Goal: Task Accomplishment & Management: Complete application form

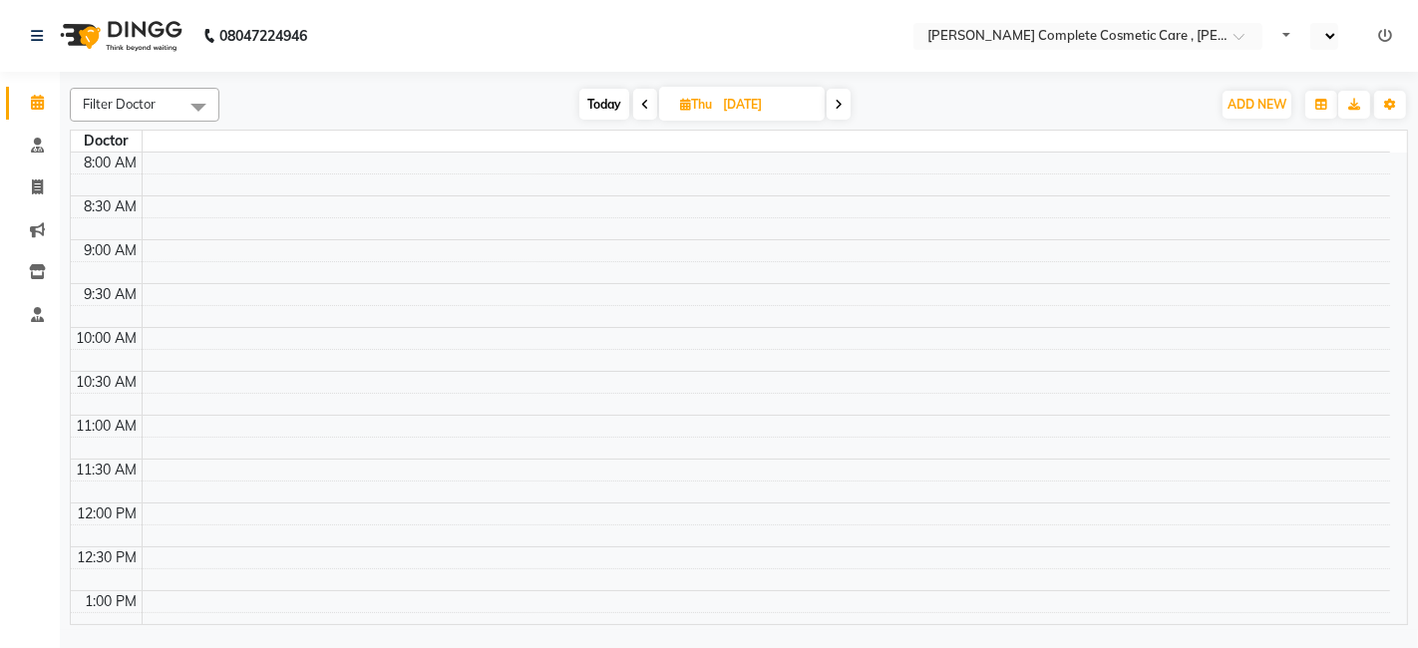
select select "en"
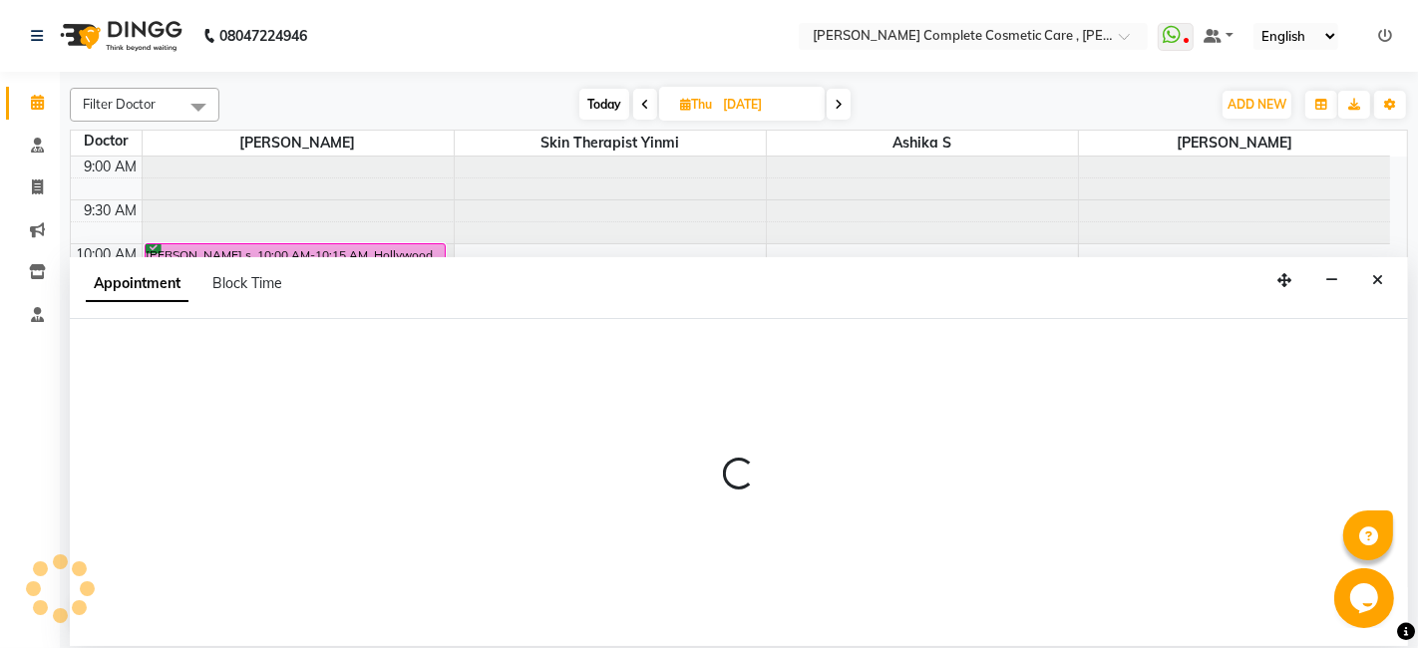
select select "70591"
select select "tentative"
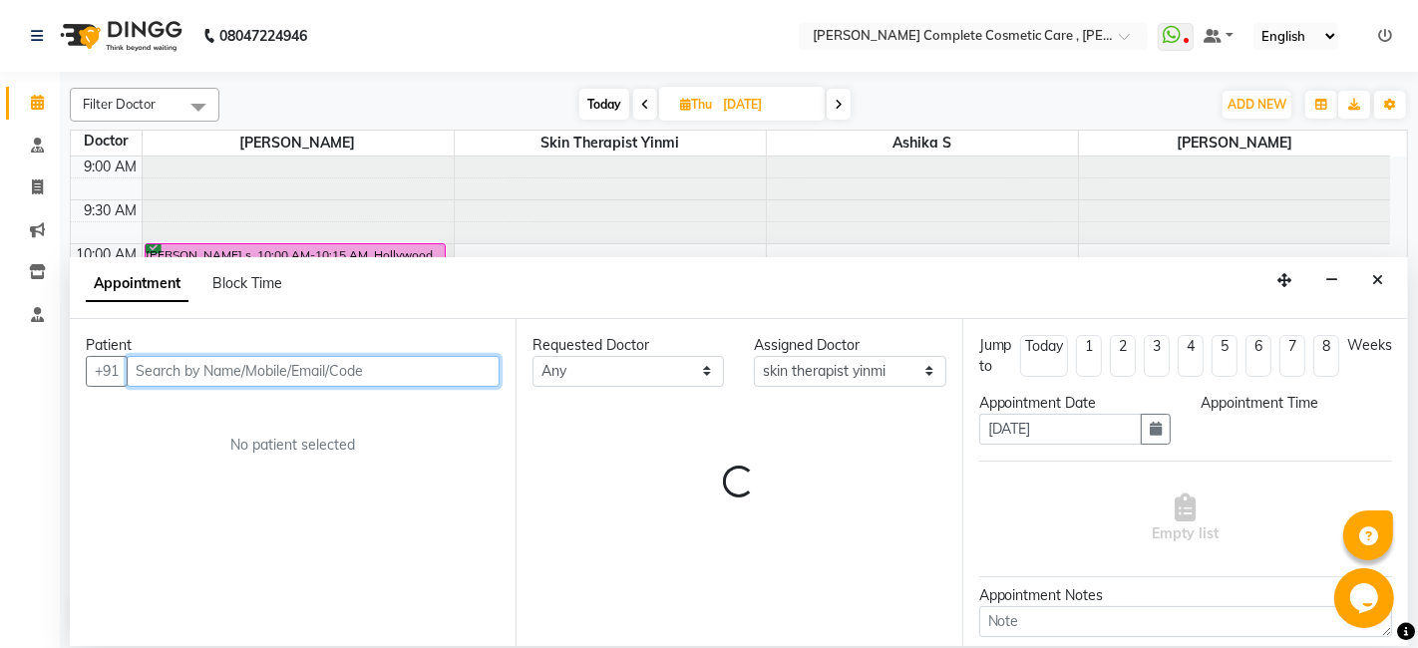
select select "645"
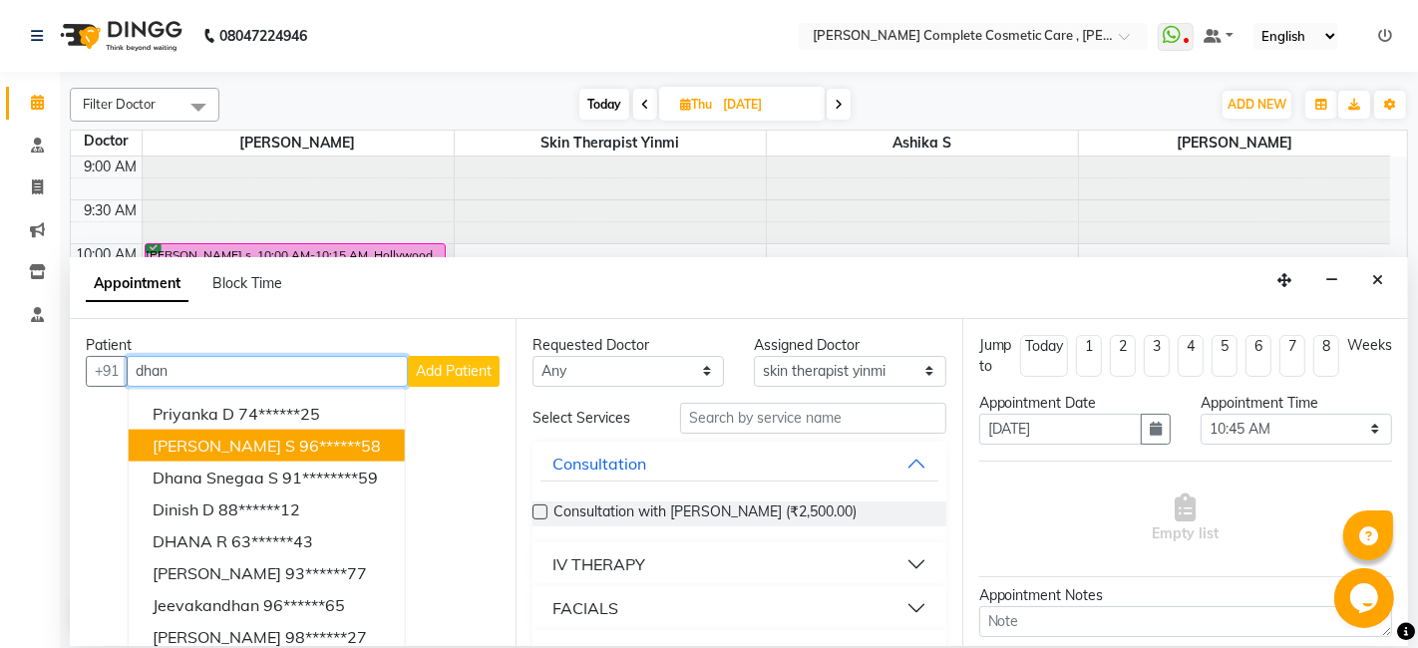
click at [338, 446] on ngb-highlight "96******58" at bounding box center [340, 445] width 82 height 20
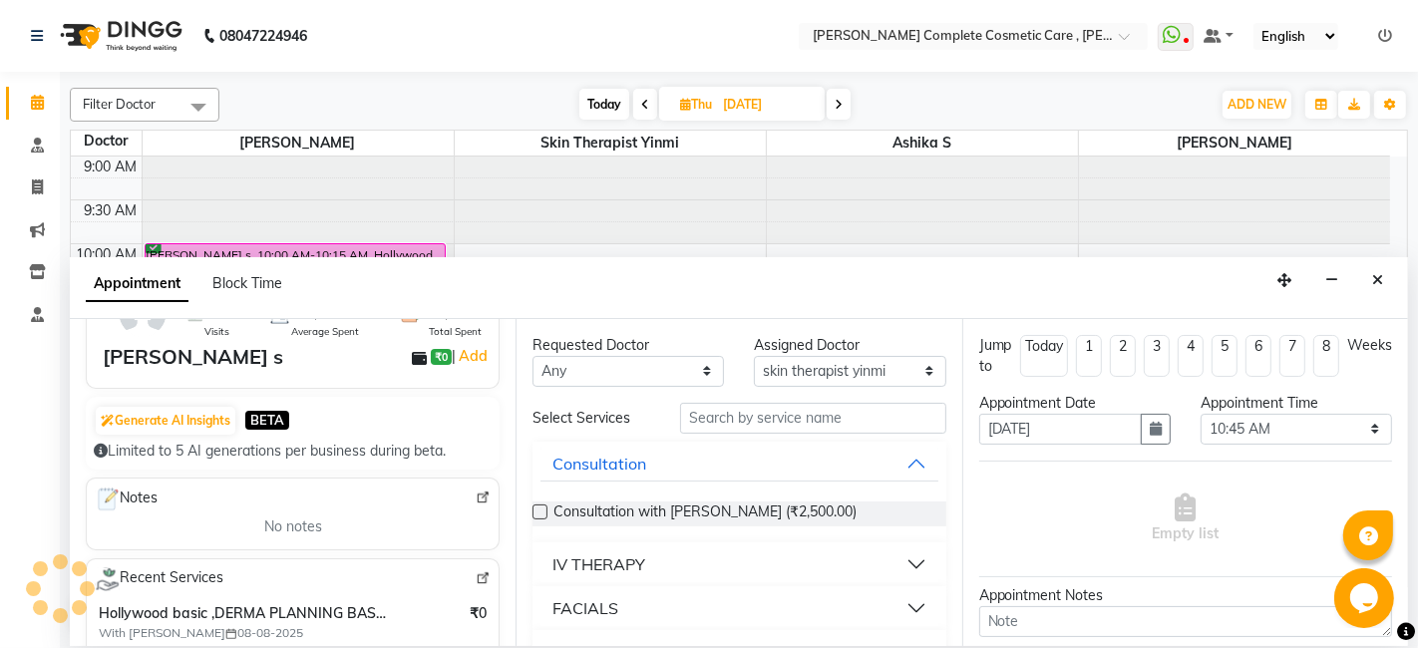
scroll to position [137, 0]
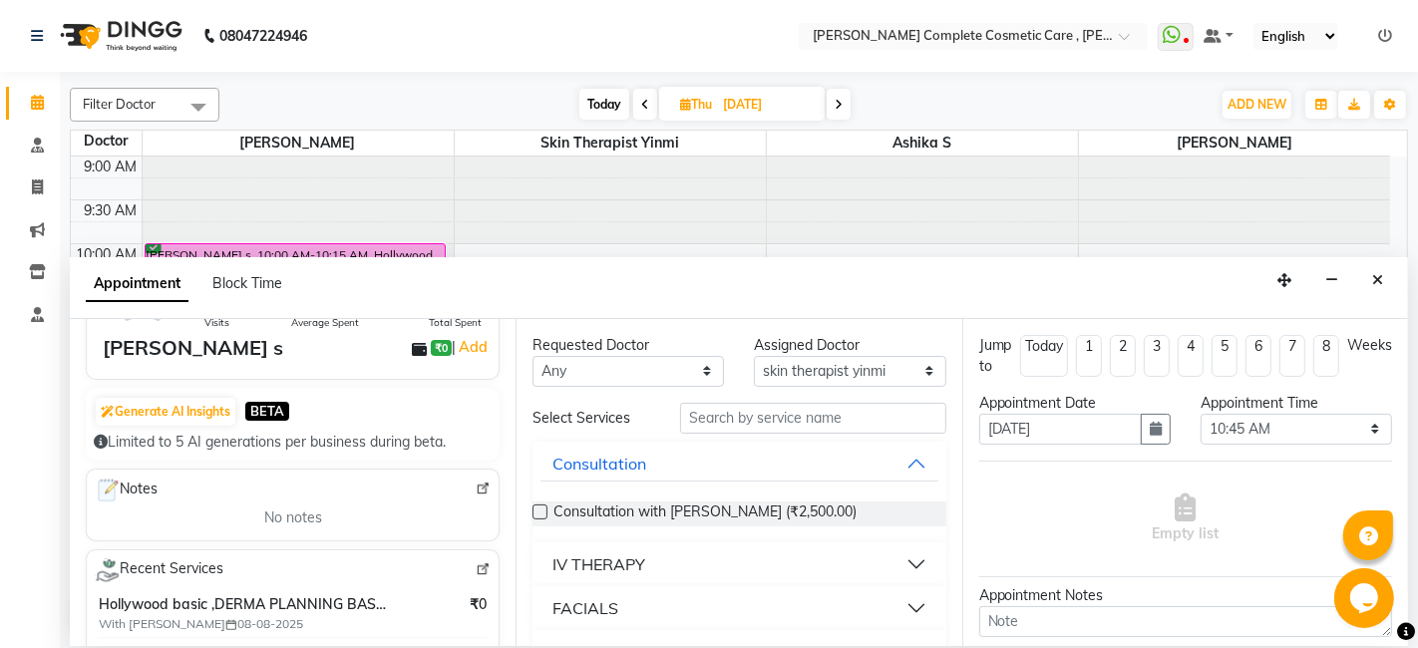
type input "96******58"
click at [705, 414] on input "text" at bounding box center [812, 418] width 265 height 31
click at [1387, 285] on button "Close" at bounding box center [1377, 280] width 29 height 31
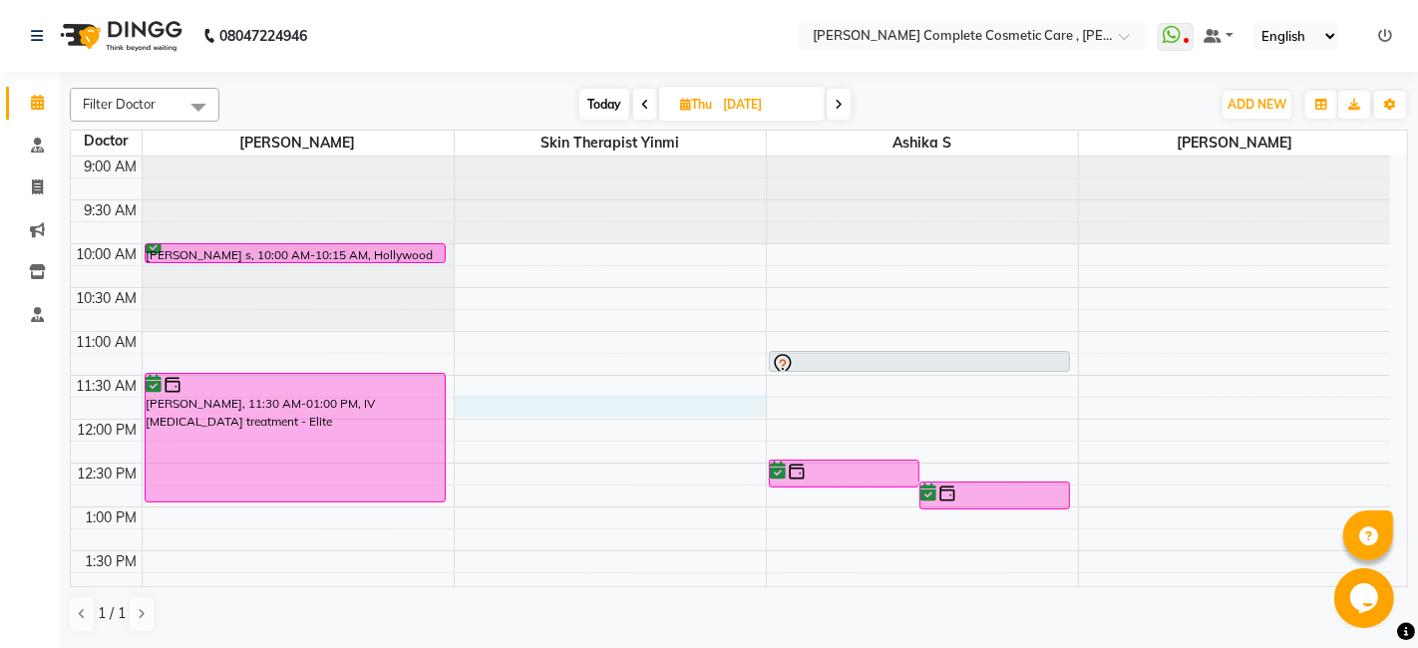
select select "70591"
select select "705"
select select "tentative"
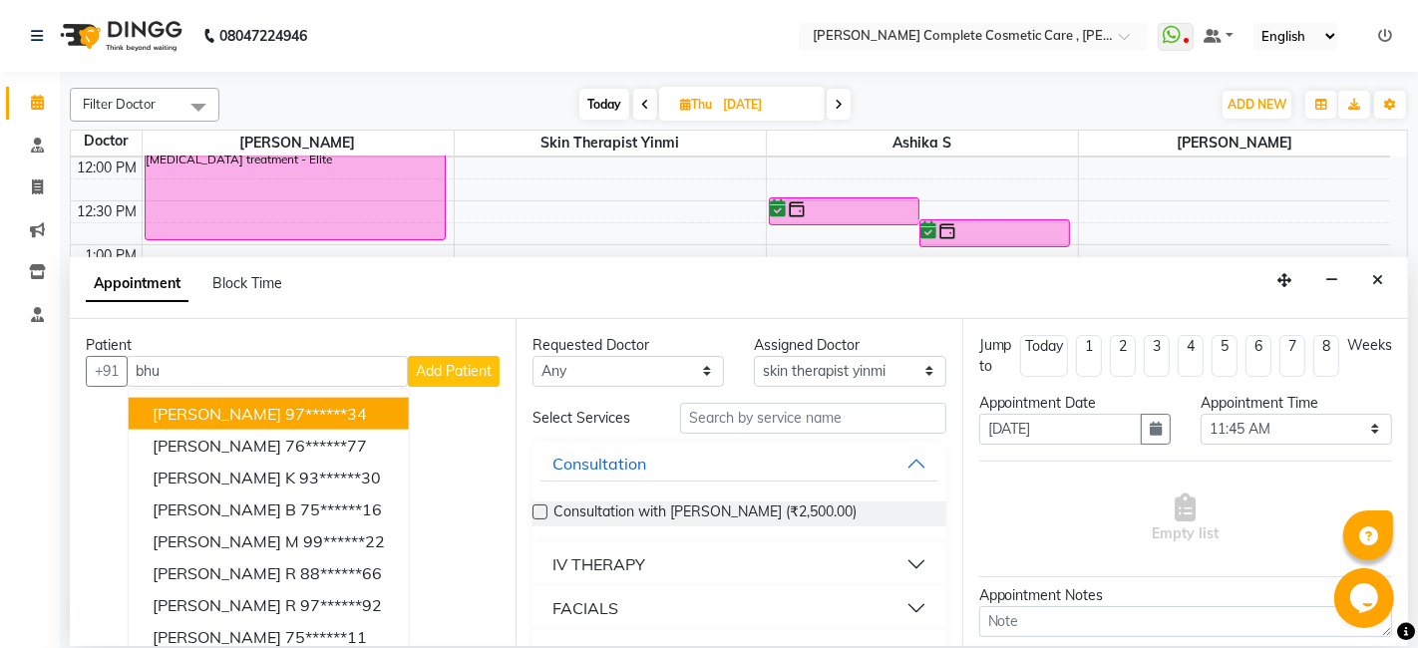
scroll to position [263, 0]
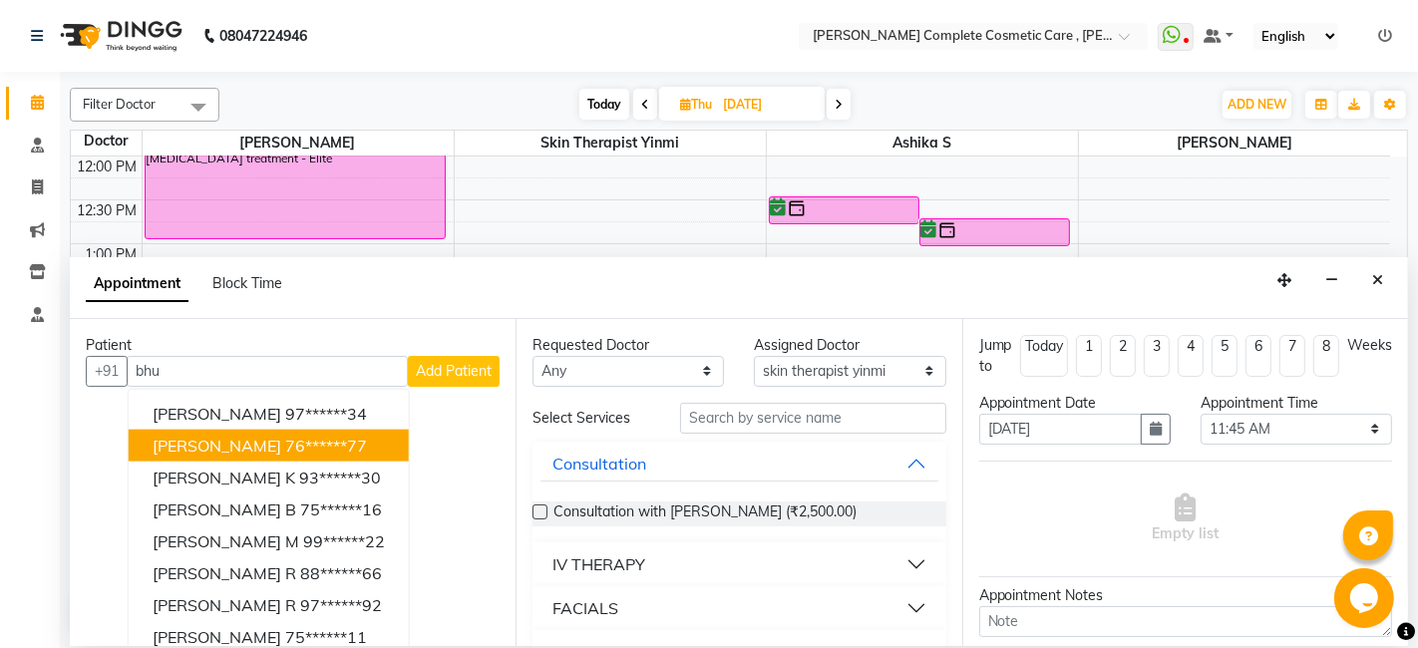
click at [370, 440] on button "bhuvana 76******77" at bounding box center [269, 445] width 280 height 32
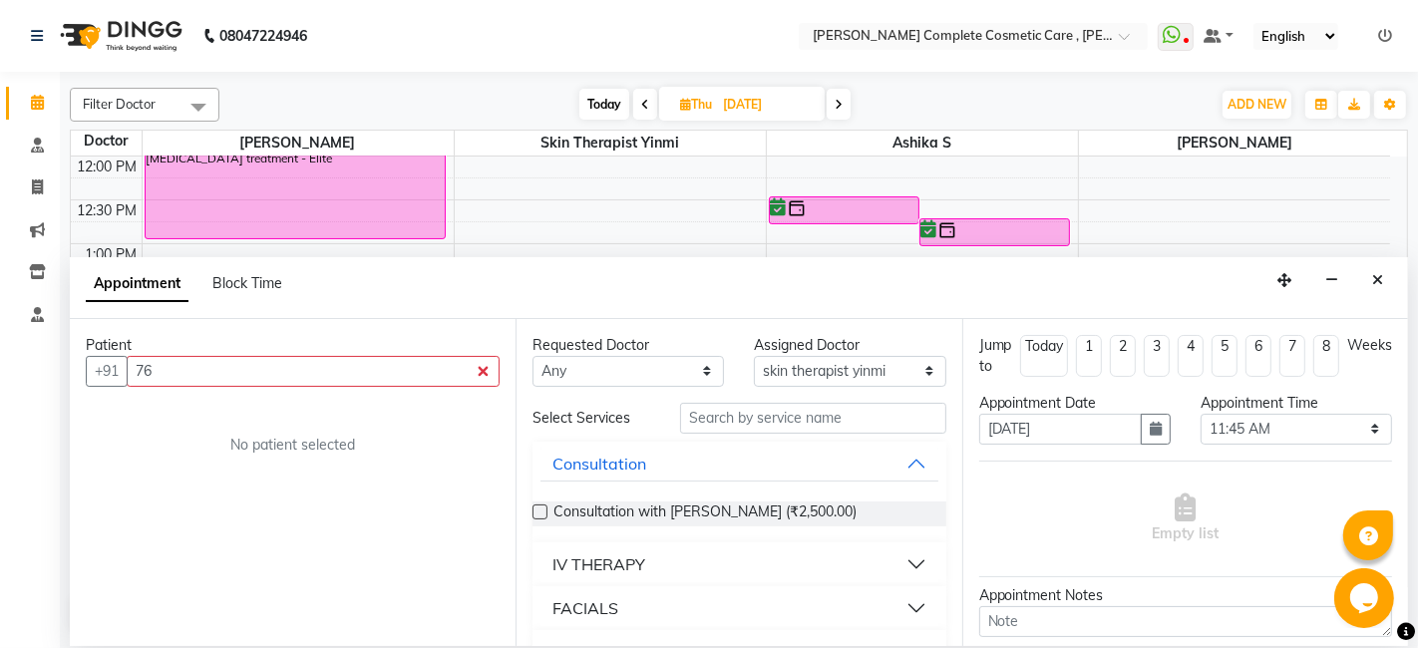
type input "7"
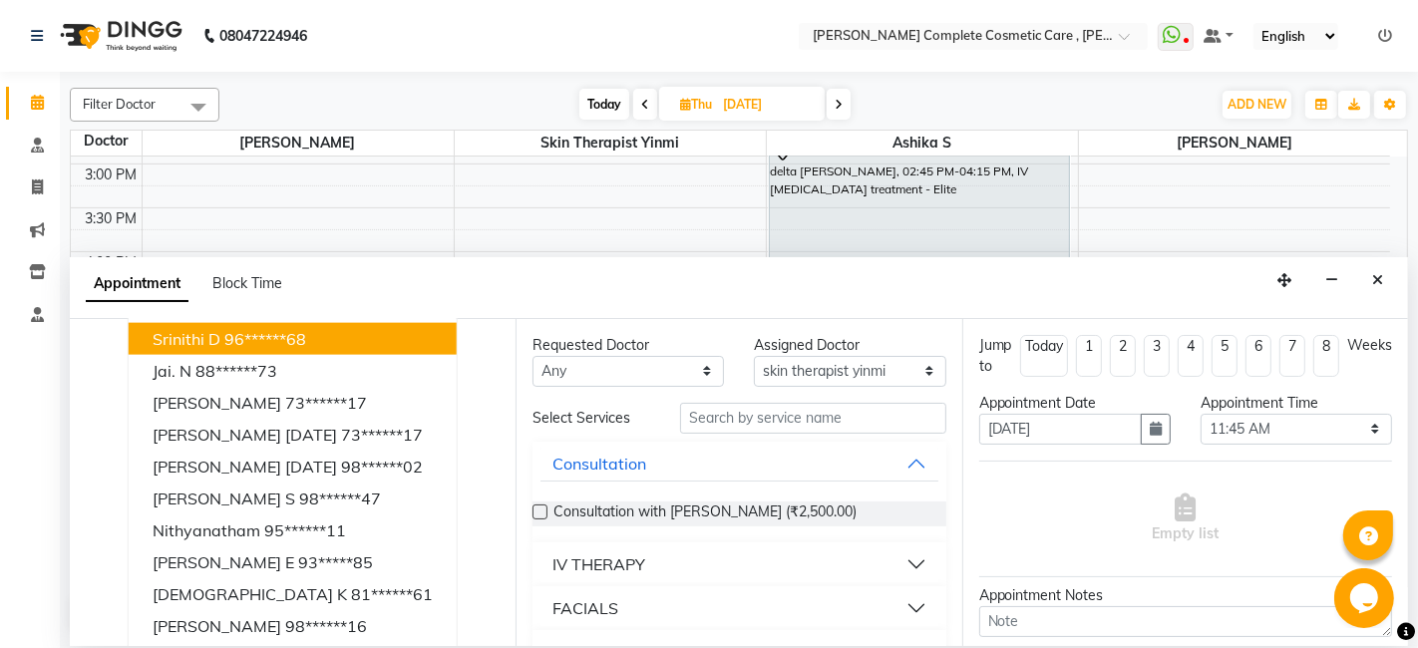
scroll to position [609, 0]
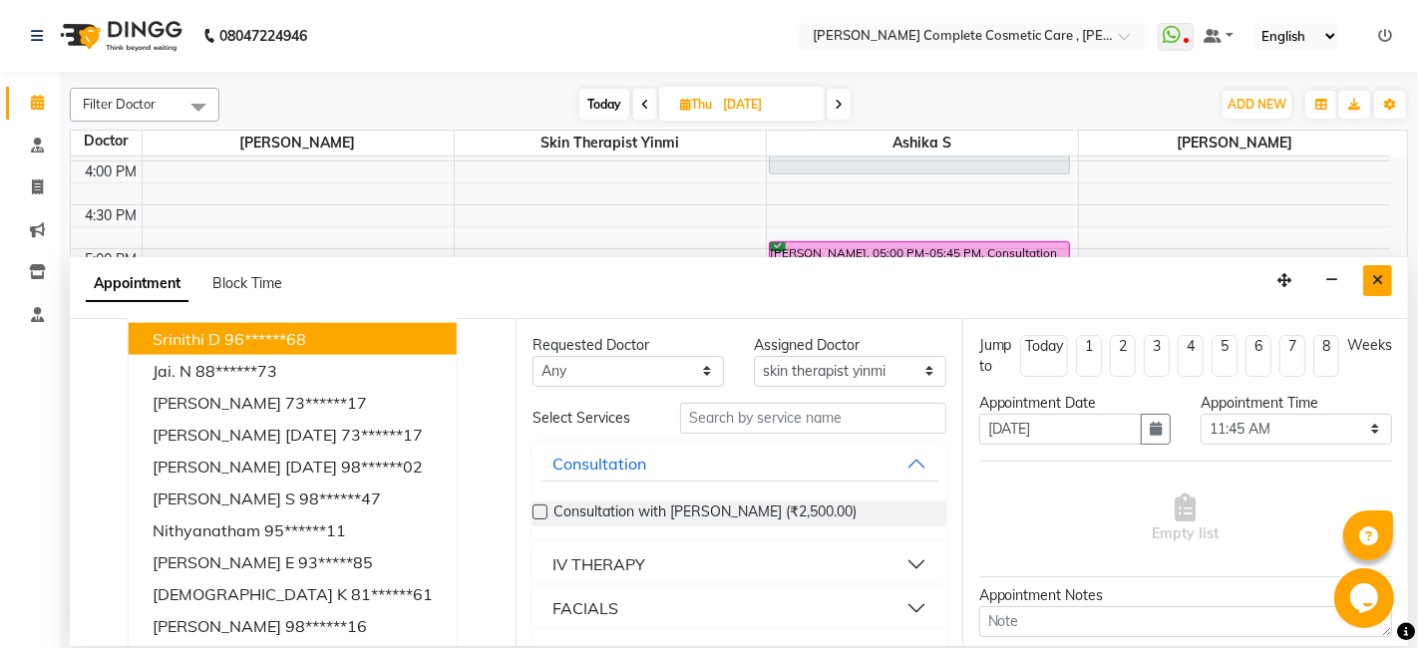
type input "nith"
click at [1384, 275] on button "Close" at bounding box center [1377, 280] width 29 height 31
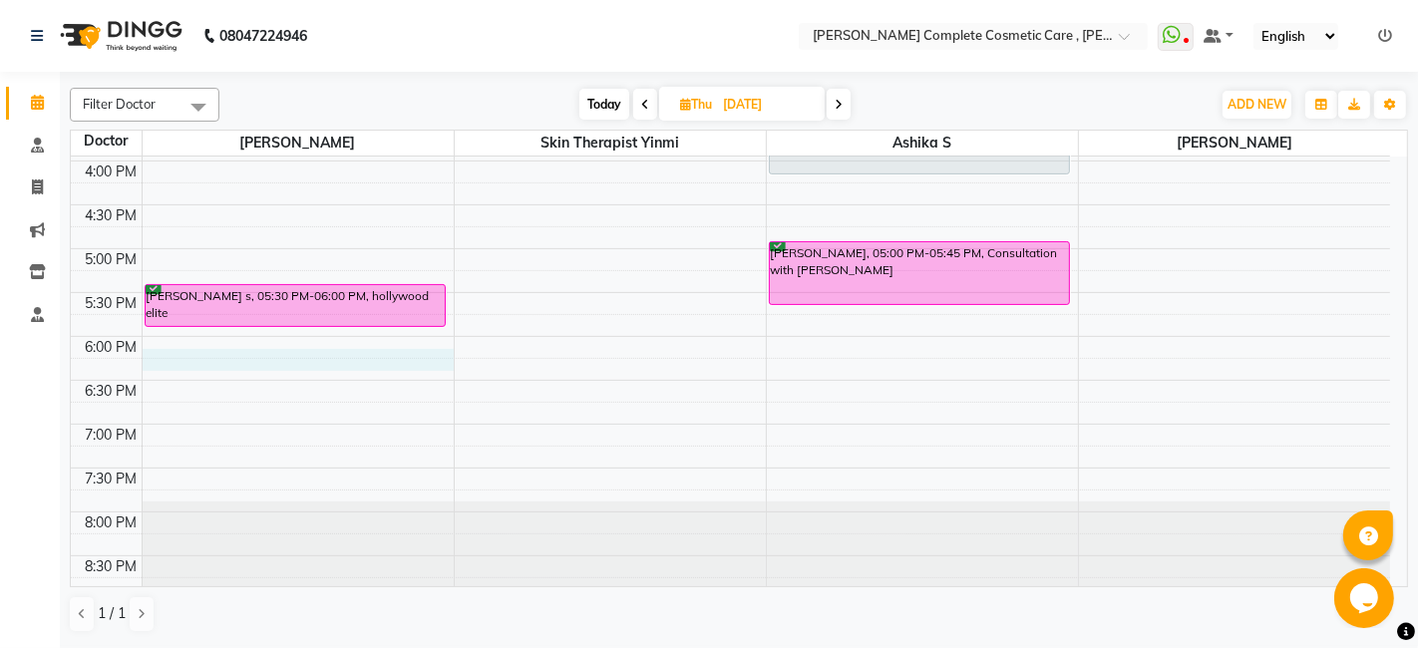
click at [349, 351] on div "9:00 AM 9:30 AM 10:00 AM 10:30 AM 11:00 AM 11:30 AM 12:00 PM 12:30 PM 1:00 PM 1…" at bounding box center [730, 73] width 1319 height 1052
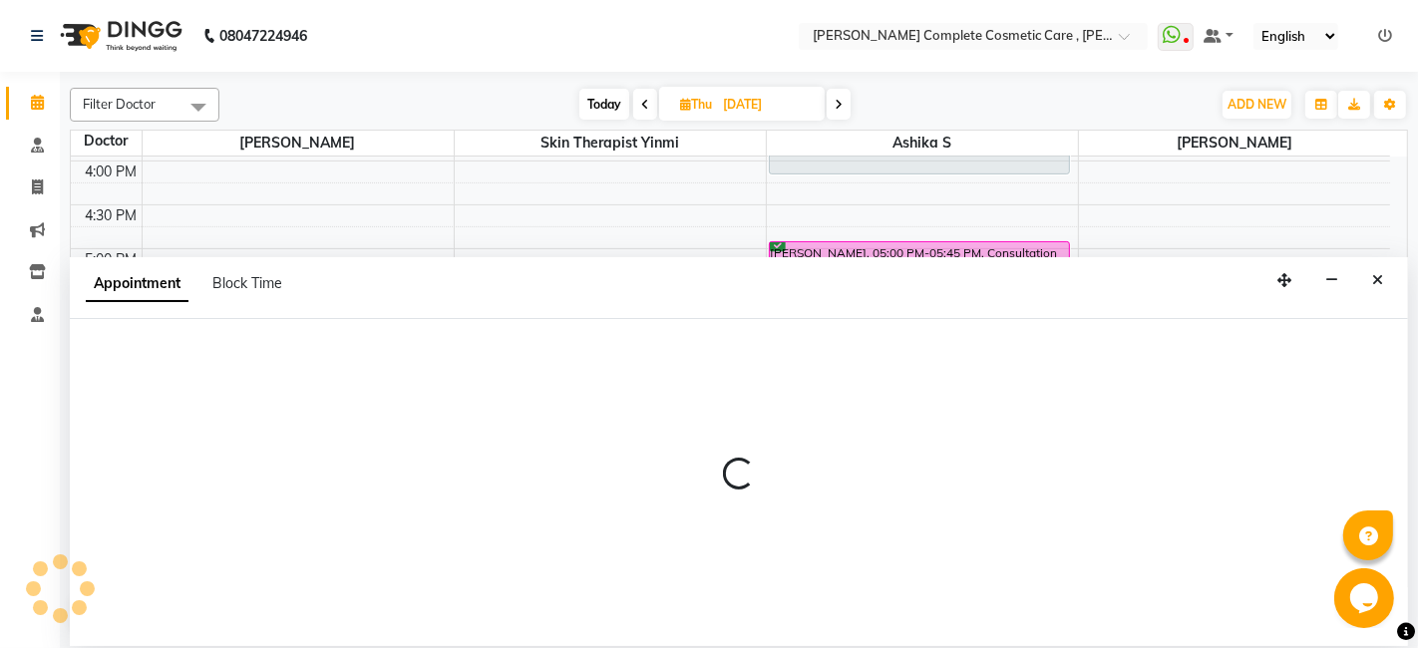
select select "67035"
select select "tentative"
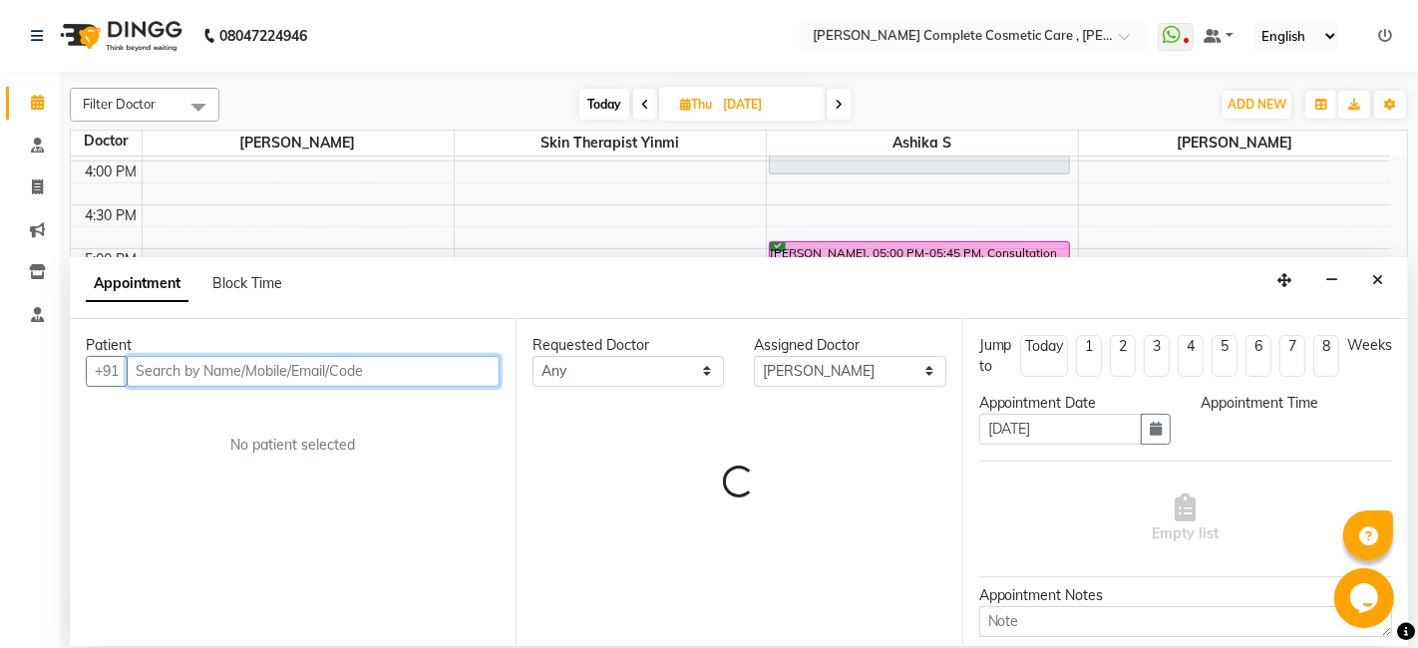
select select "1095"
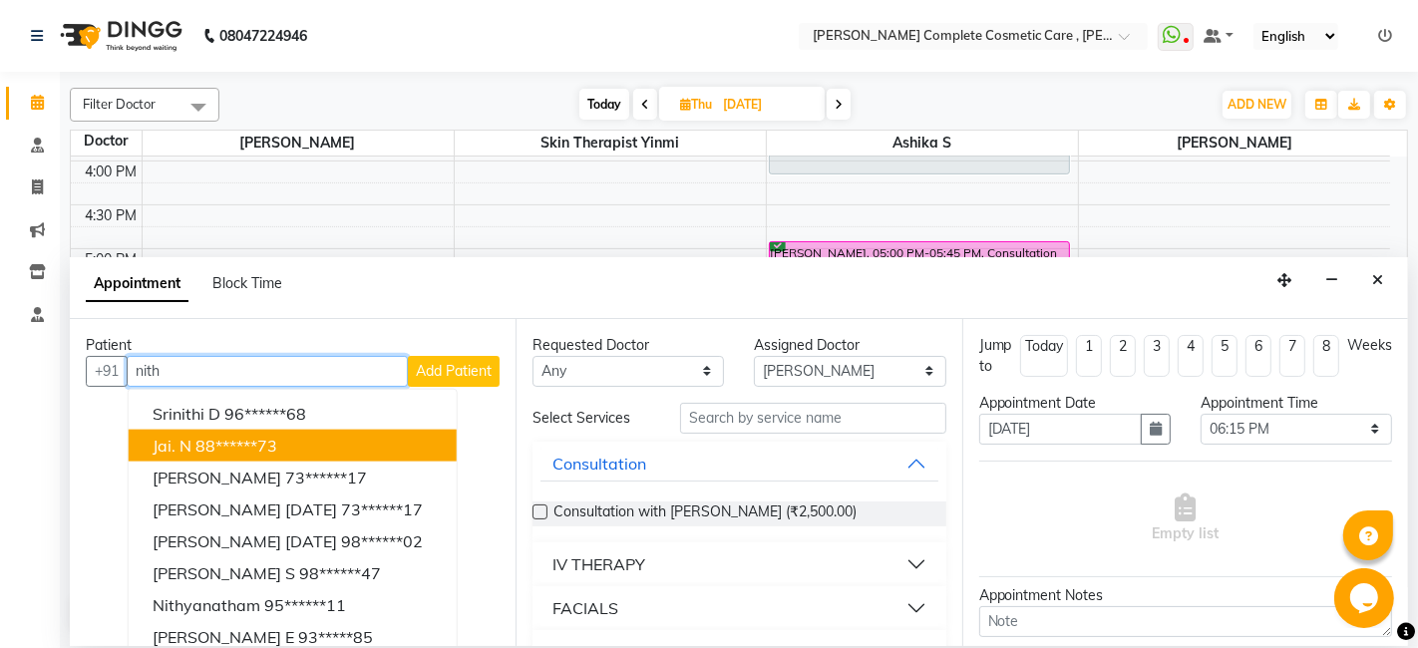
scroll to position [78, 0]
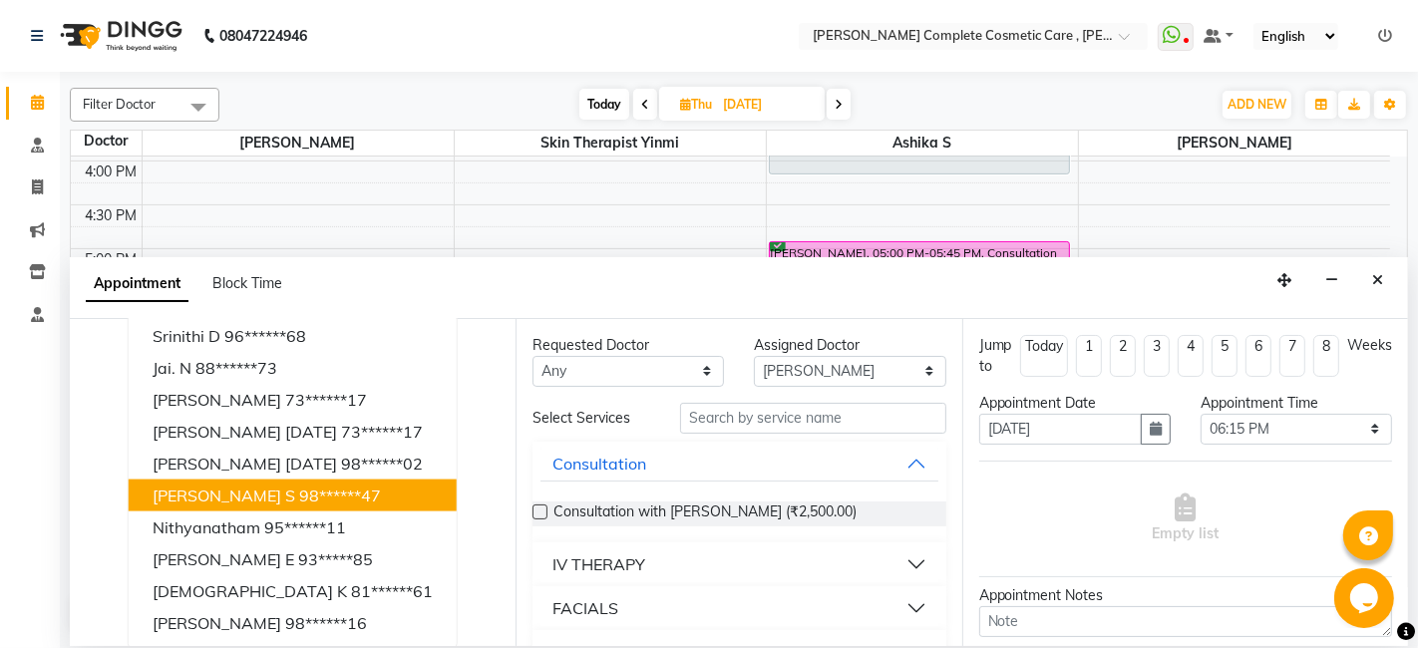
click at [325, 479] on button "nithyanandam s 98******47" at bounding box center [293, 495] width 328 height 32
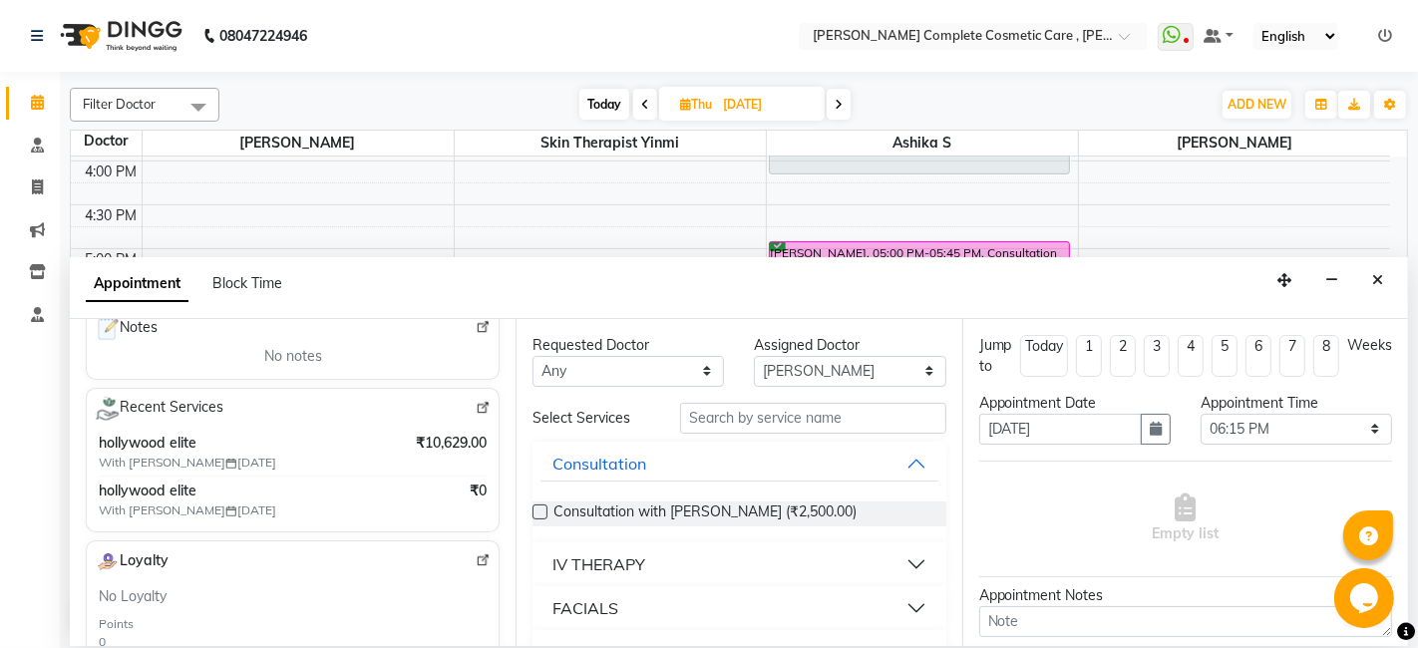
scroll to position [334, 0]
type input "98******47"
click at [836, 95] on span at bounding box center [839, 104] width 24 height 31
type input "05-09-2025"
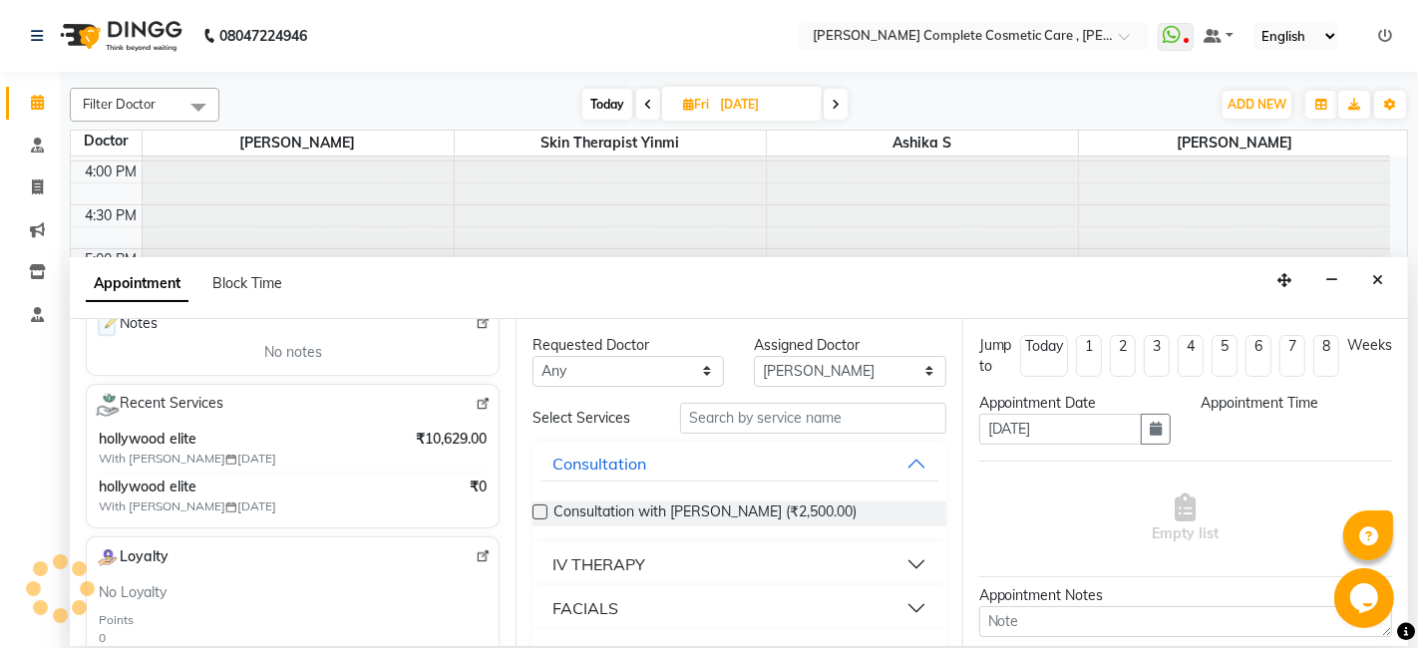
scroll to position [0, 0]
select select "1095"
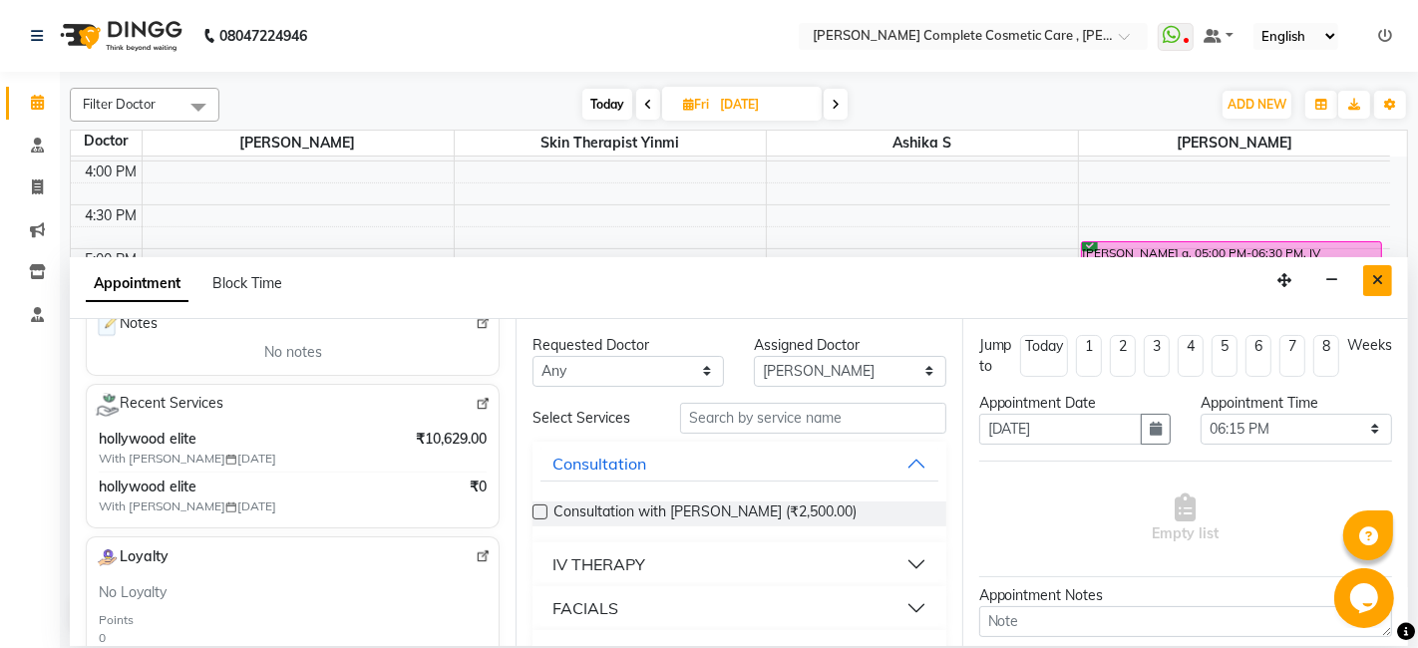
click at [1384, 286] on button "Close" at bounding box center [1377, 280] width 29 height 31
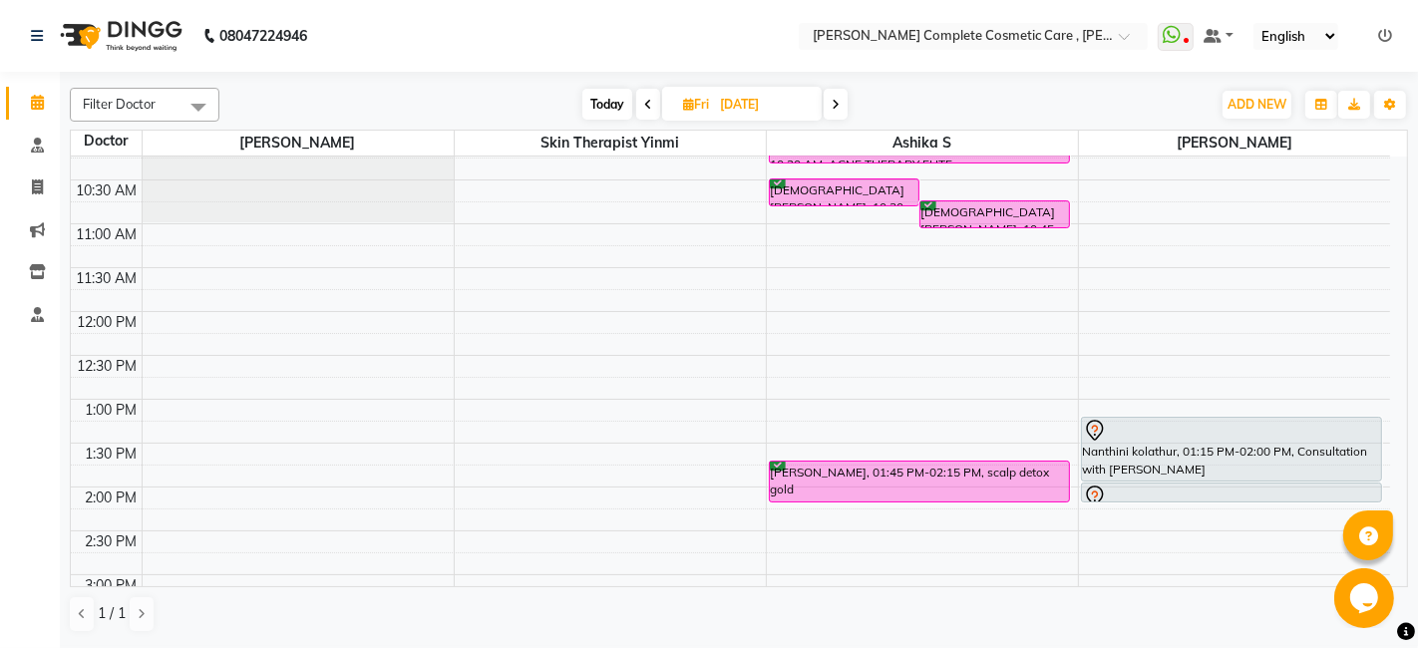
scroll to position [0, 0]
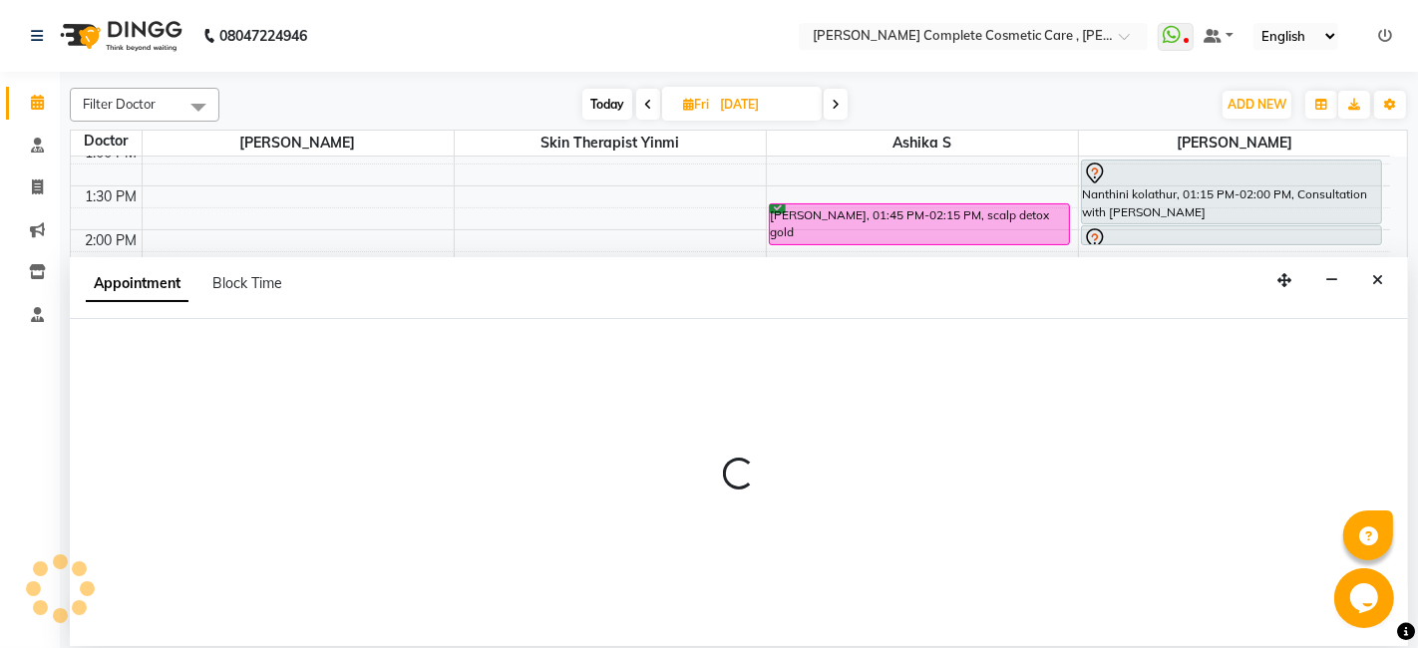
scroll to position [367, 0]
click at [1370, 270] on button "Close" at bounding box center [1377, 280] width 29 height 31
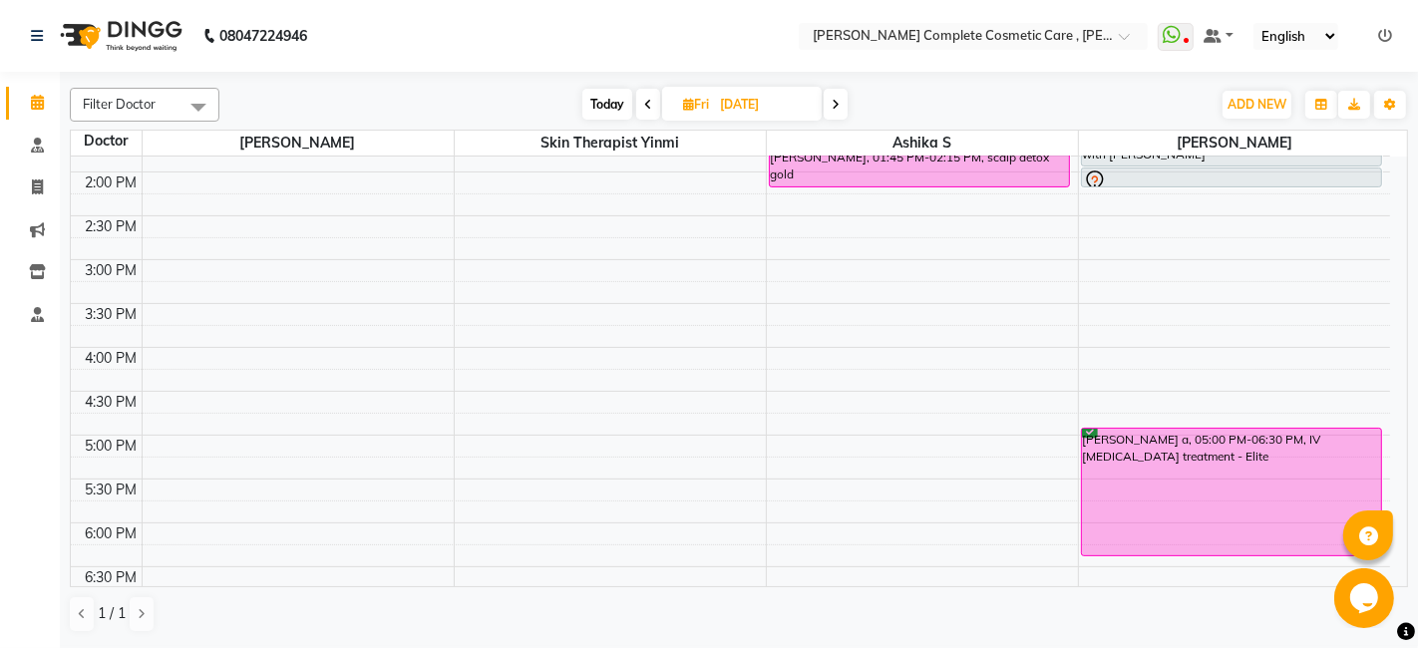
scroll to position [438, 0]
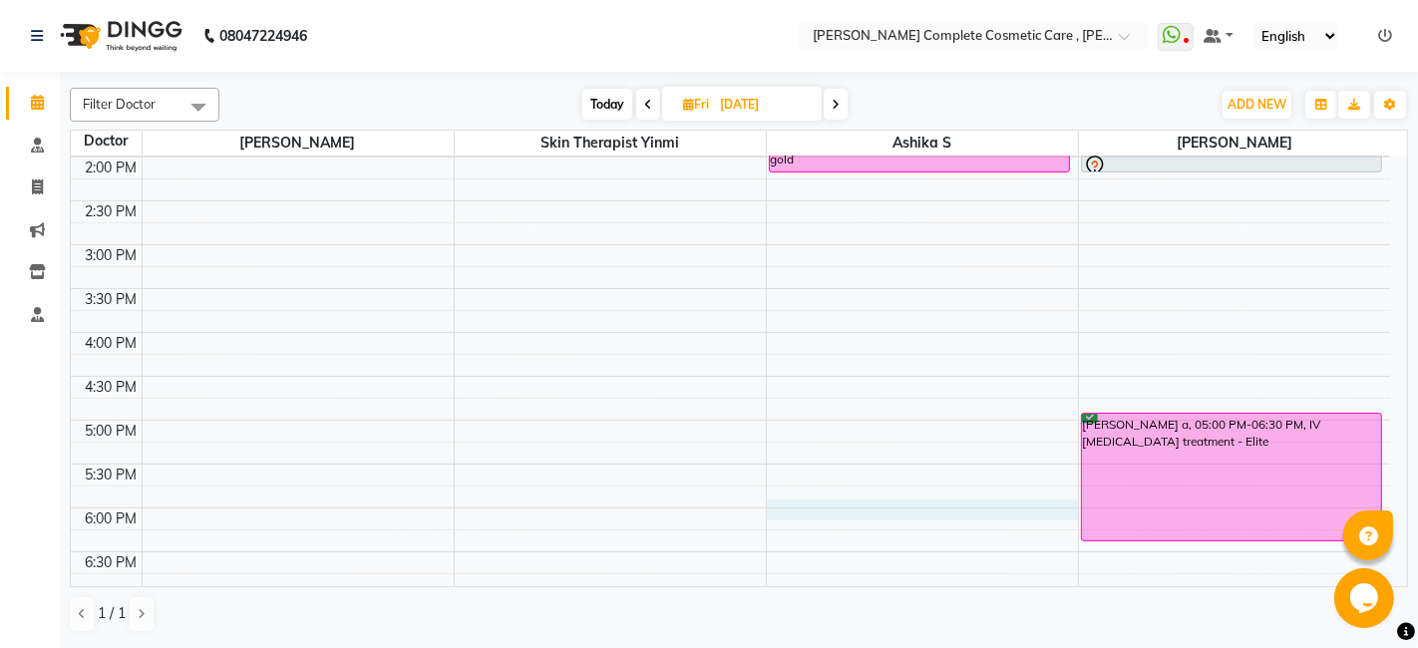
click at [1002, 507] on div "9:00 AM 9:30 AM 10:00 AM 10:30 AM 11:00 AM 11:30 AM 12:00 PM 12:30 PM 1:00 PM 1…" at bounding box center [730, 245] width 1319 height 1052
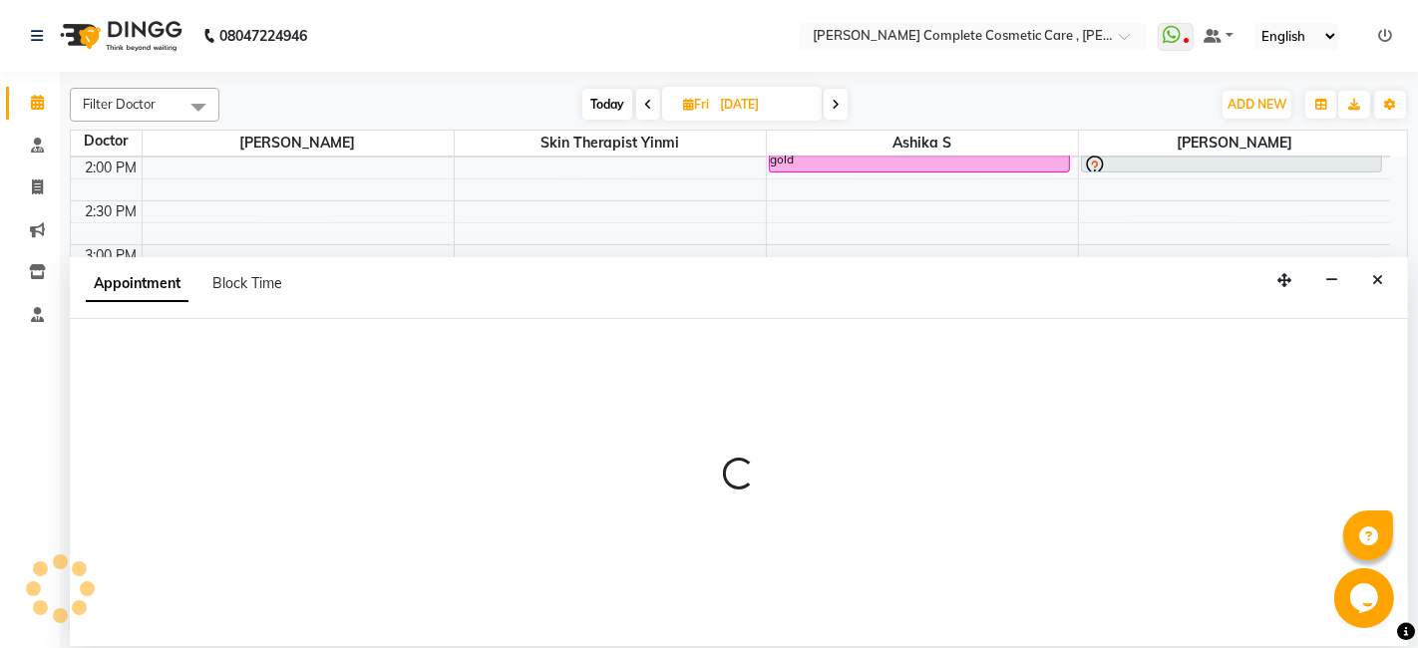
select select "83350"
select select "1080"
select select "tentative"
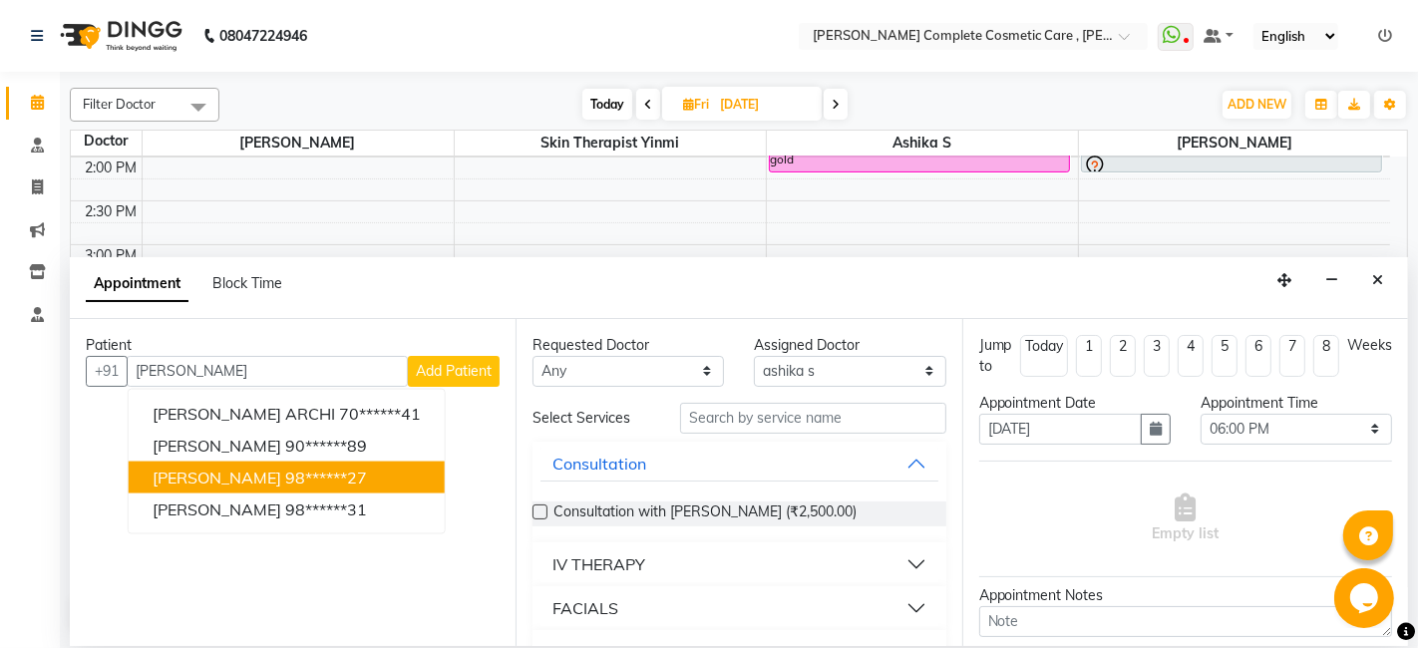
click at [325, 474] on ngb-highlight "98******27" at bounding box center [326, 477] width 82 height 20
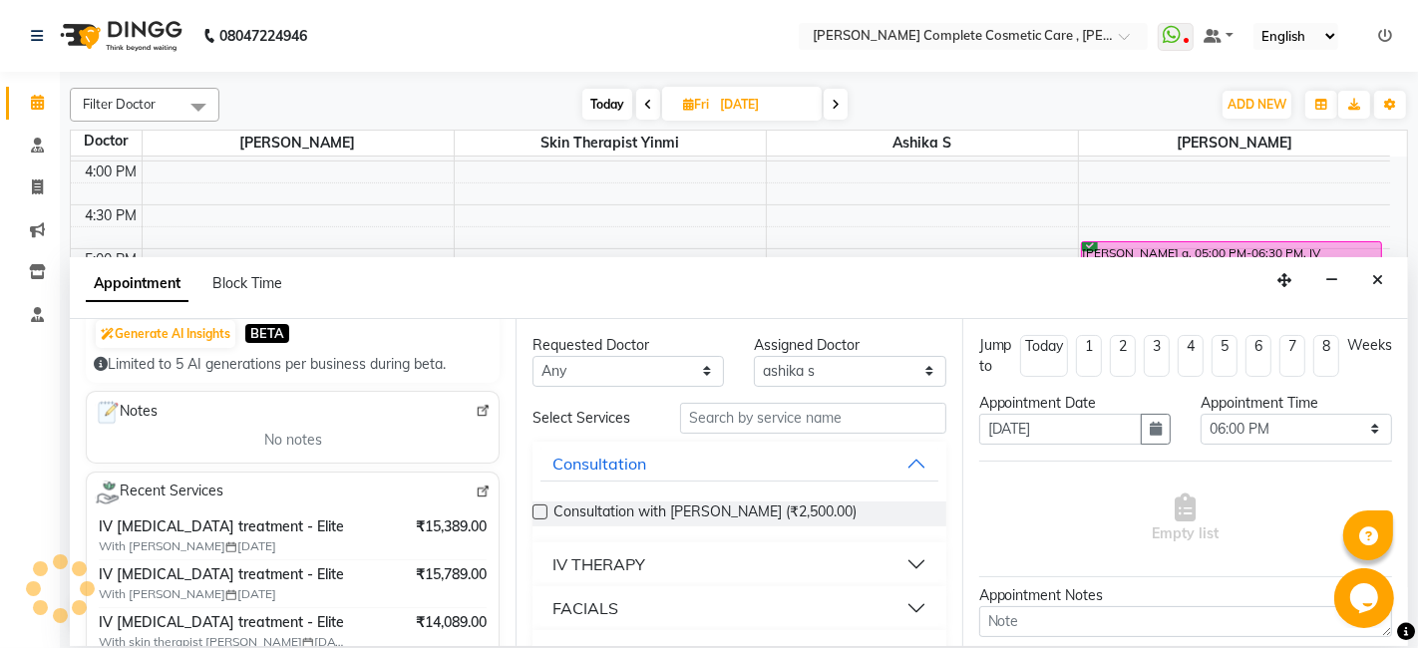
scroll to position [0, 0]
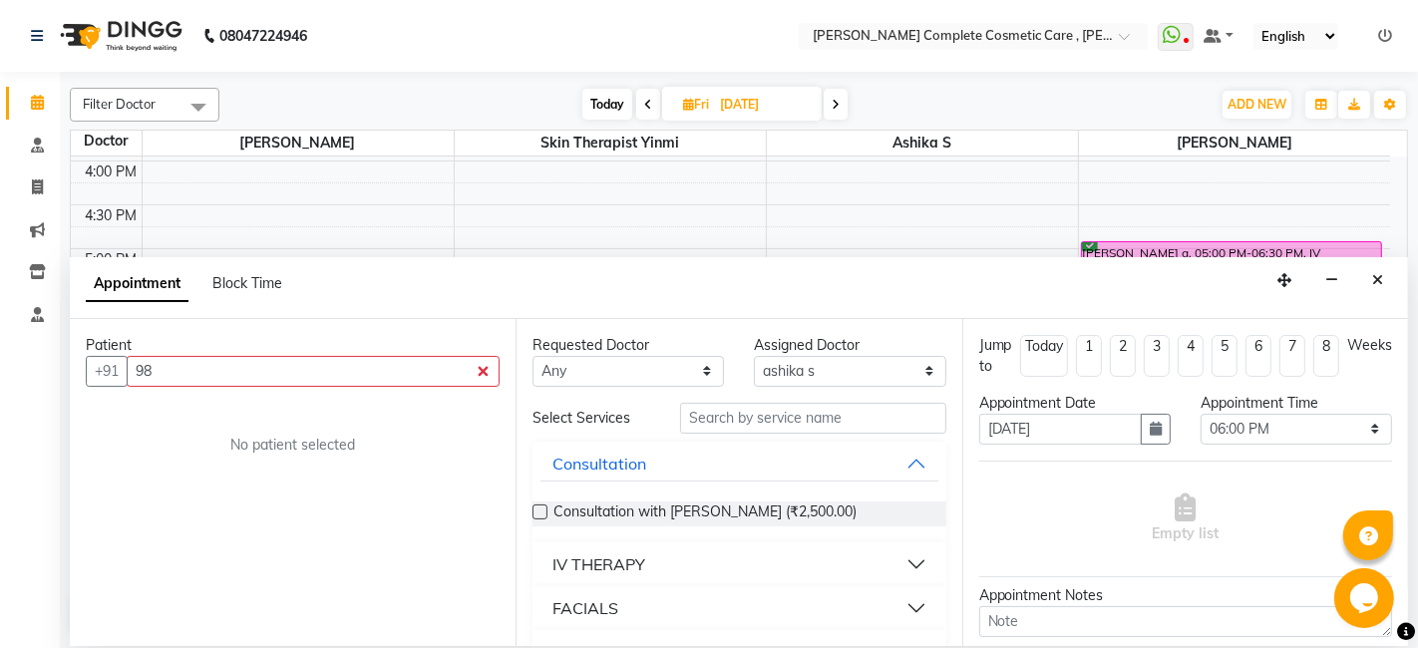
type input "9"
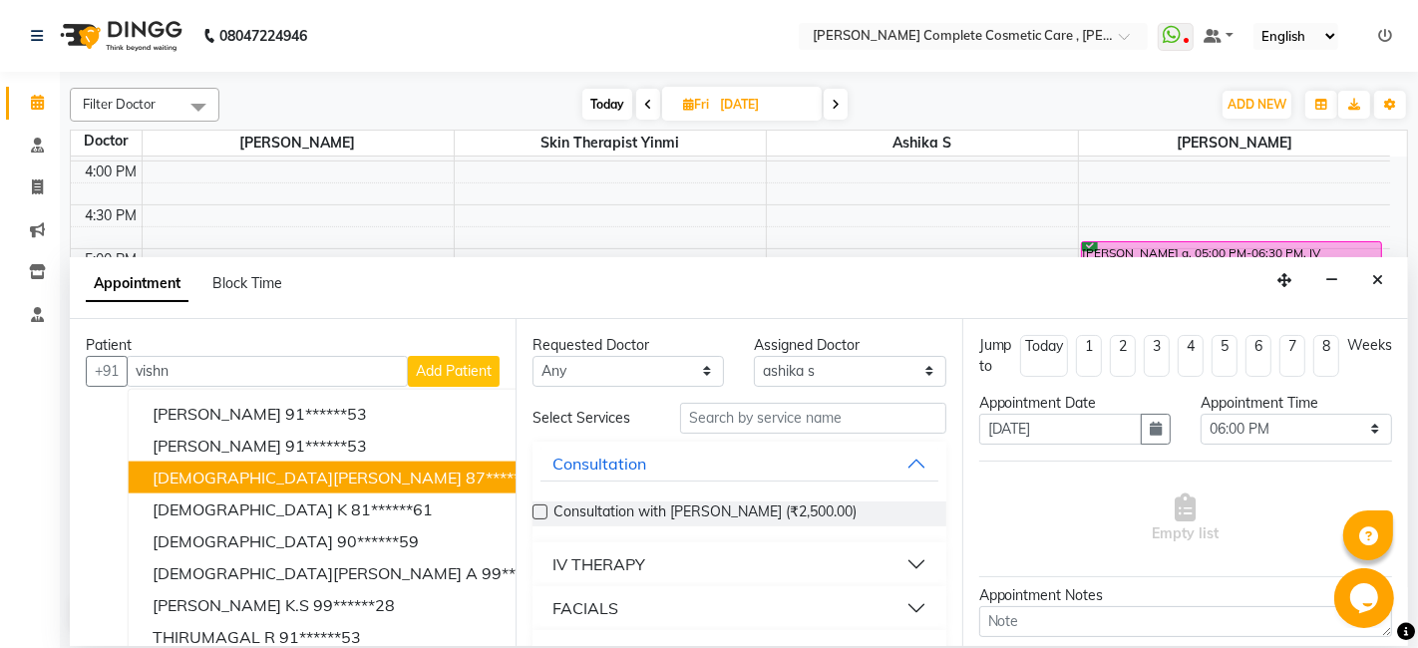
click at [466, 479] on ngb-highlight "87******03" at bounding box center [507, 477] width 82 height 20
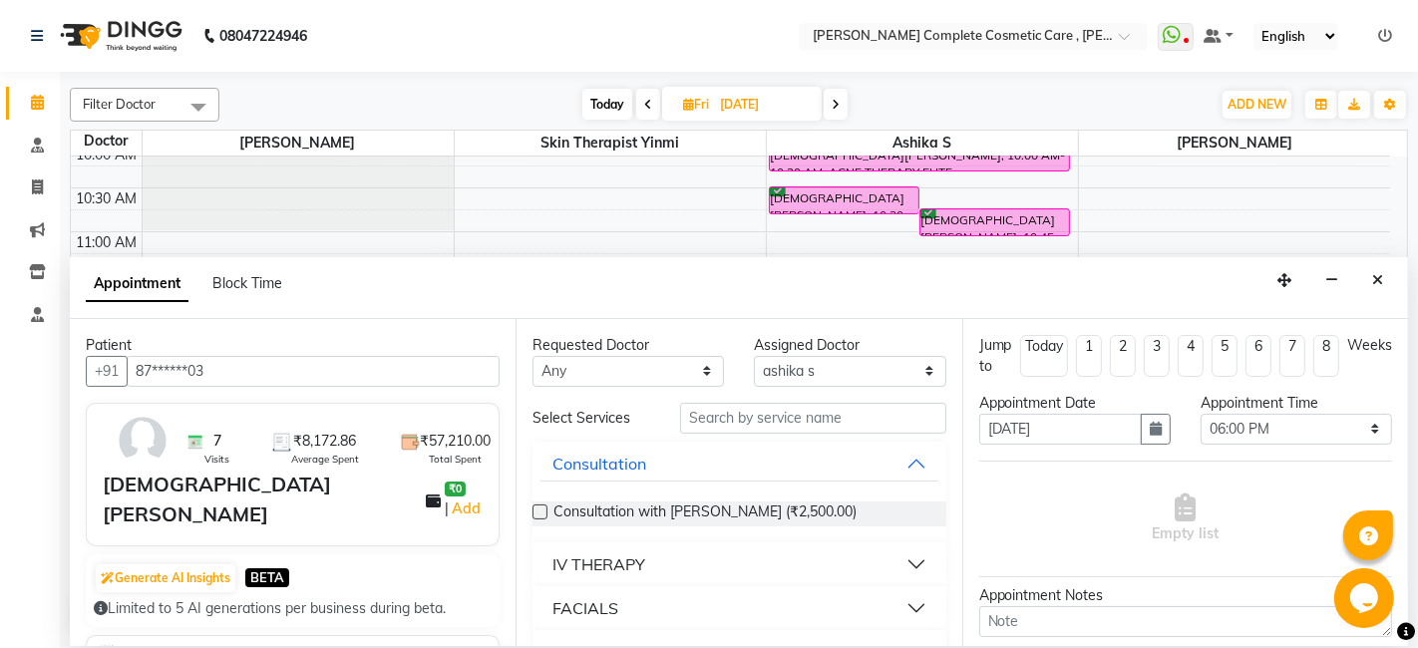
scroll to position [101, 0]
type input "87******03"
click at [724, 414] on input "text" at bounding box center [812, 418] width 265 height 31
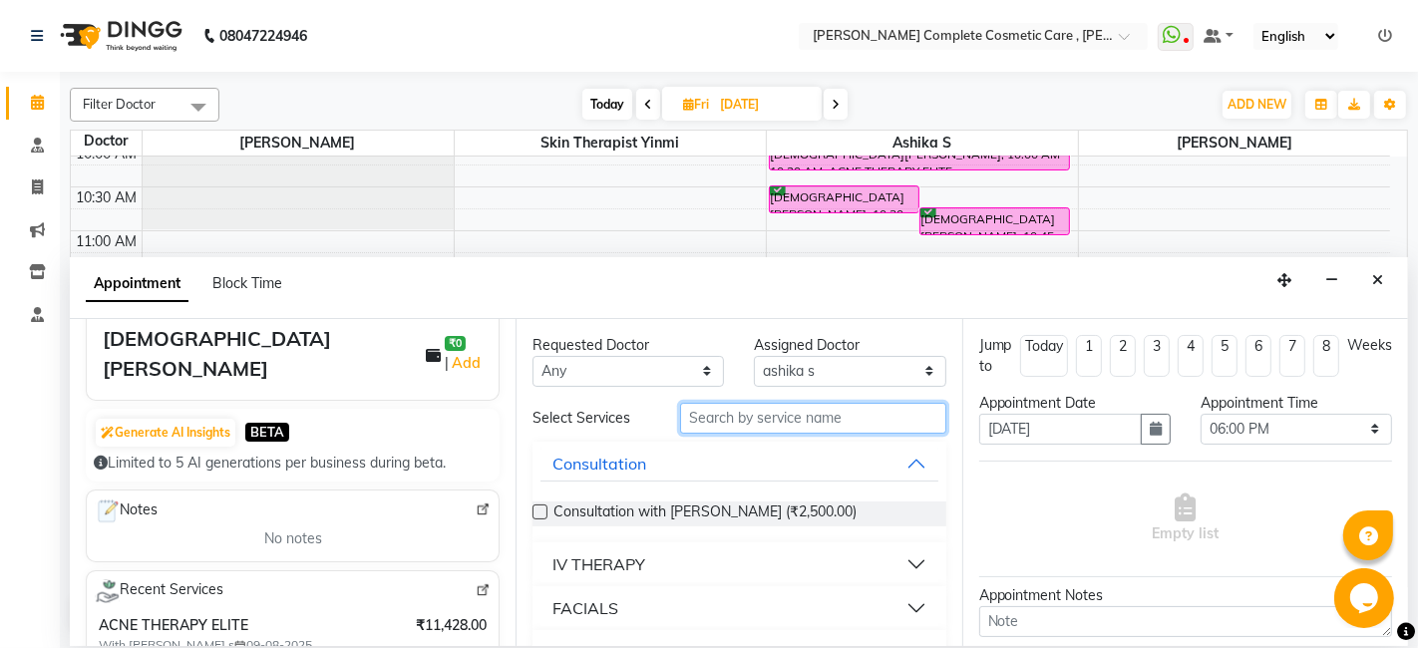
scroll to position [148, 0]
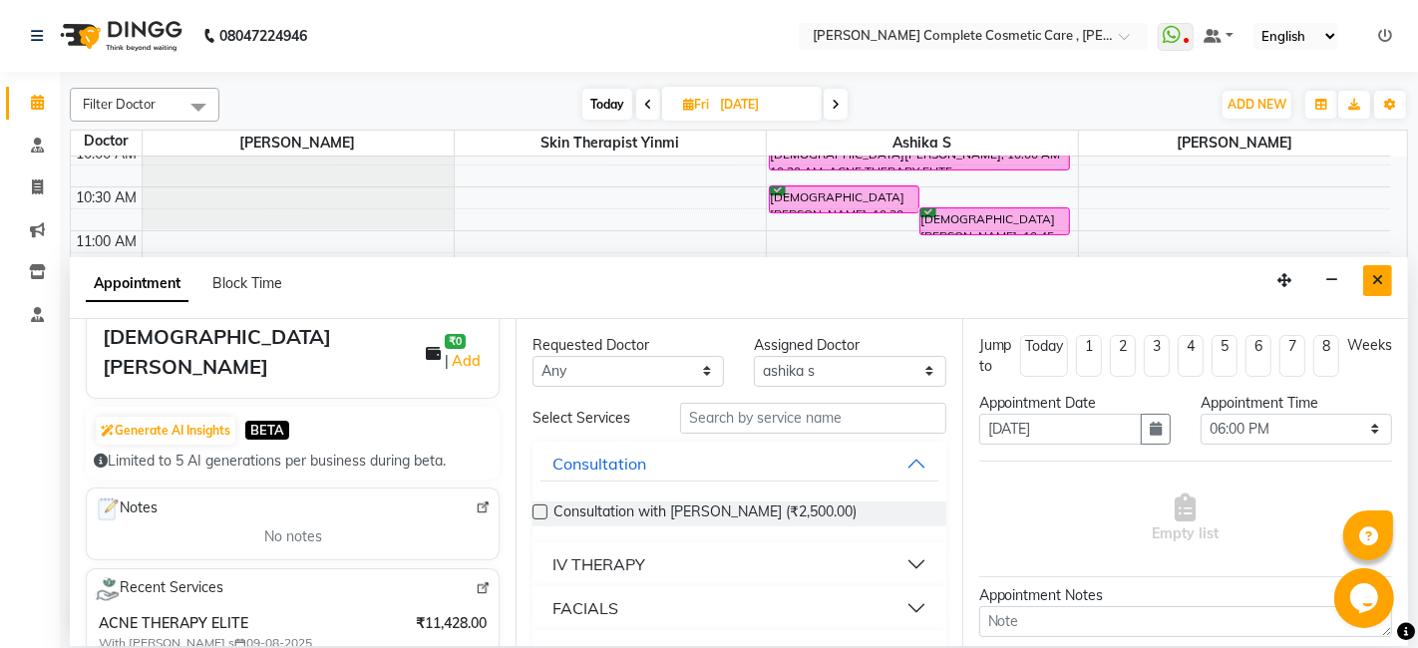
click at [1367, 280] on button "Close" at bounding box center [1377, 280] width 29 height 31
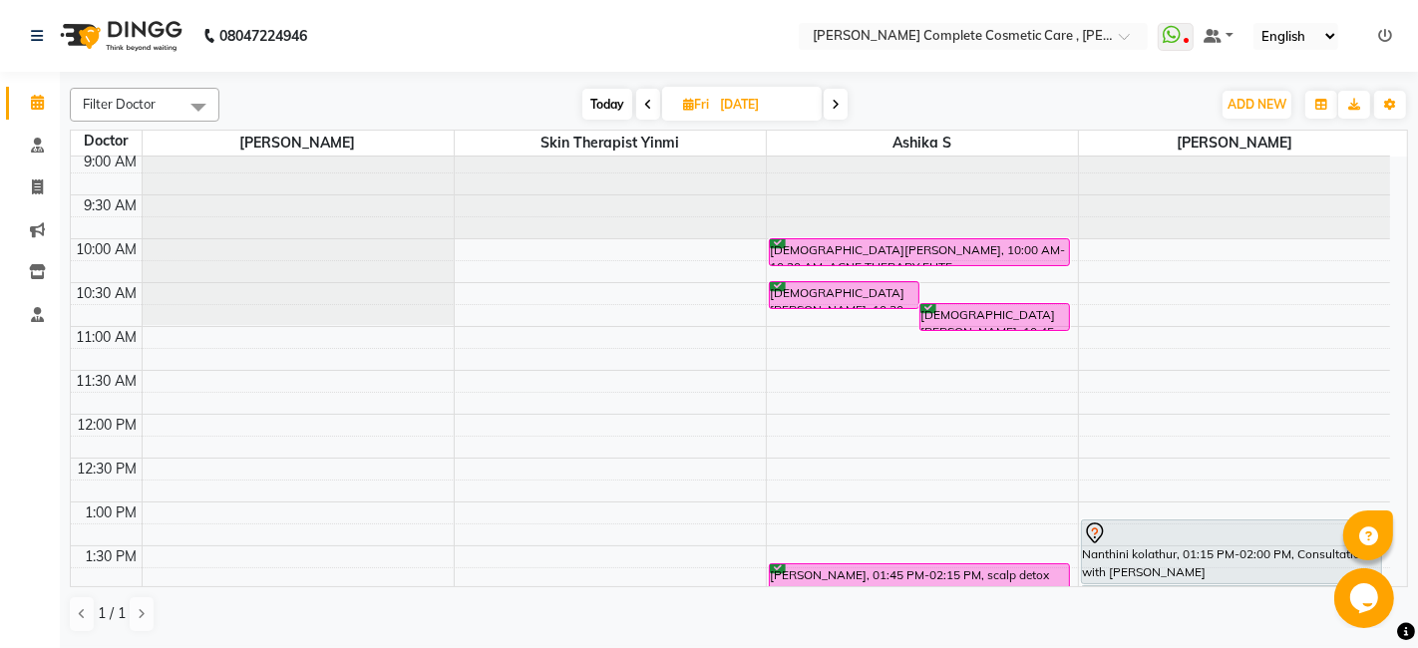
scroll to position [0, 0]
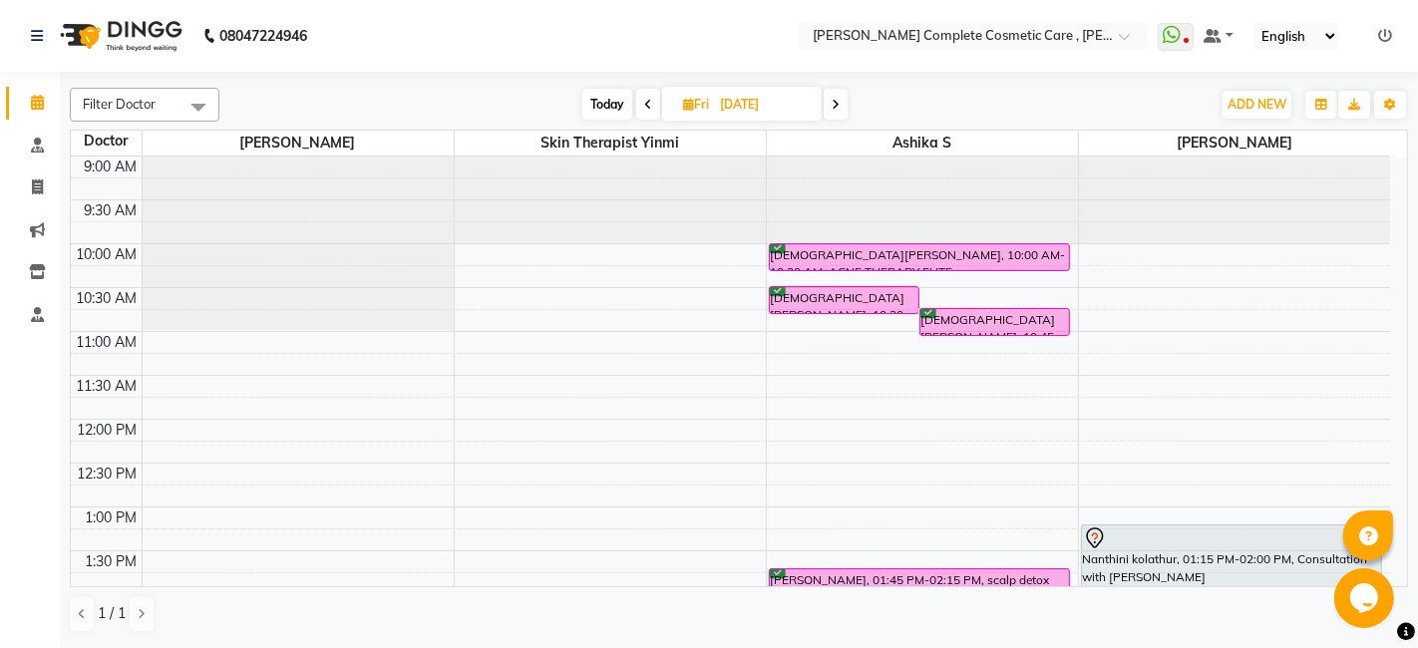
click at [645, 103] on icon at bounding box center [648, 105] width 8 height 12
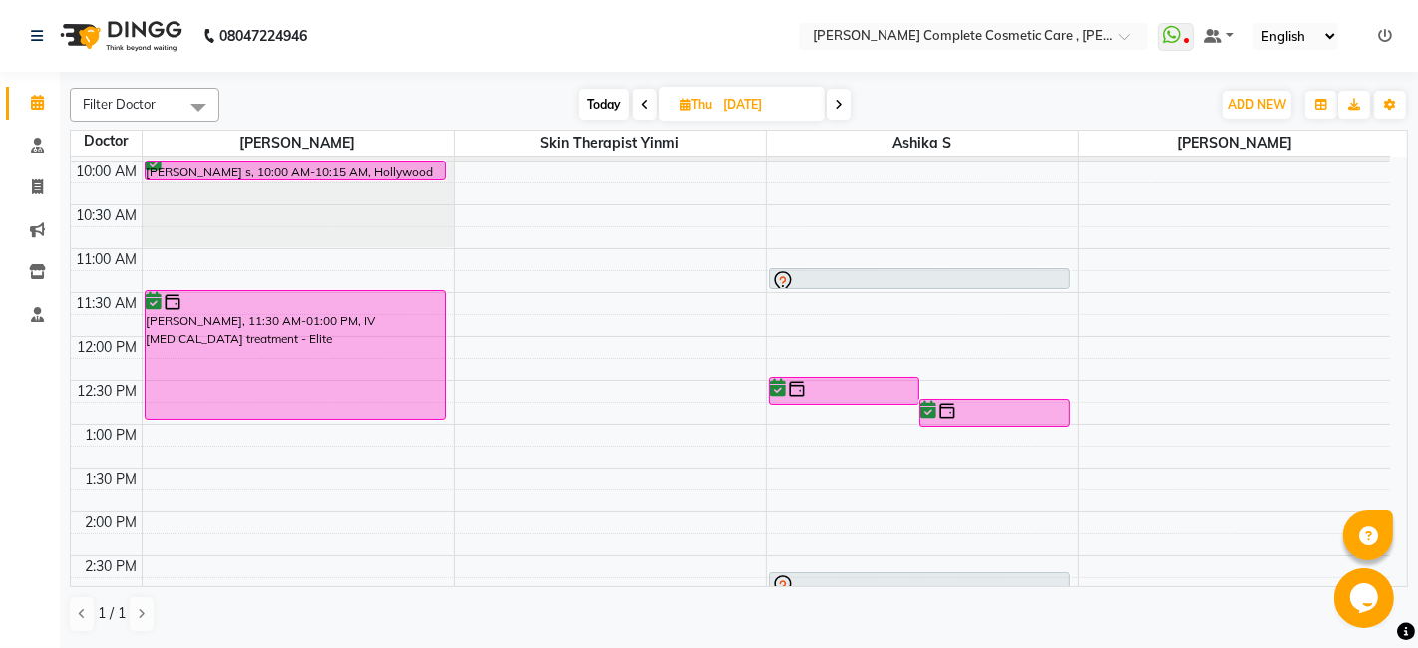
scroll to position [82, 0]
click at [839, 108] on icon at bounding box center [839, 105] width 8 height 12
type input "05-09-2025"
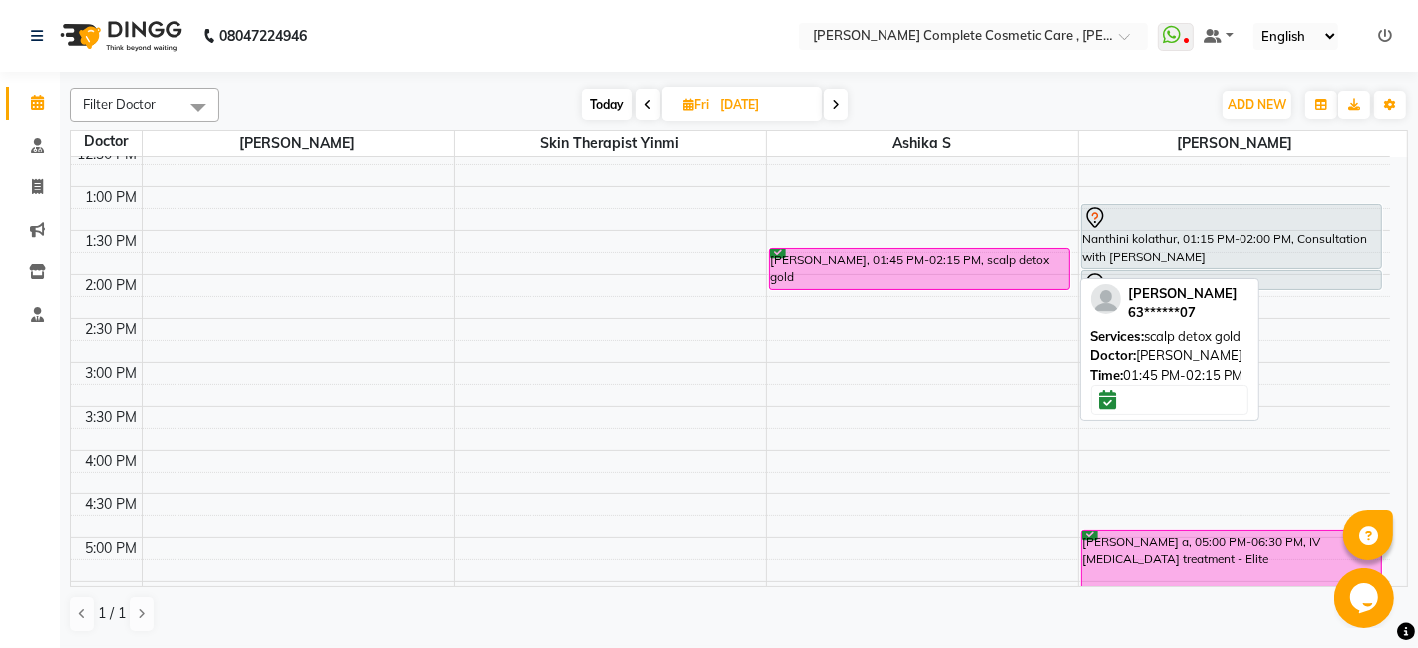
scroll to position [321, 0]
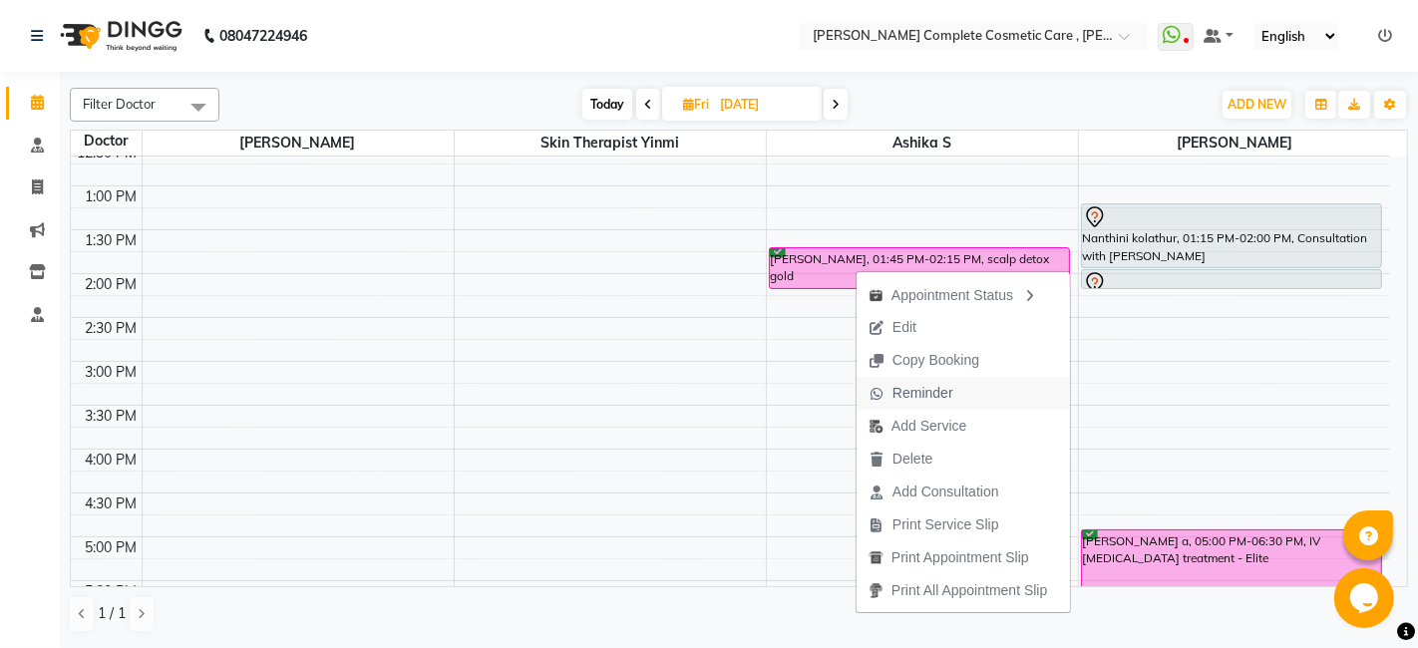
click at [900, 385] on span "Reminder" at bounding box center [922, 393] width 61 height 21
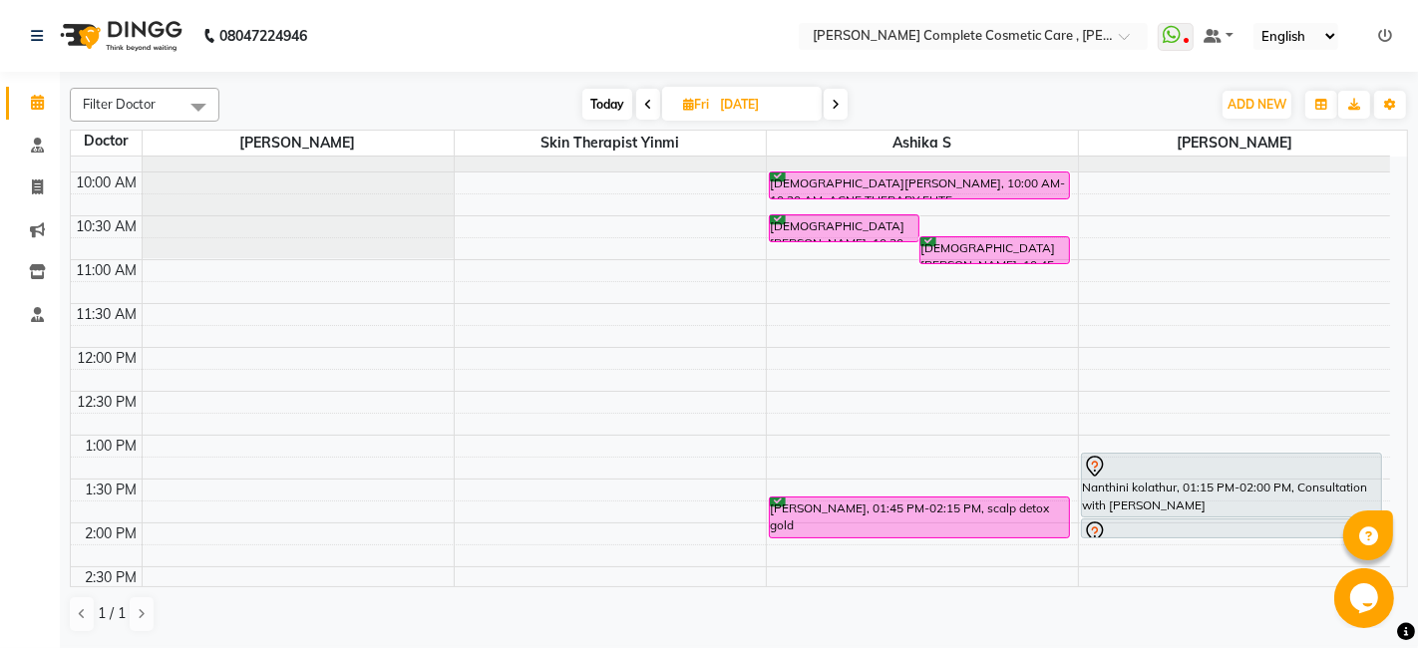
scroll to position [44, 0]
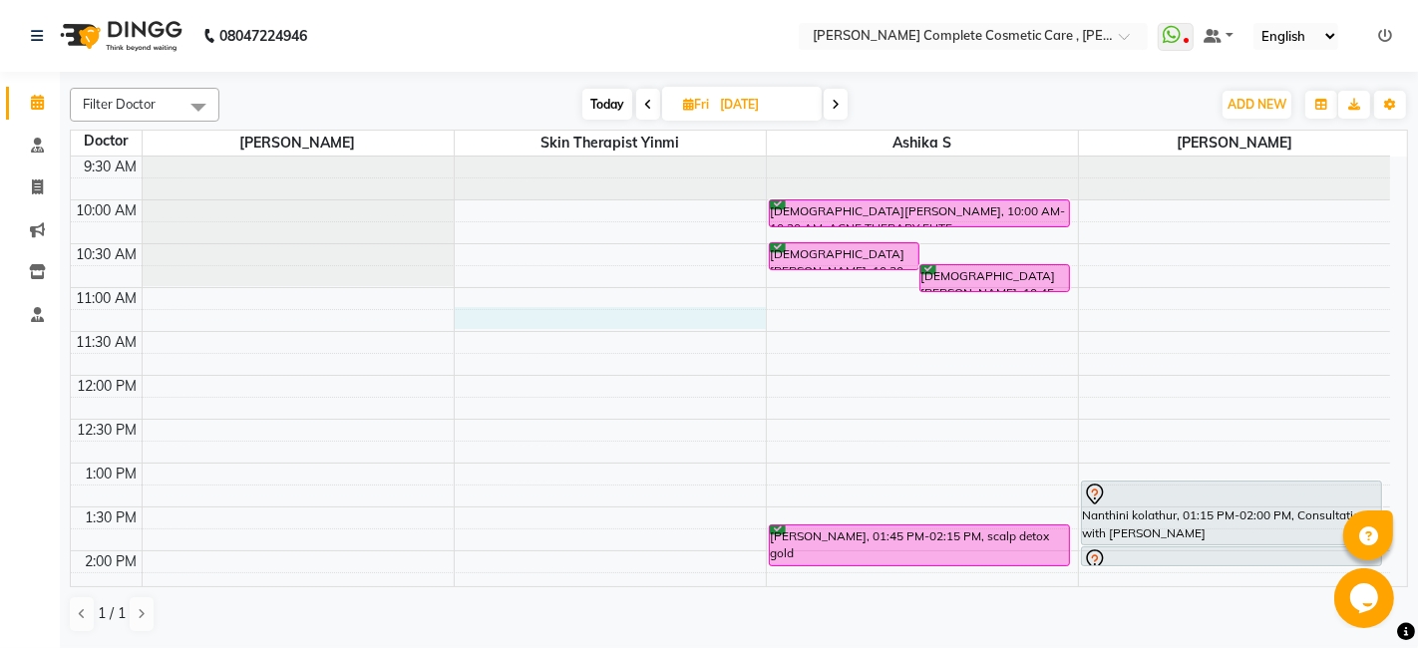
click at [702, 316] on div "9:00 AM 9:30 AM 10:00 AM 10:30 AM 11:00 AM 11:30 AM 12:00 PM 12:30 PM 1:00 PM 1…" at bounding box center [730, 639] width 1319 height 1052
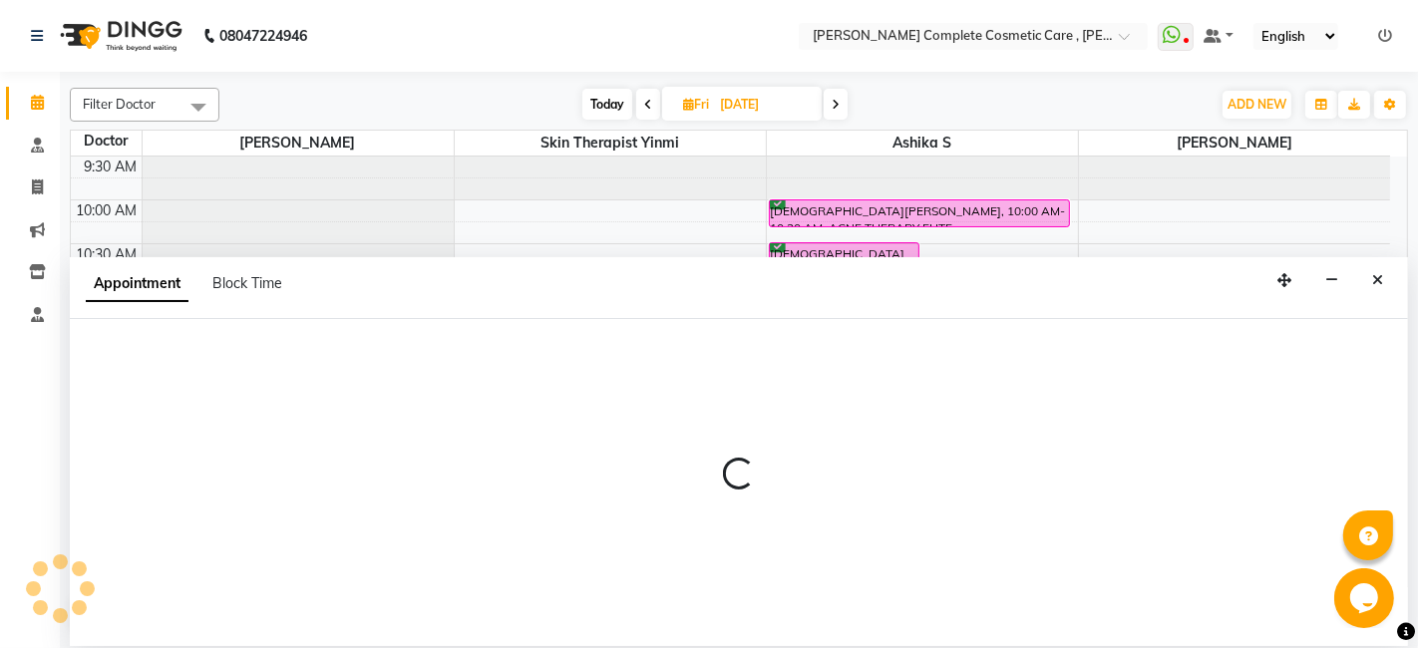
select select "70591"
select select "675"
select select "tentative"
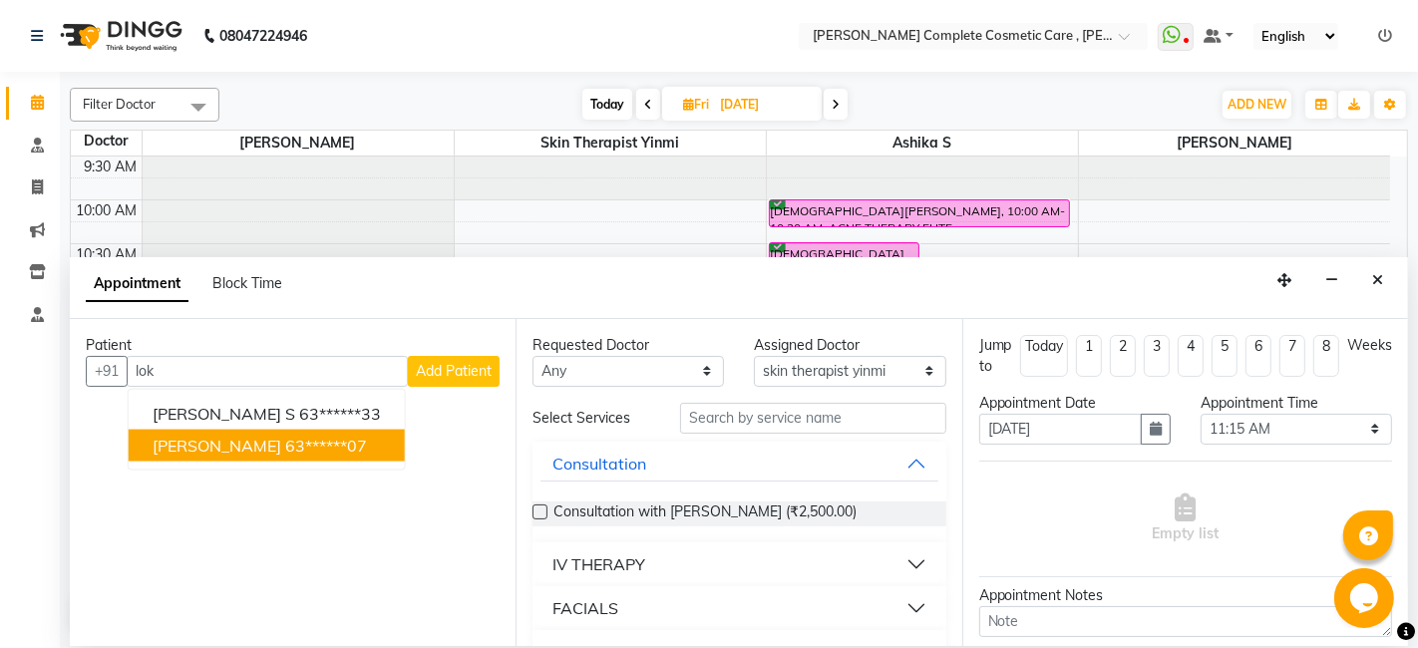
click at [257, 457] on button "Lokesh kumar banglore 63******07" at bounding box center [267, 445] width 276 height 32
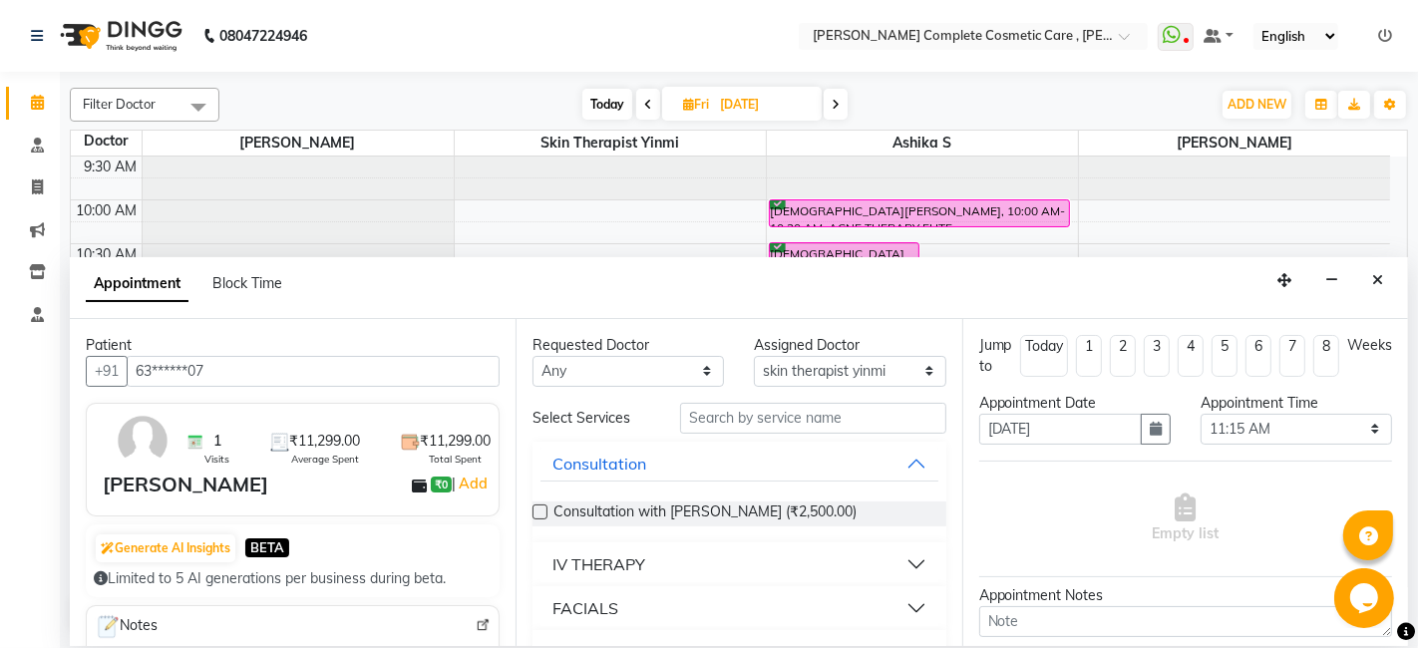
type input "63******07"
click at [746, 427] on input "text" at bounding box center [812, 418] width 265 height 31
click at [842, 99] on span at bounding box center [836, 104] width 24 height 31
type input "06-09-2025"
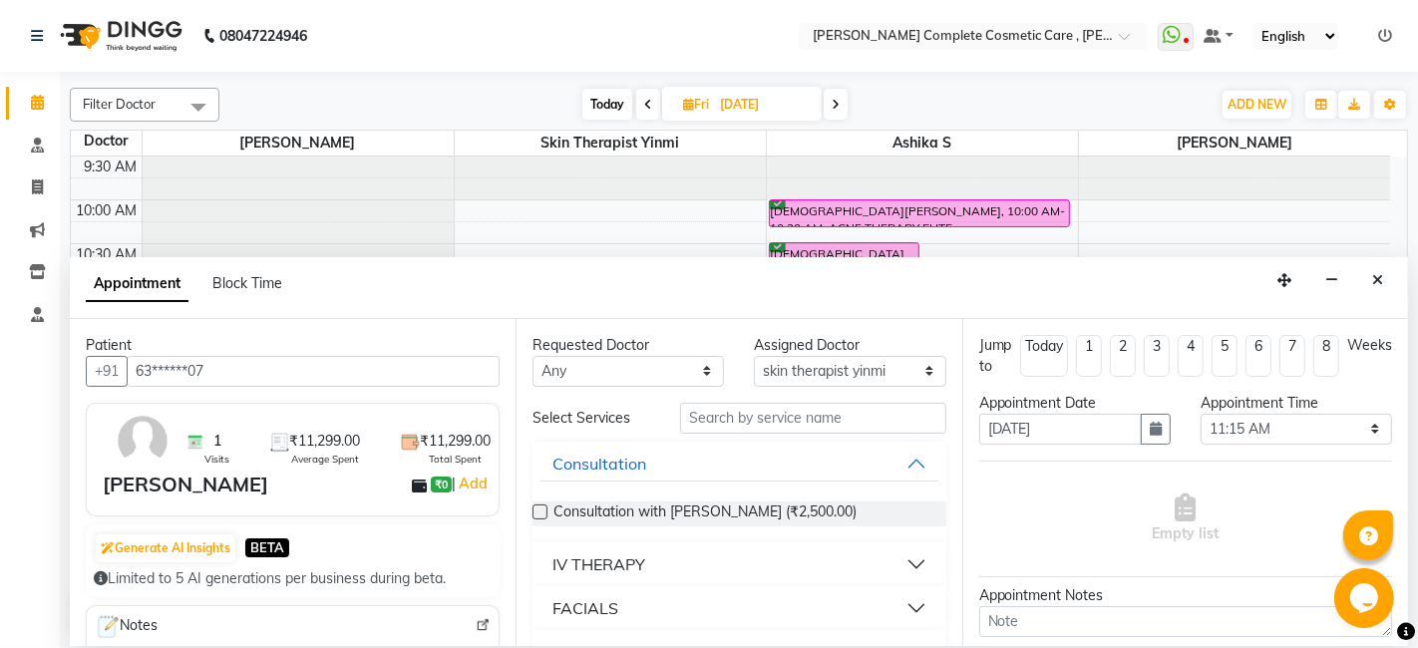
select select "675"
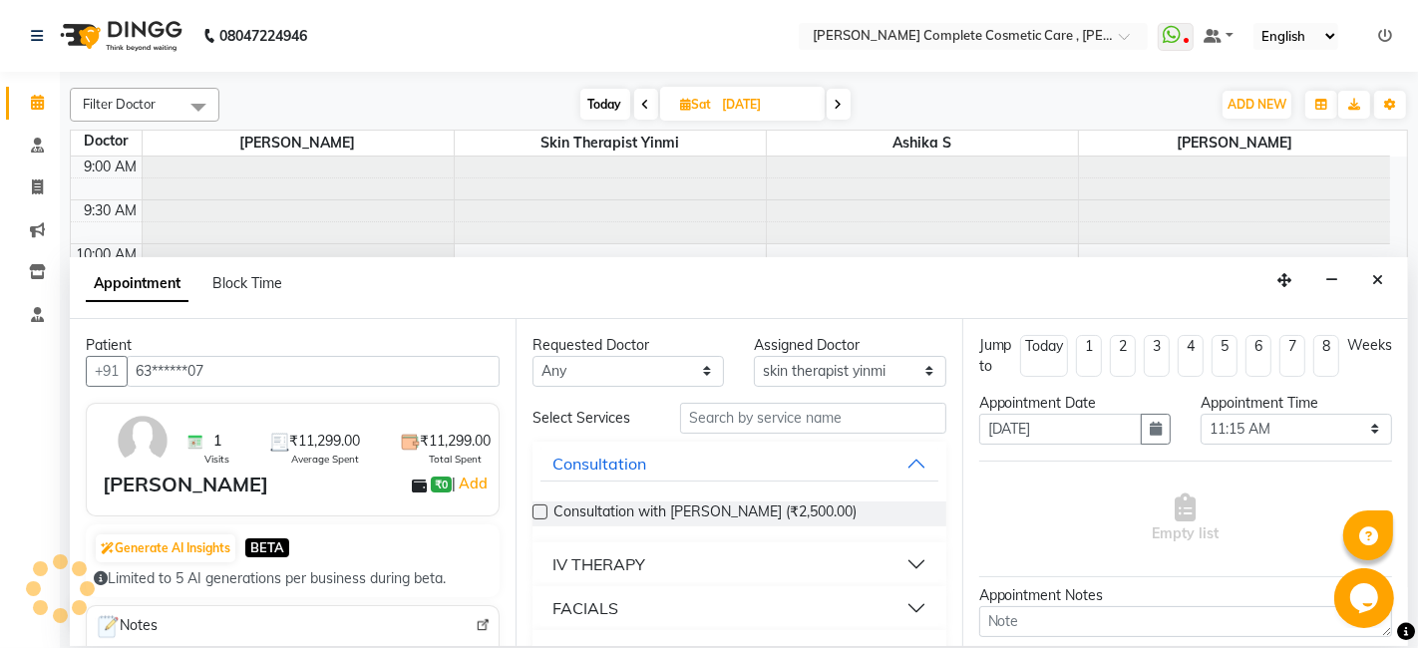
scroll to position [609, 0]
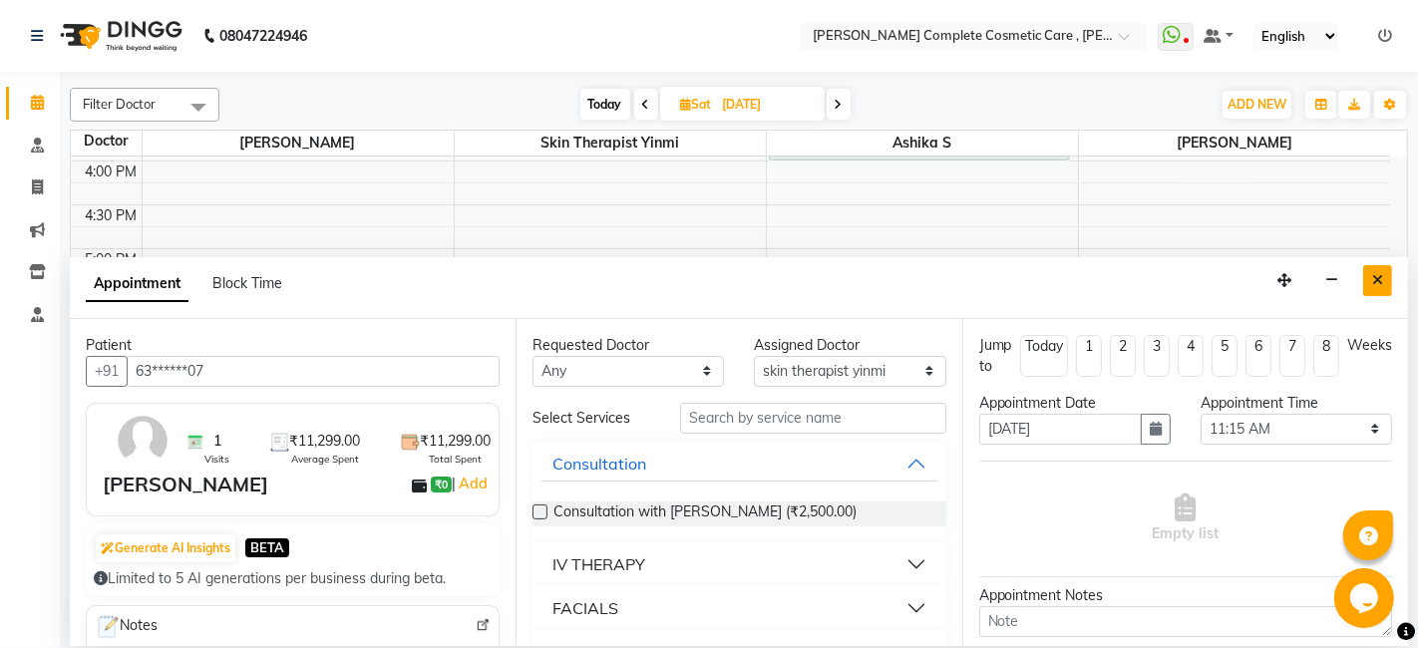
click at [1364, 283] on button "Close" at bounding box center [1377, 280] width 29 height 31
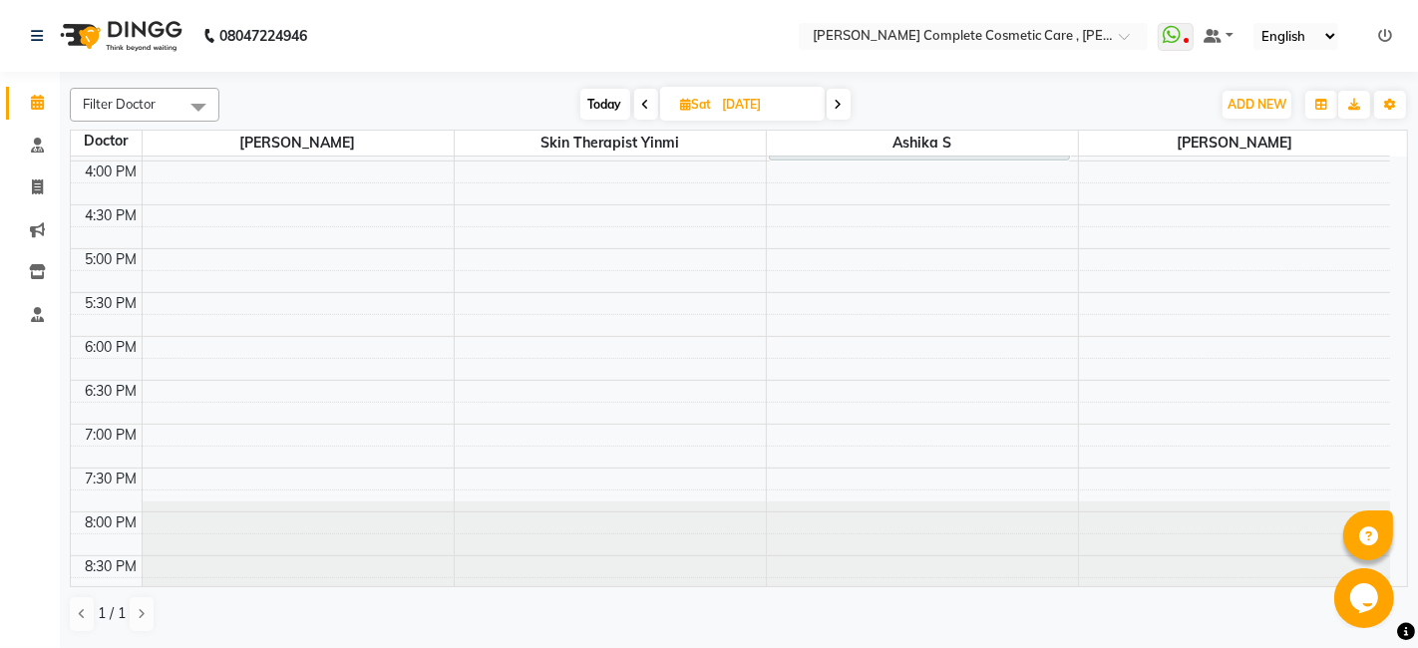
scroll to position [0, 0]
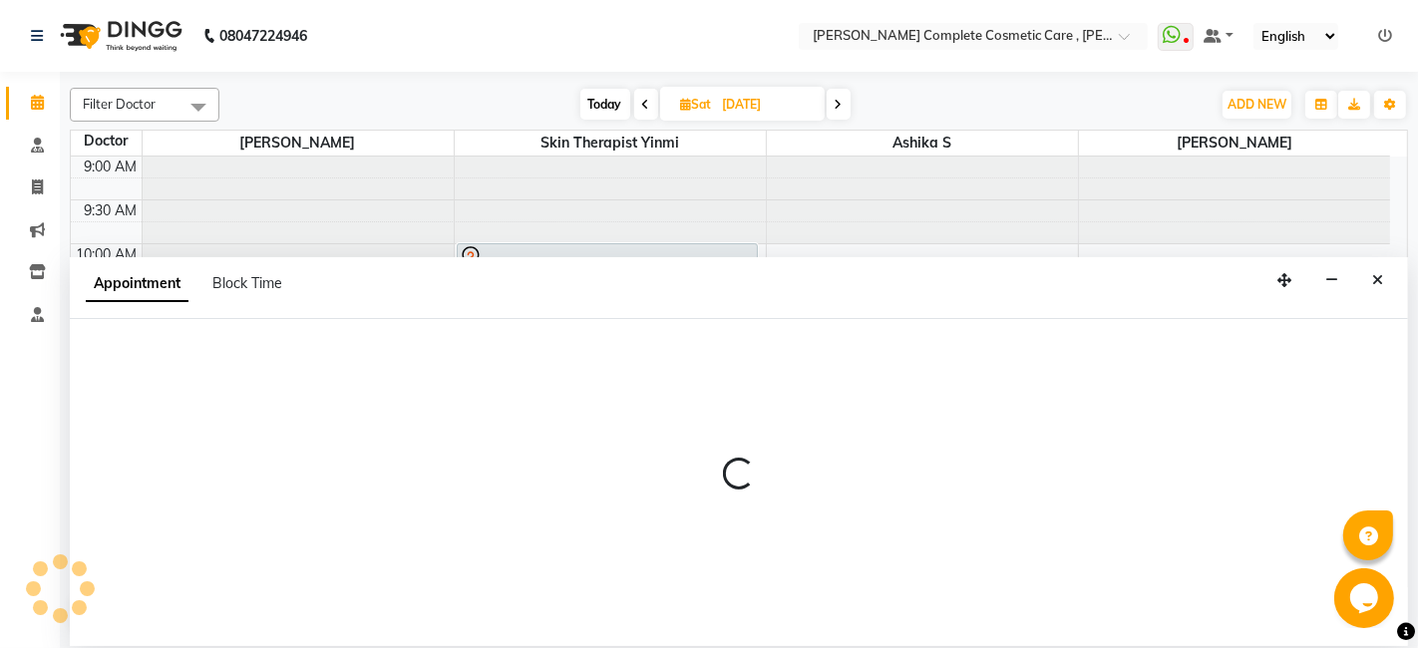
select select "67035"
select select "tentative"
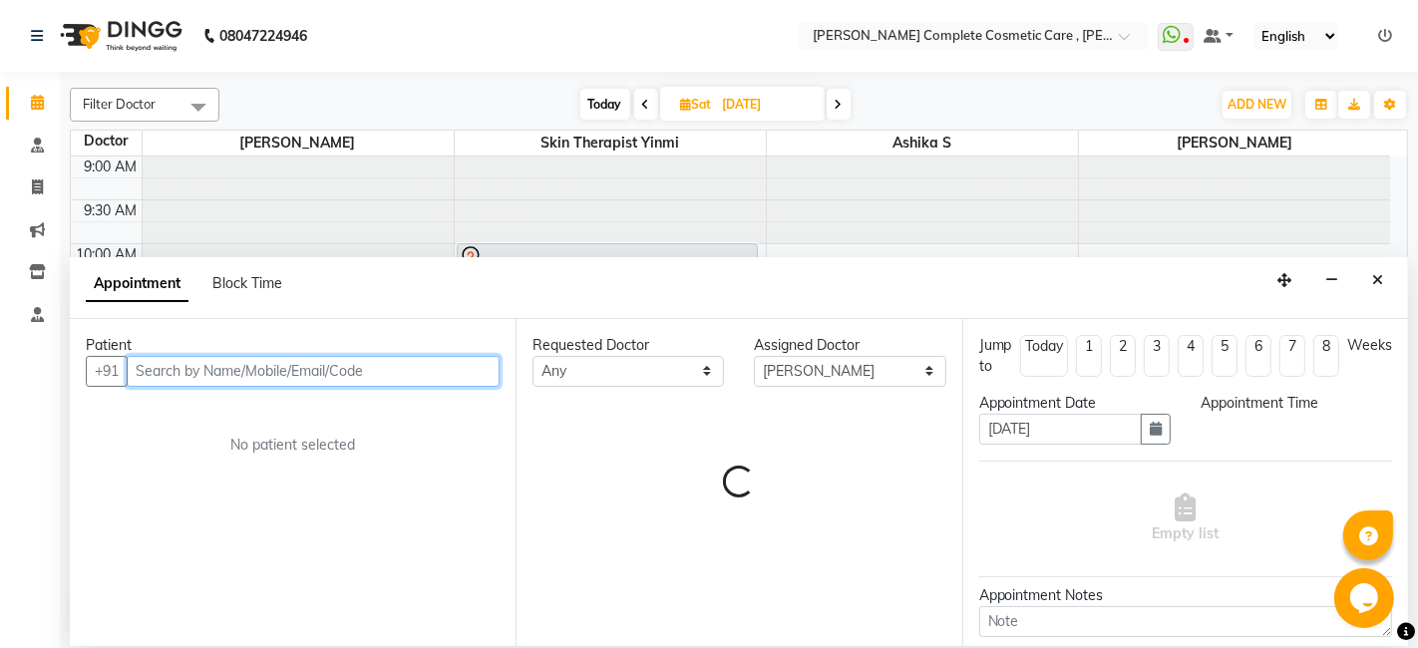
select select "735"
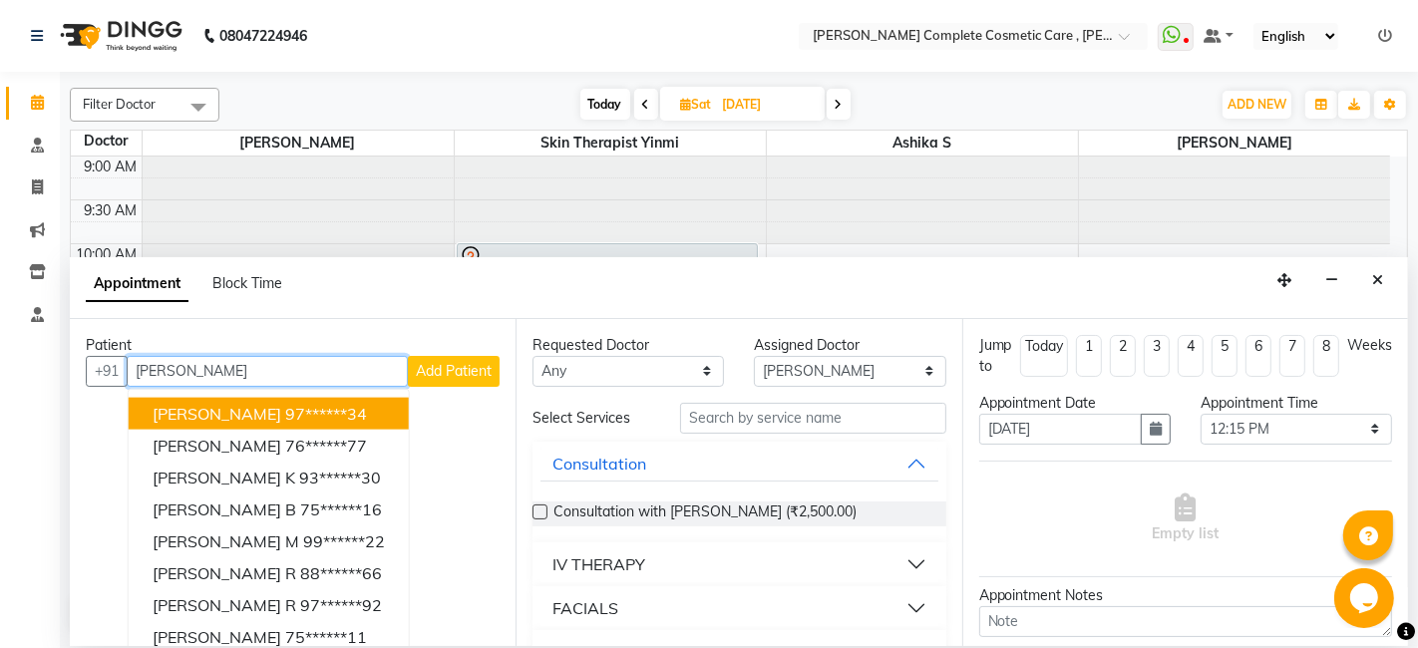
type input "bhuv"
click at [638, 107] on span at bounding box center [646, 104] width 24 height 31
type input "05-09-2025"
select select "735"
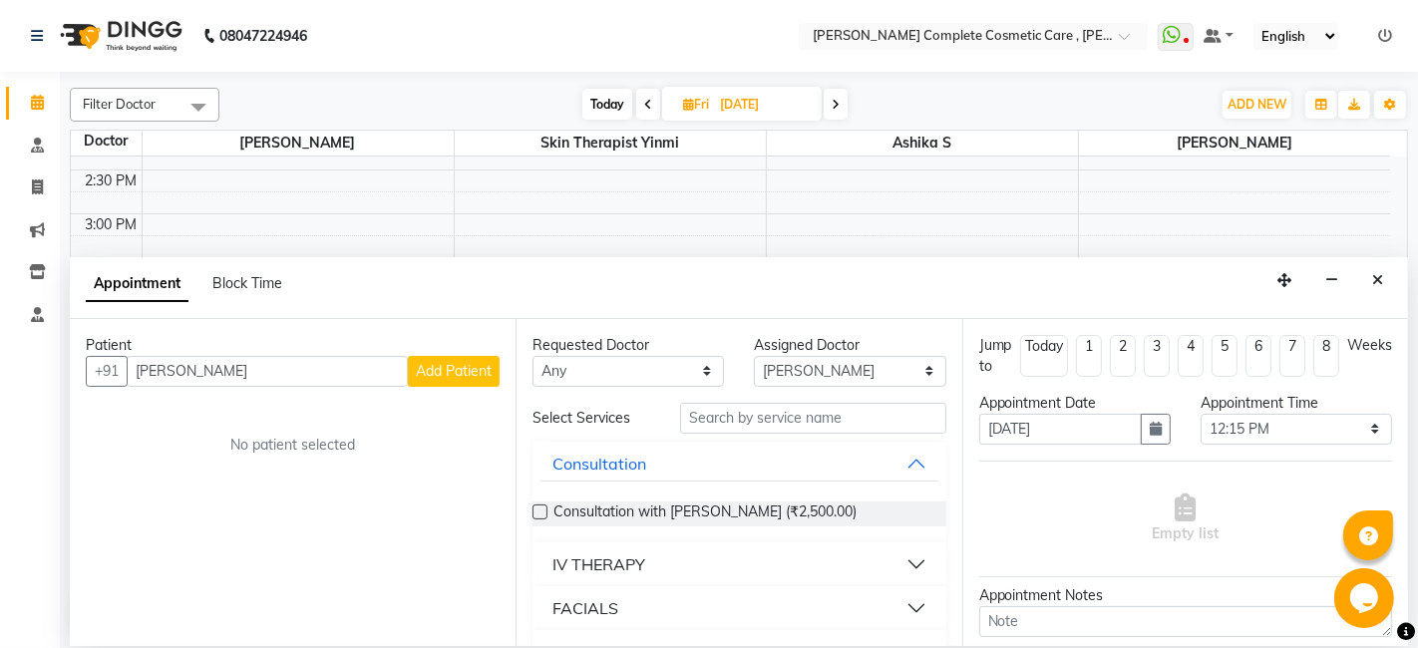
scroll to position [609, 0]
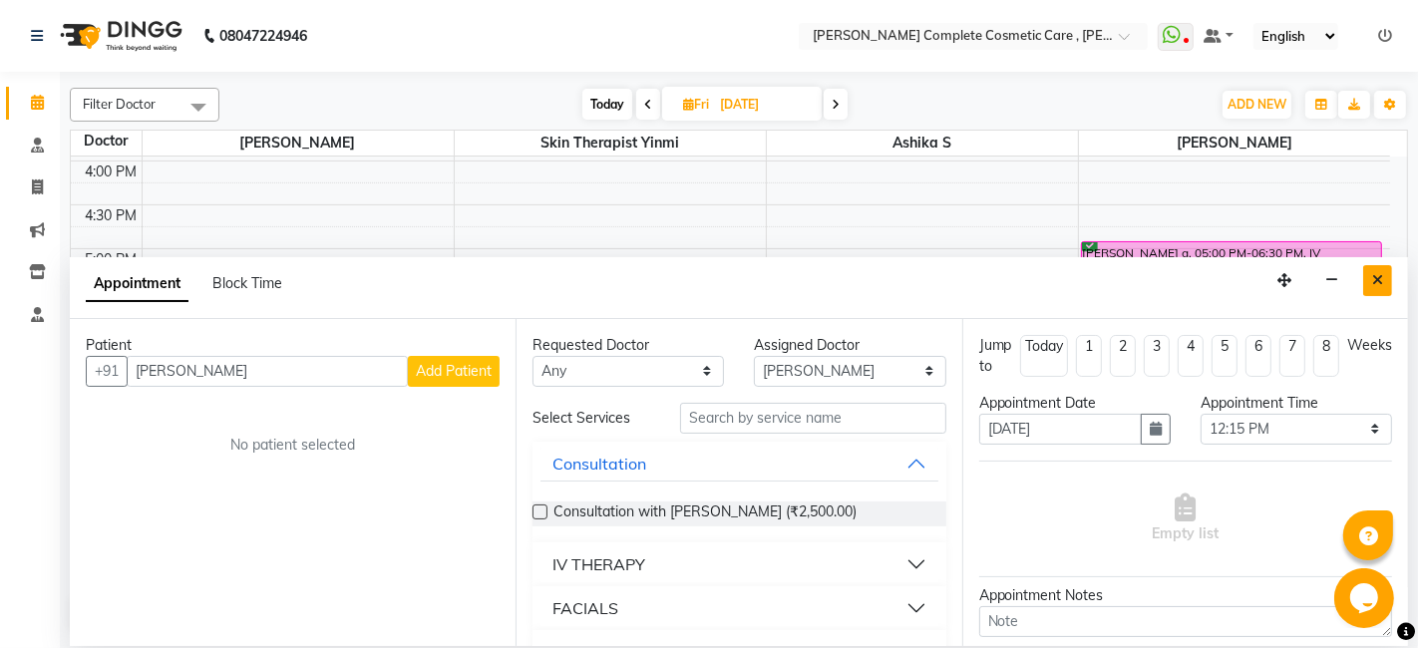
click at [1366, 283] on button "Close" at bounding box center [1377, 280] width 29 height 31
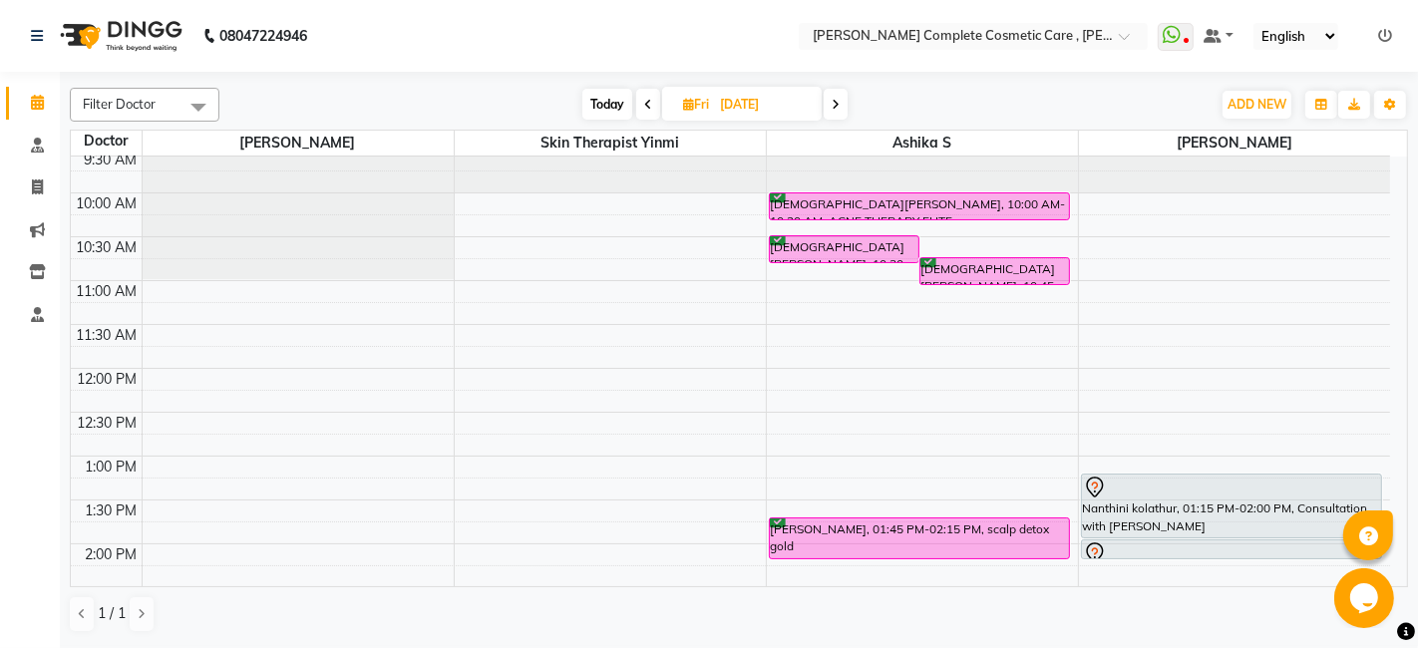
scroll to position [50, 0]
click at [651, 102] on span at bounding box center [648, 104] width 24 height 31
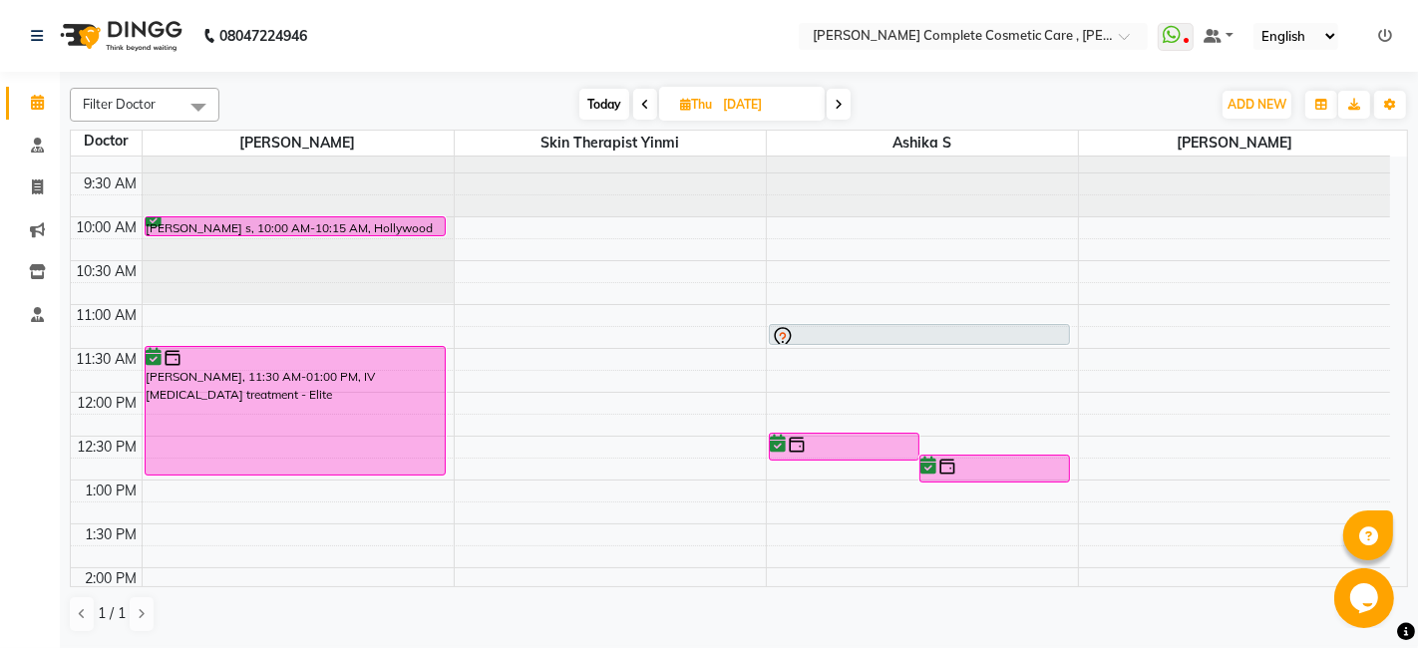
scroll to position [0, 0]
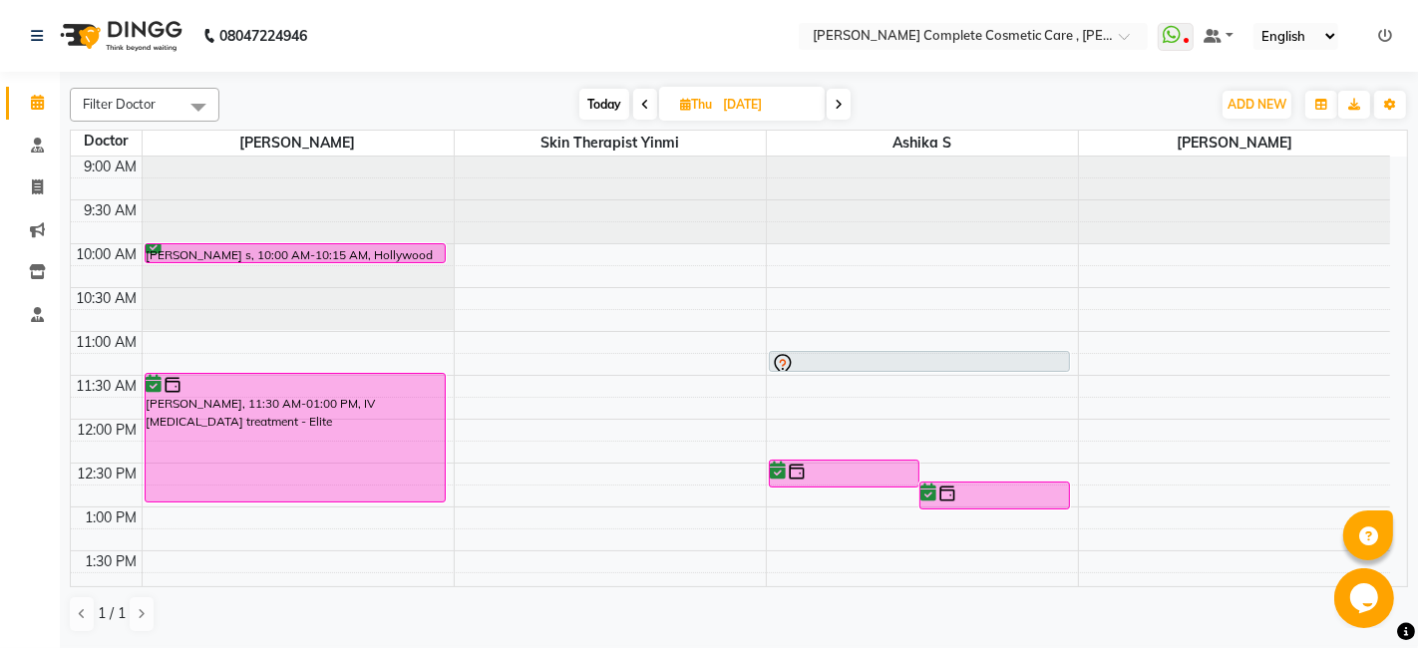
click at [641, 107] on icon at bounding box center [645, 105] width 8 height 12
type input "03-09-2025"
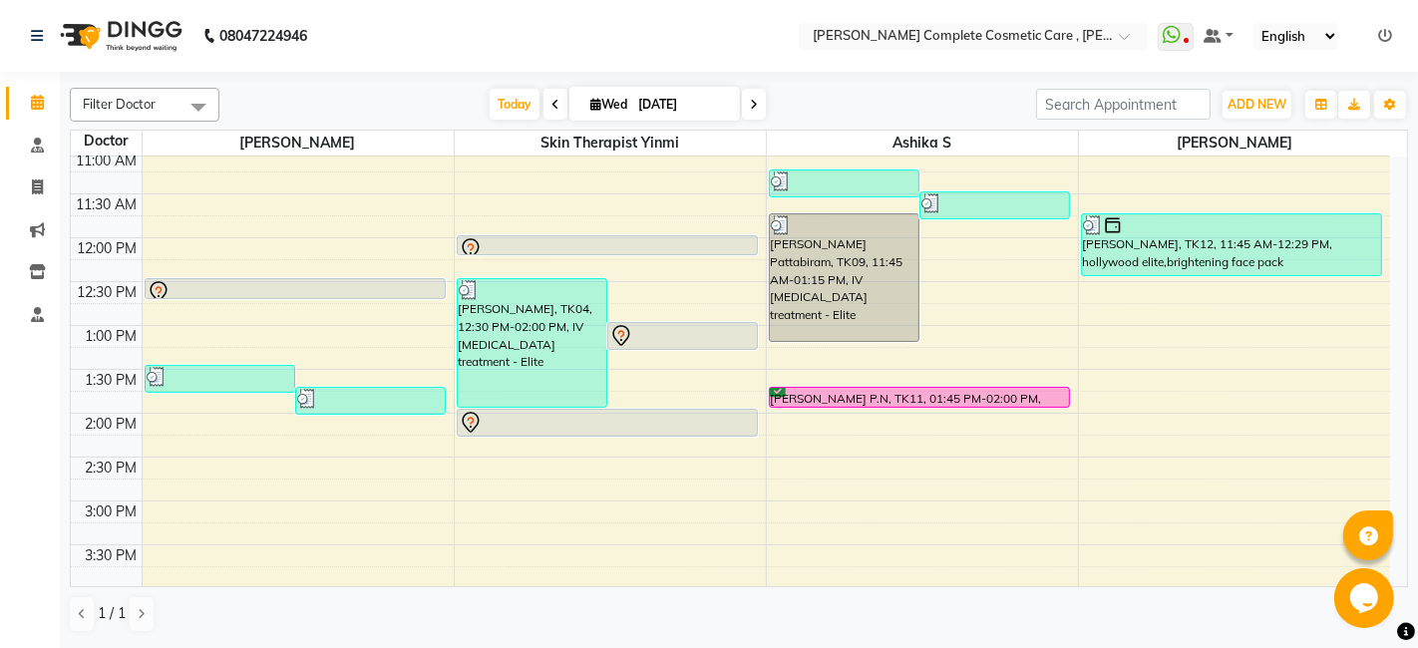
scroll to position [182, 0]
click at [812, 501] on div "9:00 AM 9:30 AM 10:00 AM 10:30 AM 11:00 AM 11:30 AM 12:00 PM 12:30 PM 1:00 PM 1…" at bounding box center [730, 500] width 1319 height 1052
select select "83350"
select select "900"
select select "tentative"
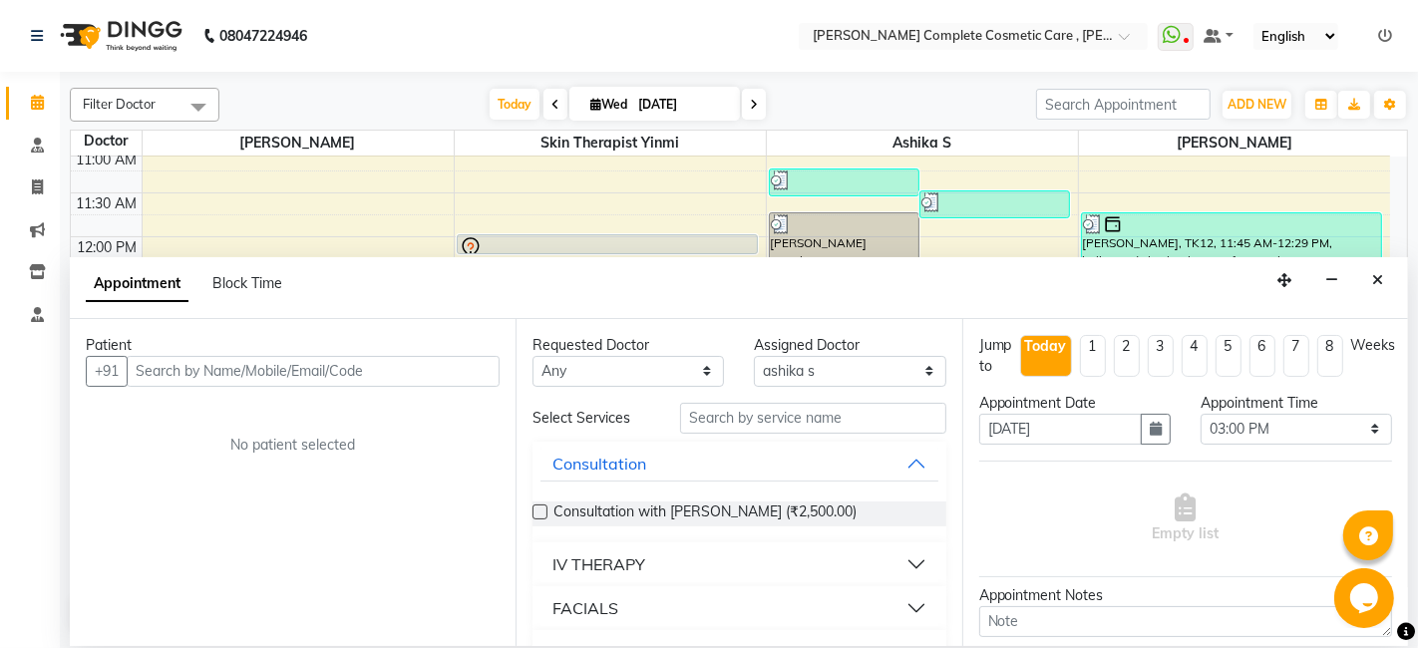
click at [750, 102] on icon at bounding box center [754, 105] width 8 height 12
type input "04-09-2025"
select select "900"
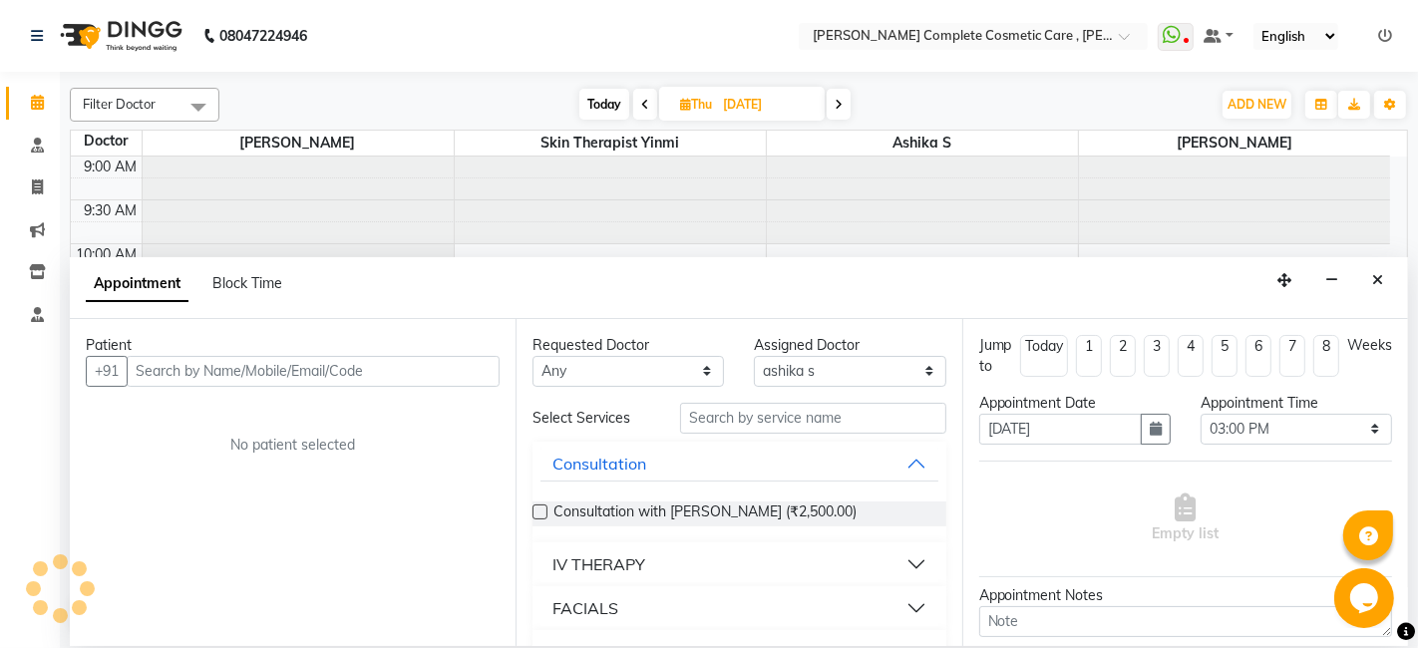
scroll to position [609, 0]
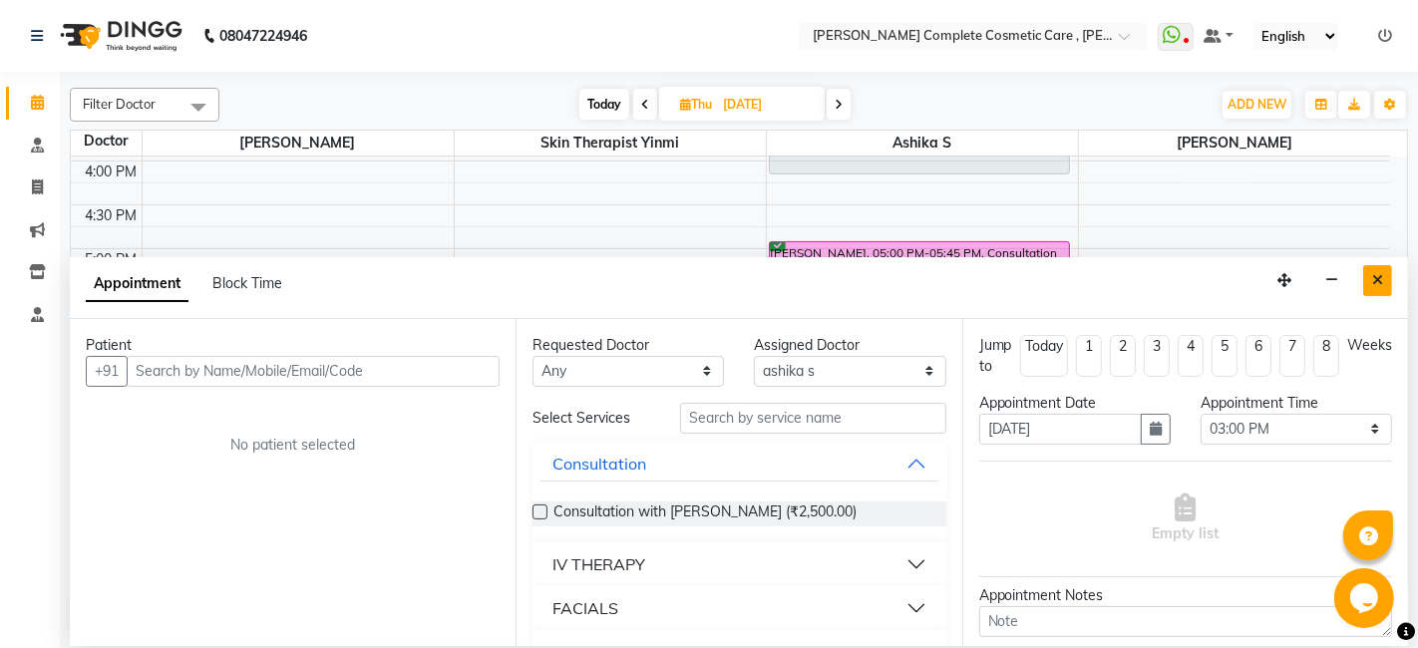
click at [1373, 280] on icon "Close" at bounding box center [1377, 280] width 11 height 14
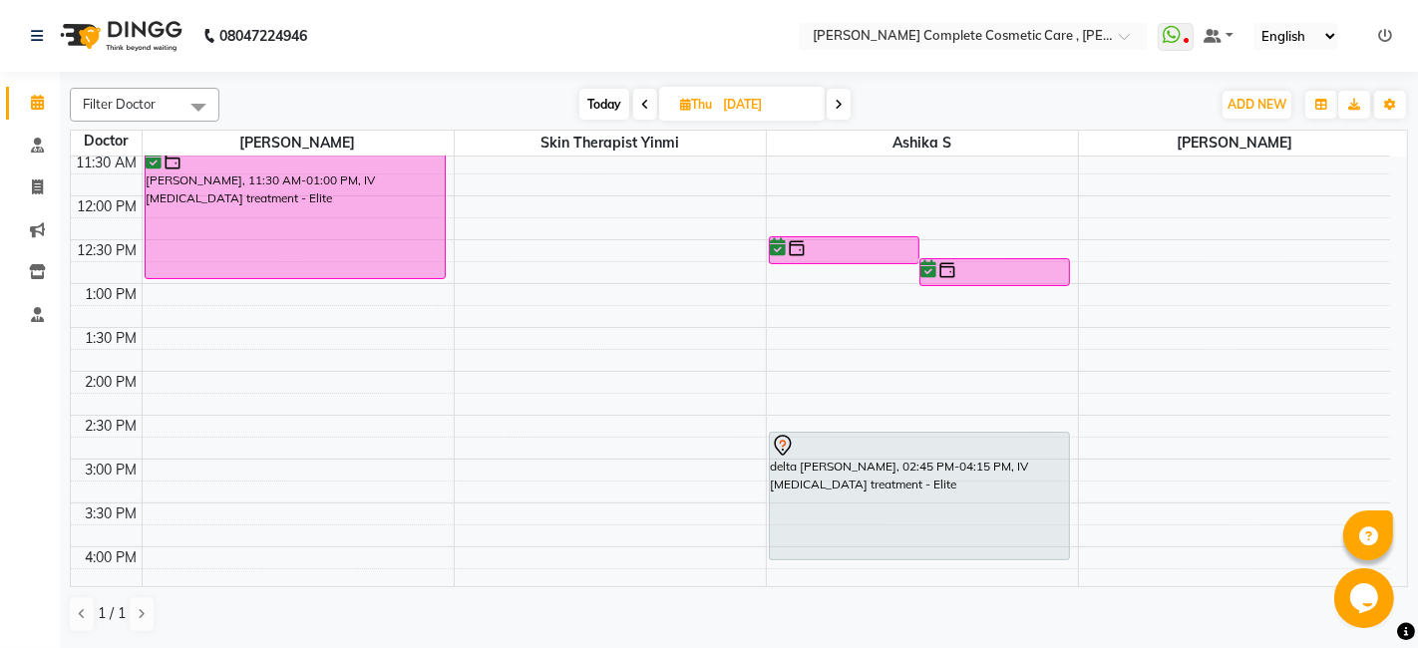
scroll to position [219, 0]
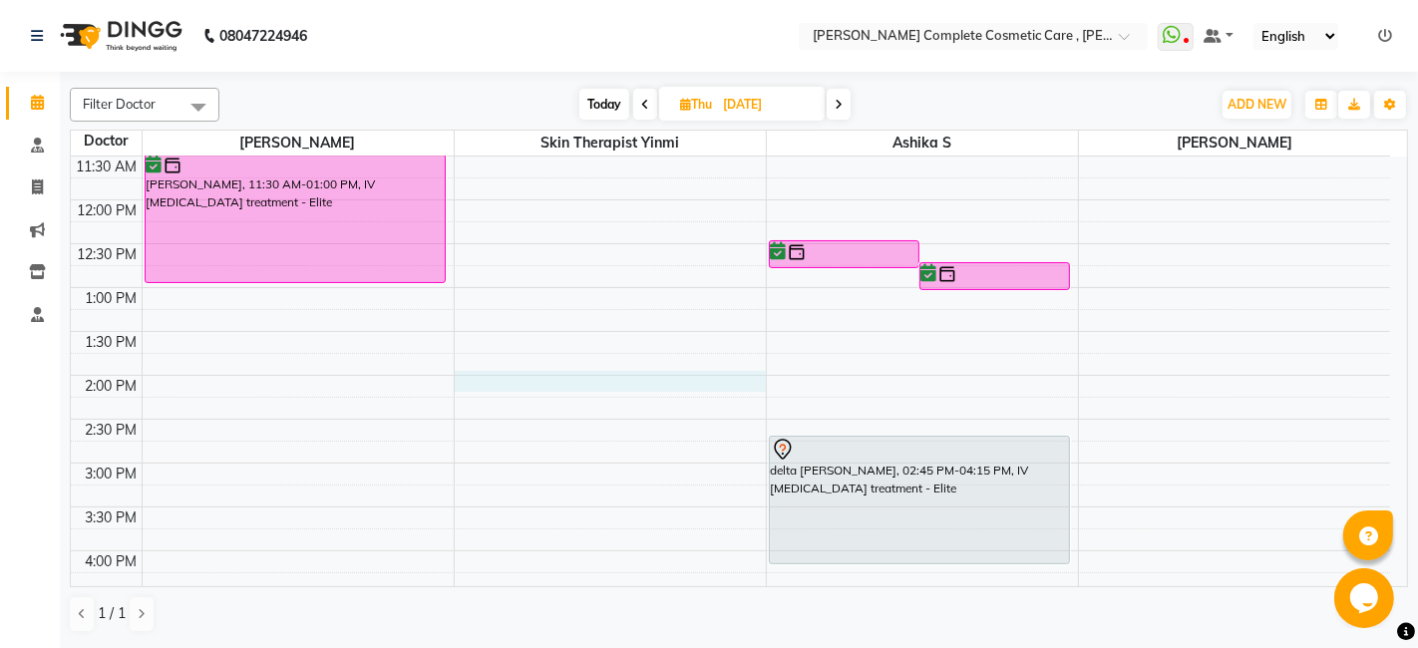
click at [565, 381] on div "9:00 AM 9:30 AM 10:00 AM 10:30 AM 11:00 AM 11:30 AM 12:00 PM 12:30 PM 1:00 PM 1…" at bounding box center [730, 463] width 1319 height 1052
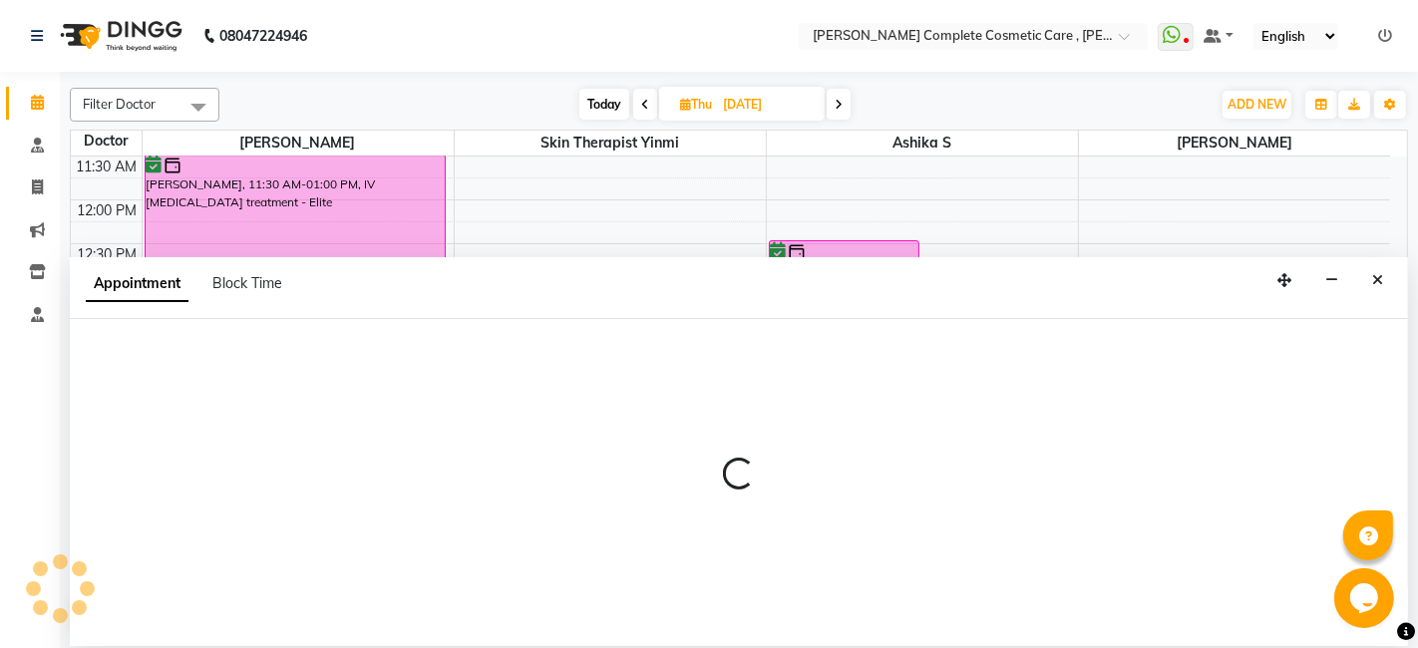
select select "70591"
select select "tentative"
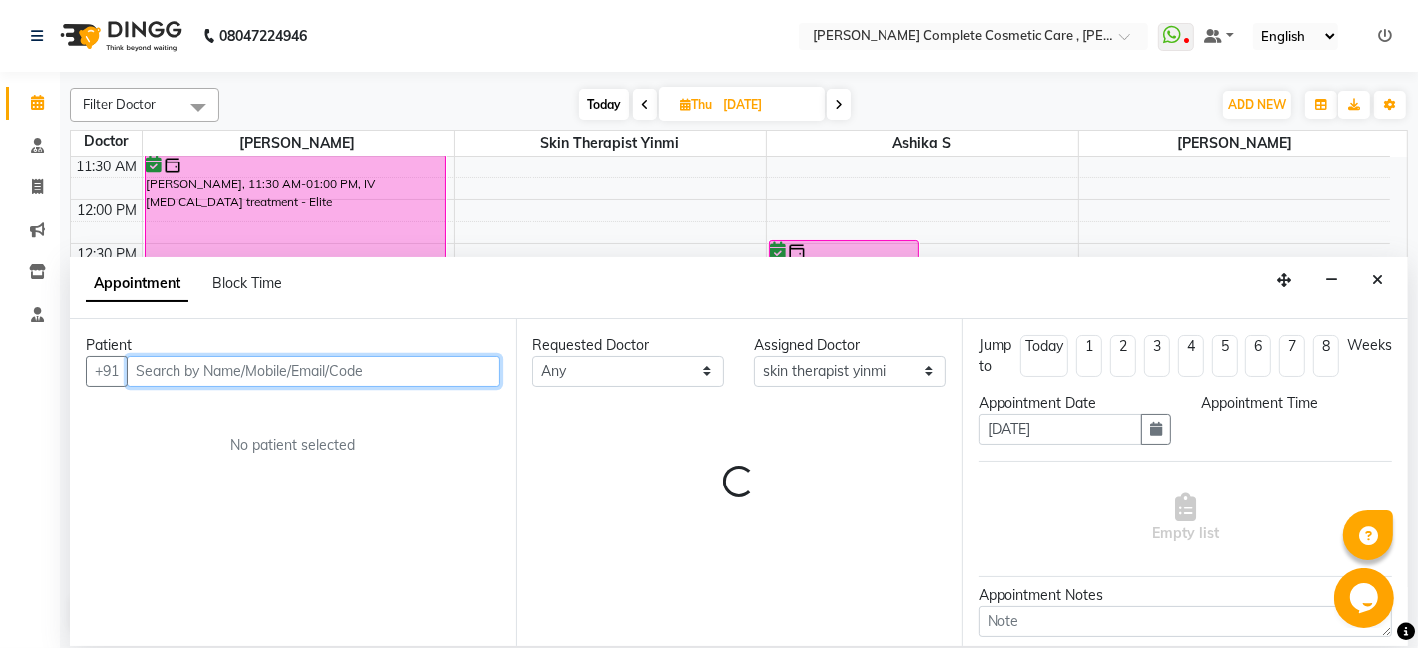
select select "840"
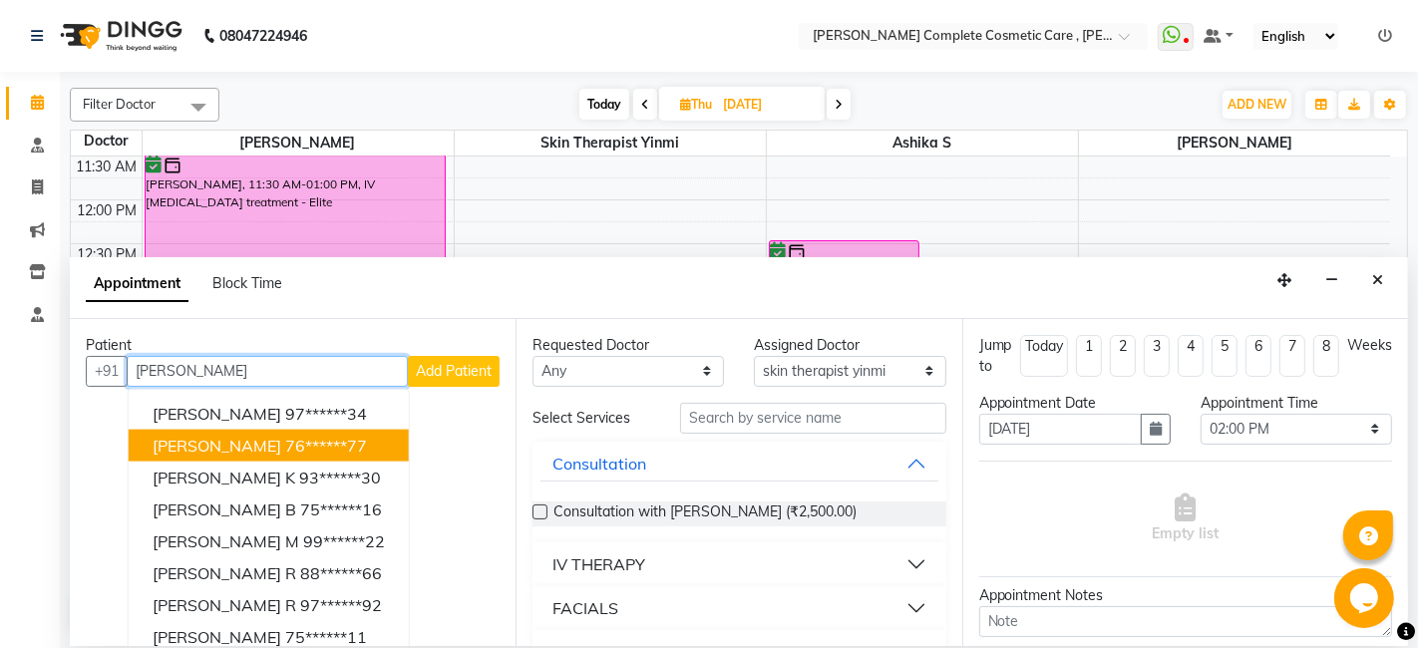
click at [297, 451] on ngb-highlight "76******77" at bounding box center [326, 445] width 82 height 20
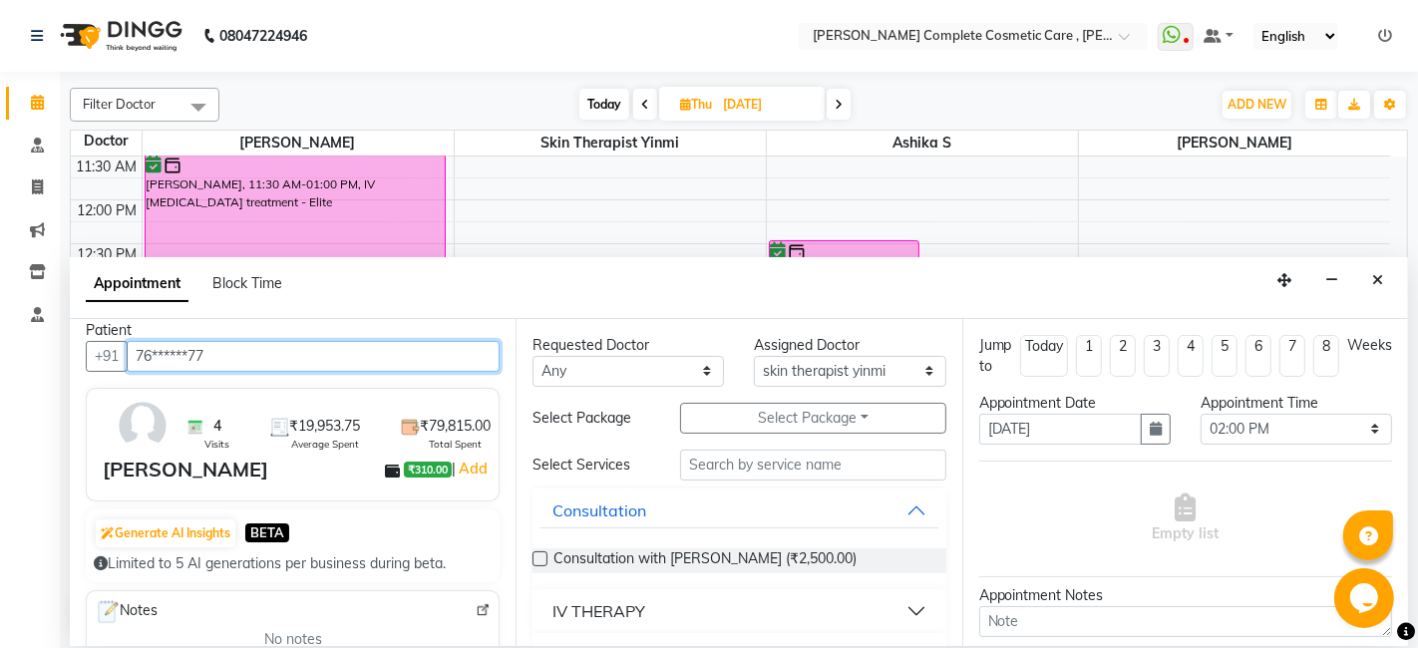
scroll to position [0, 0]
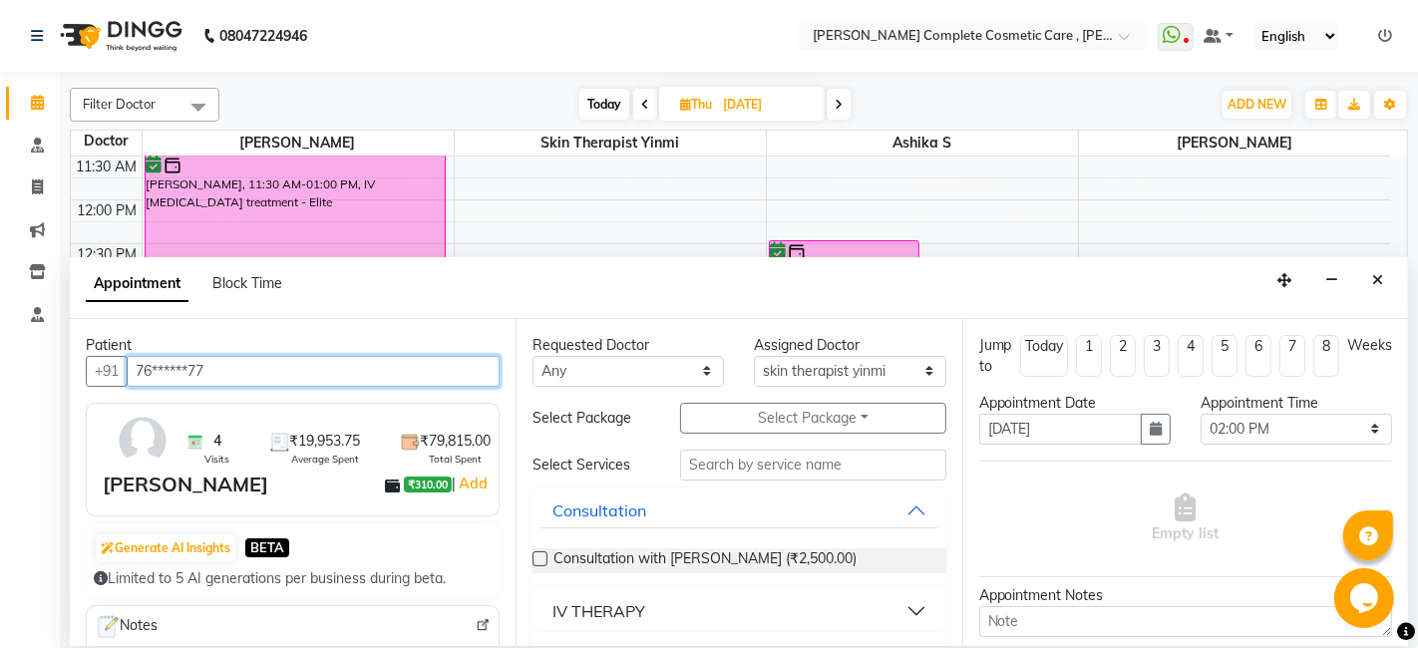
type input "76******77"
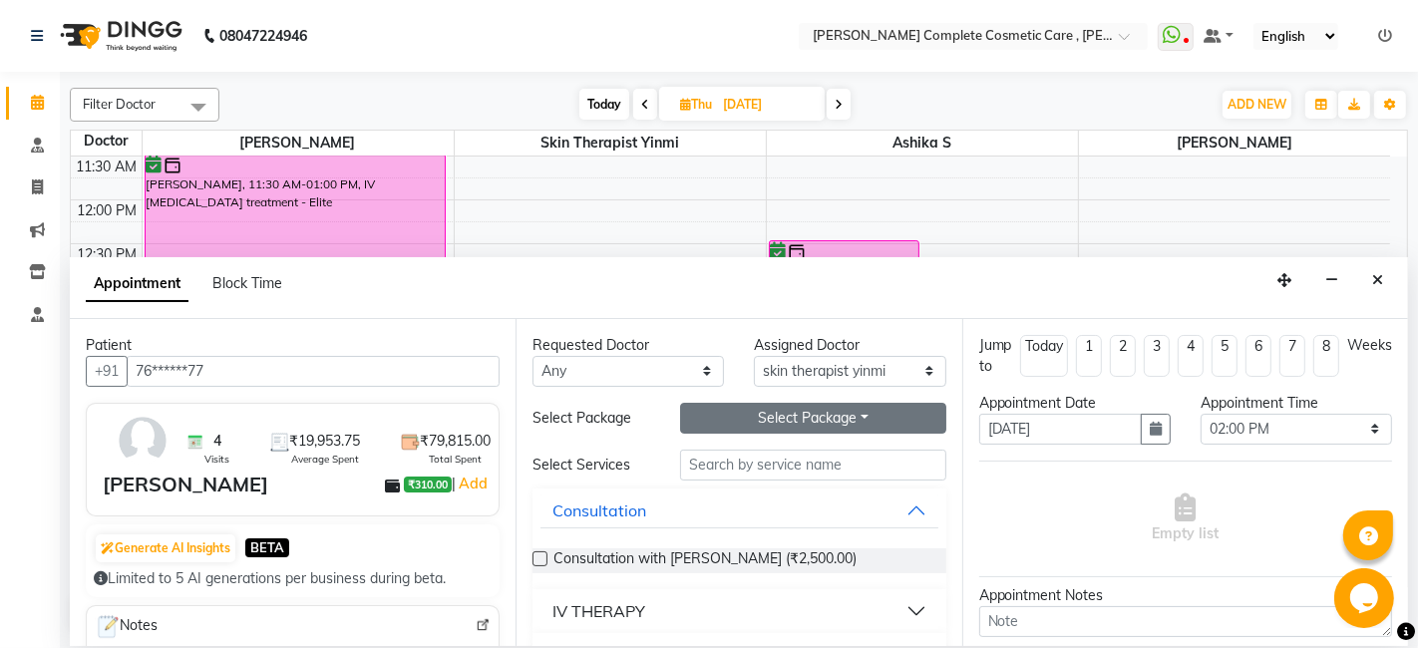
drag, startPoint x: 877, startPoint y: 434, endPoint x: 871, endPoint y: 413, distance: 21.8
click at [871, 413] on div "Requested Doctor Any ashika s Dr. Asha Queen skin therapist yinmi srikanth Assi…" at bounding box center [739, 482] width 446 height 327
click at [871, 413] on button "Select Package Toggle Dropdown" at bounding box center [812, 418] width 265 height 31
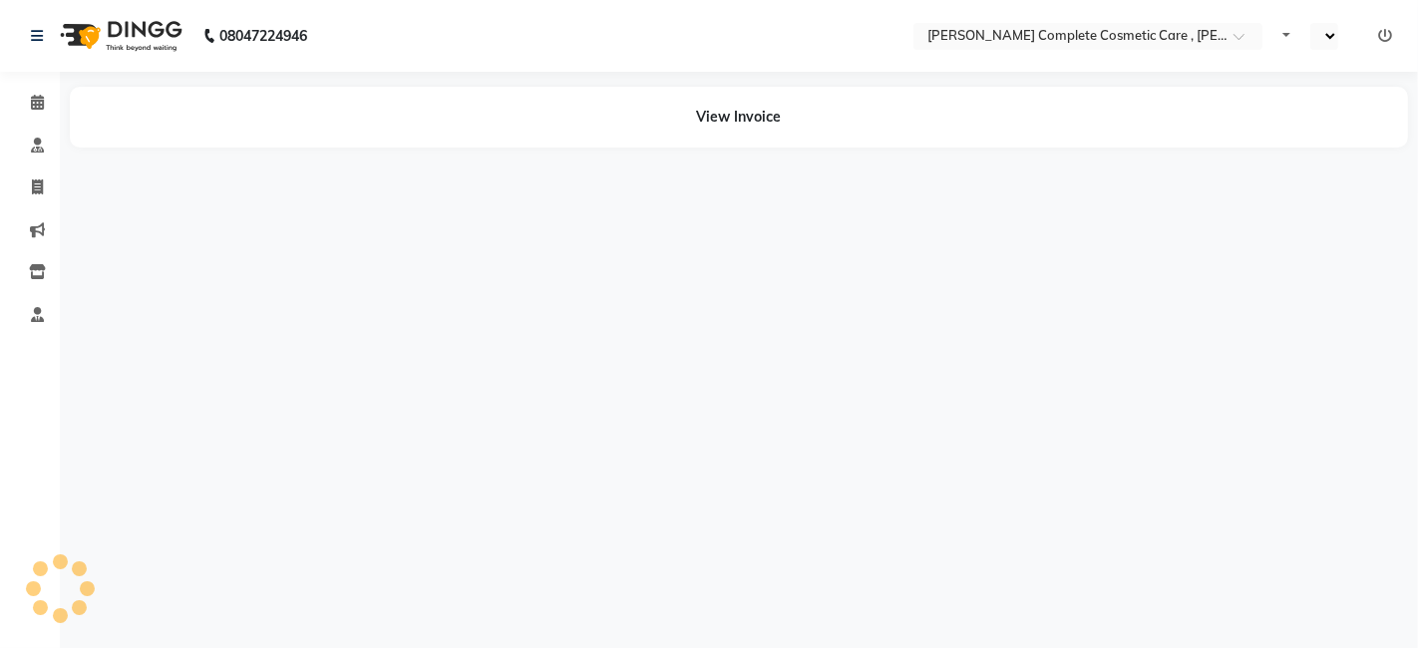
select select "en"
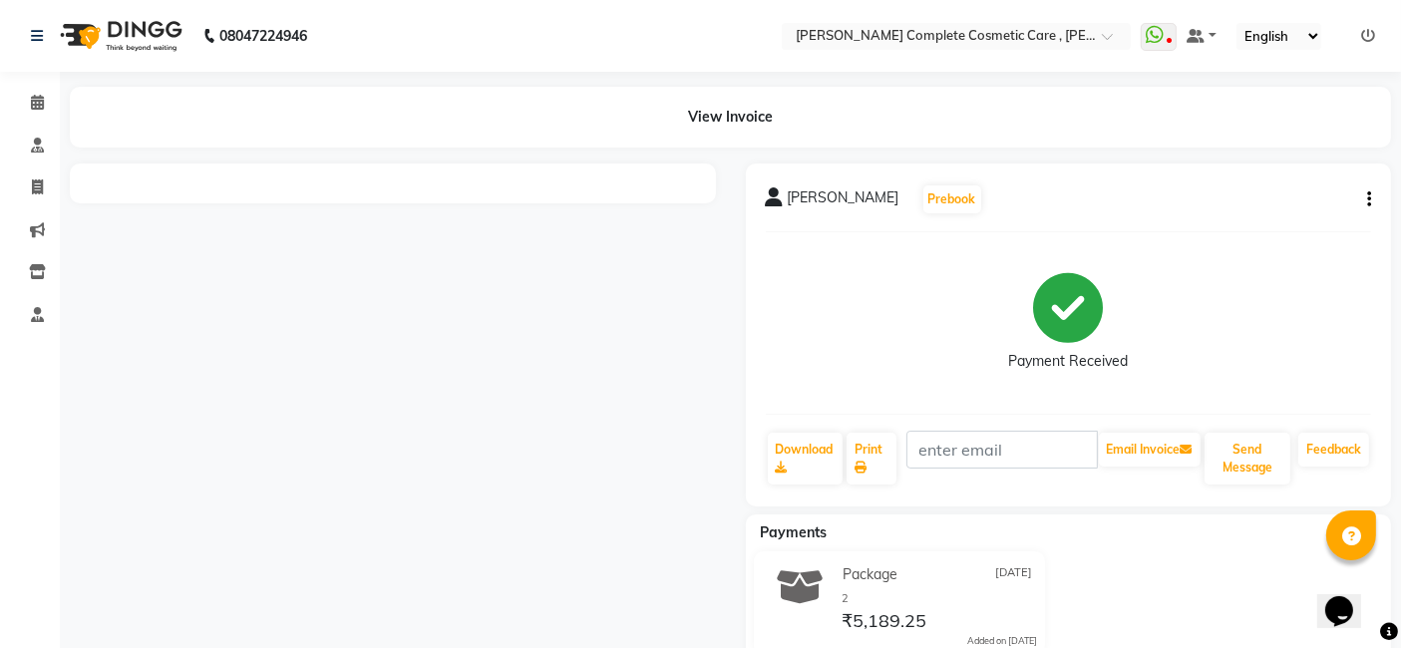
scroll to position [60, 0]
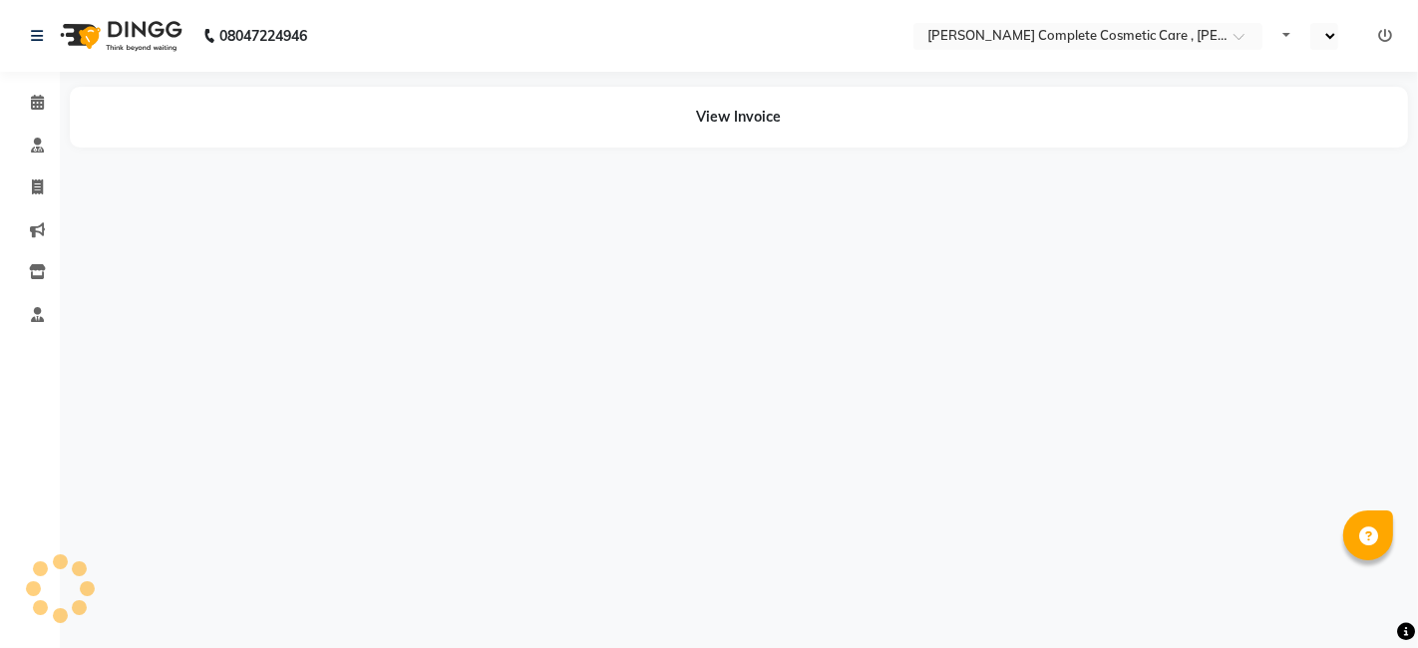
select select "en"
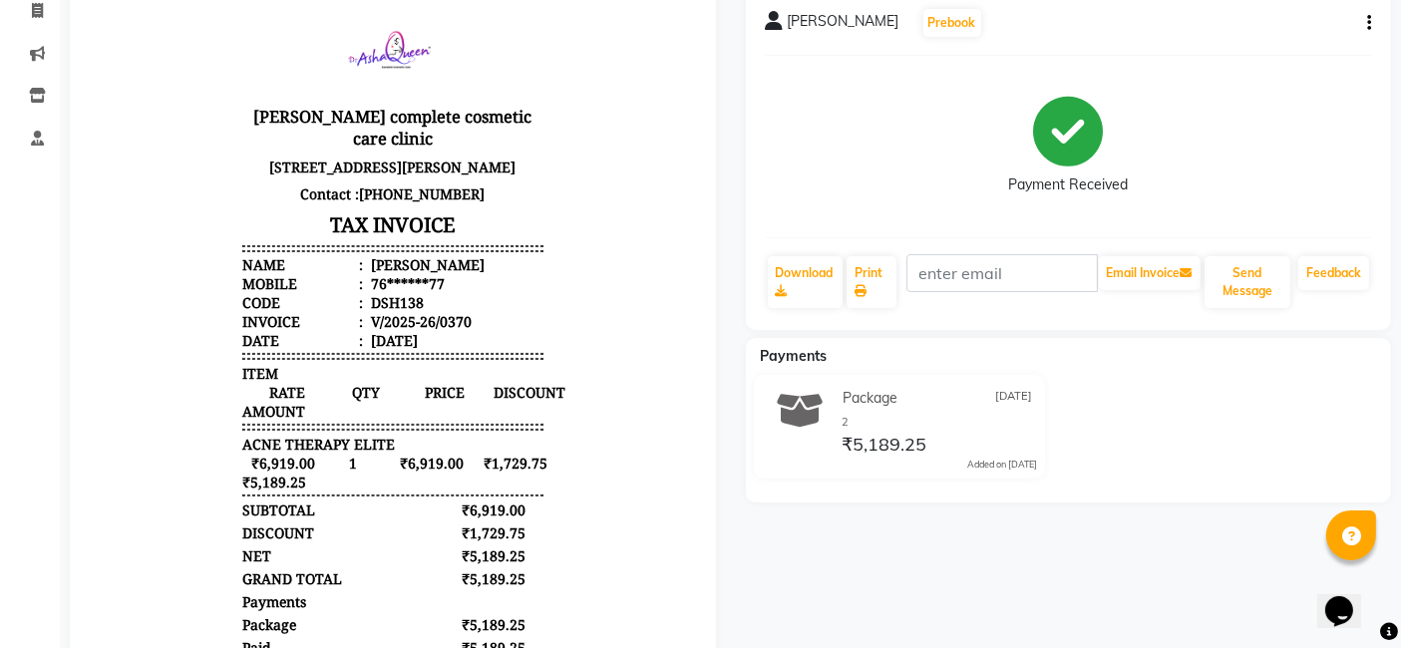
scroll to position [173, 0]
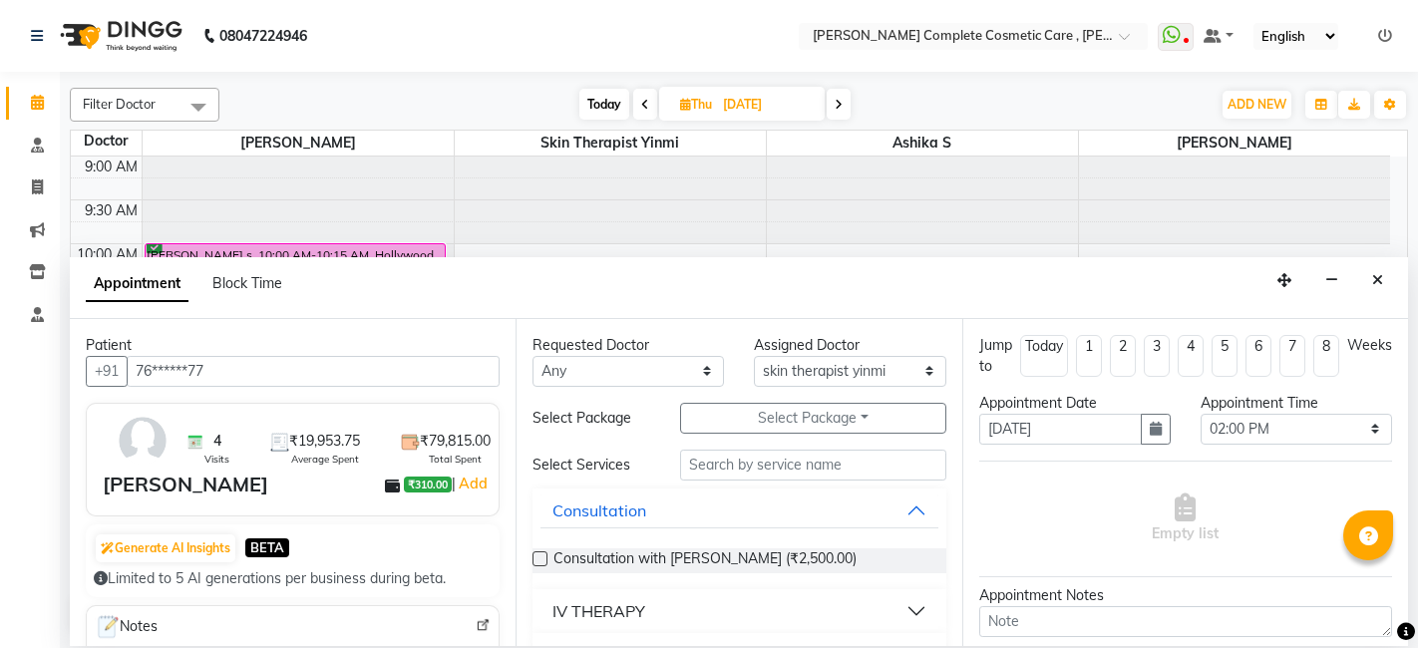
select select "70591"
select select "840"
select select "tentative"
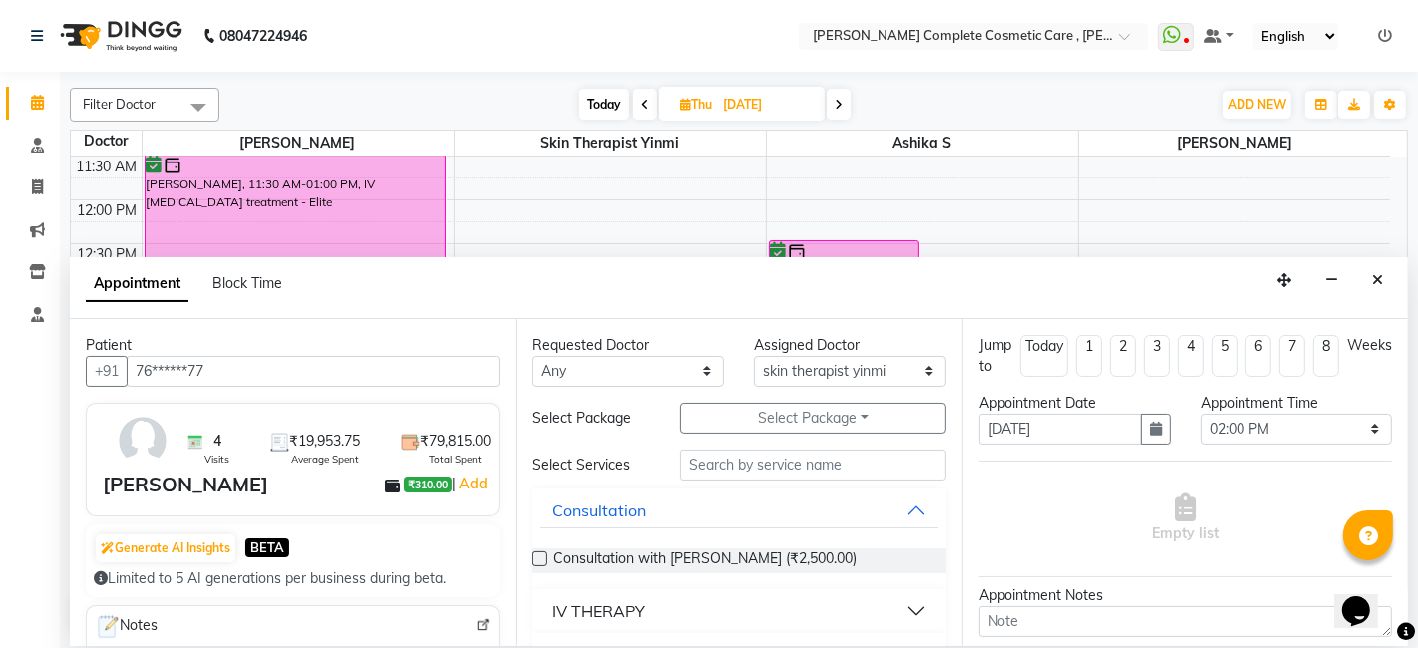
click at [697, 106] on span "Thu" at bounding box center [696, 104] width 42 height 15
select select "9"
select select "2025"
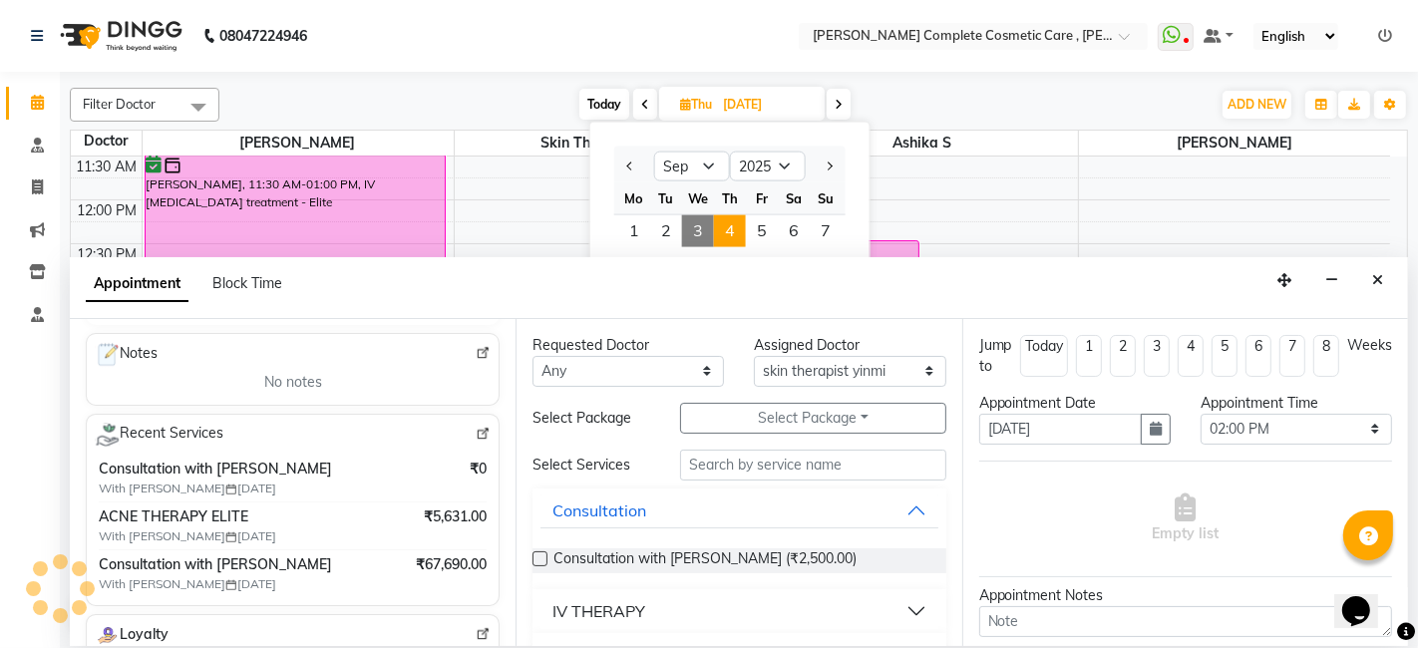
scroll to position [280, 0]
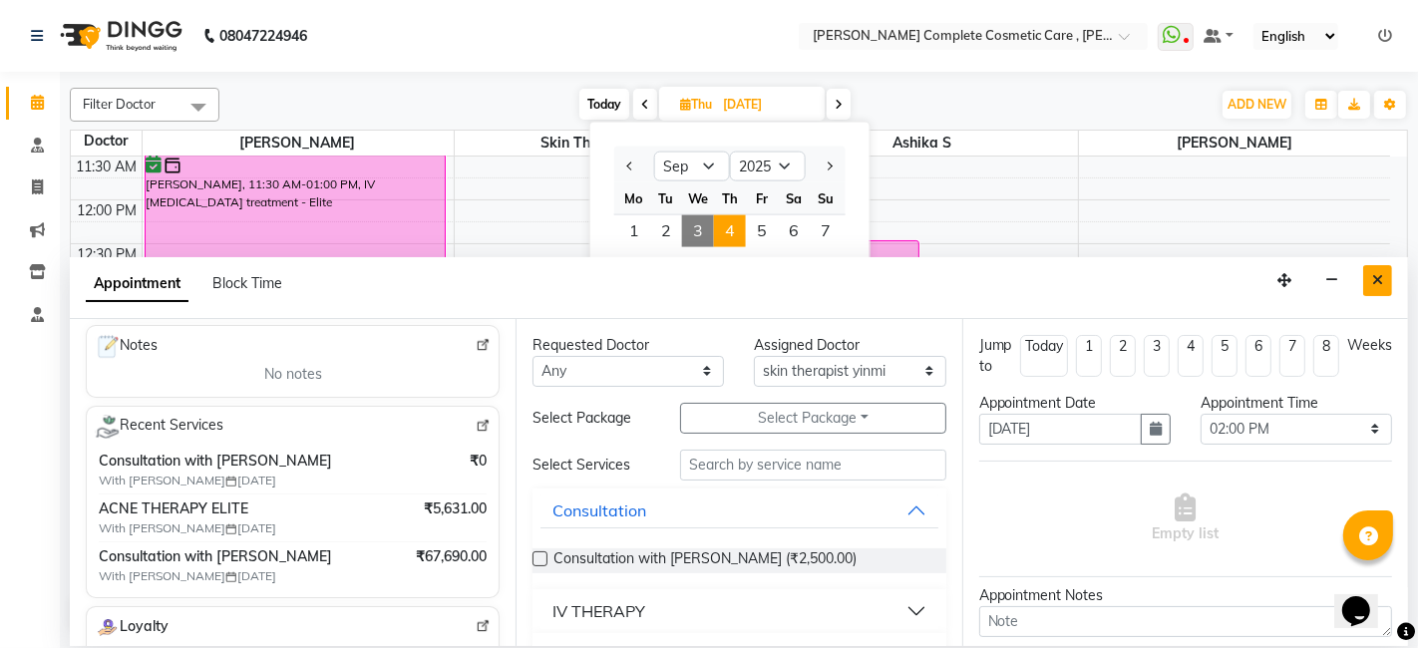
click at [1379, 278] on icon "Close" at bounding box center [1377, 280] width 11 height 14
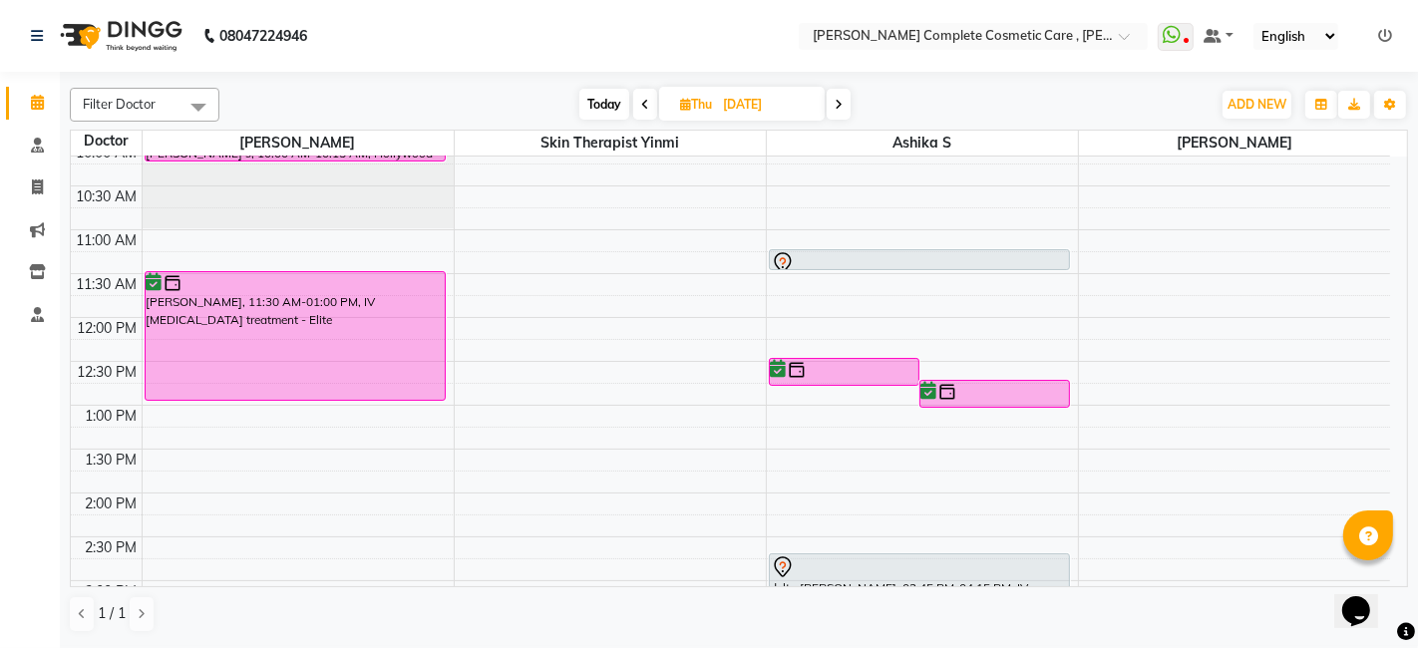
scroll to position [0, 0]
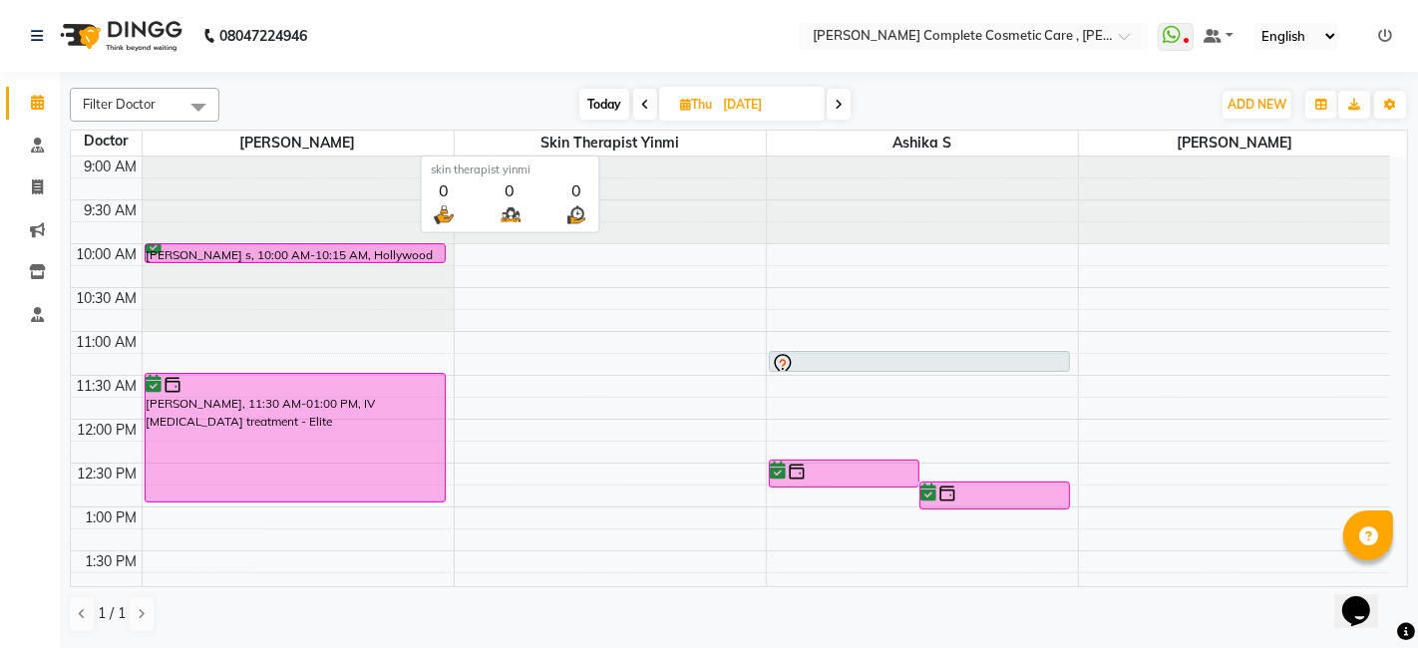
click at [644, 124] on div "Filter Doctor Select All ashika s Dr. Asha Queen skin therapist yinmi srikanth …" at bounding box center [739, 360] width 1338 height 561
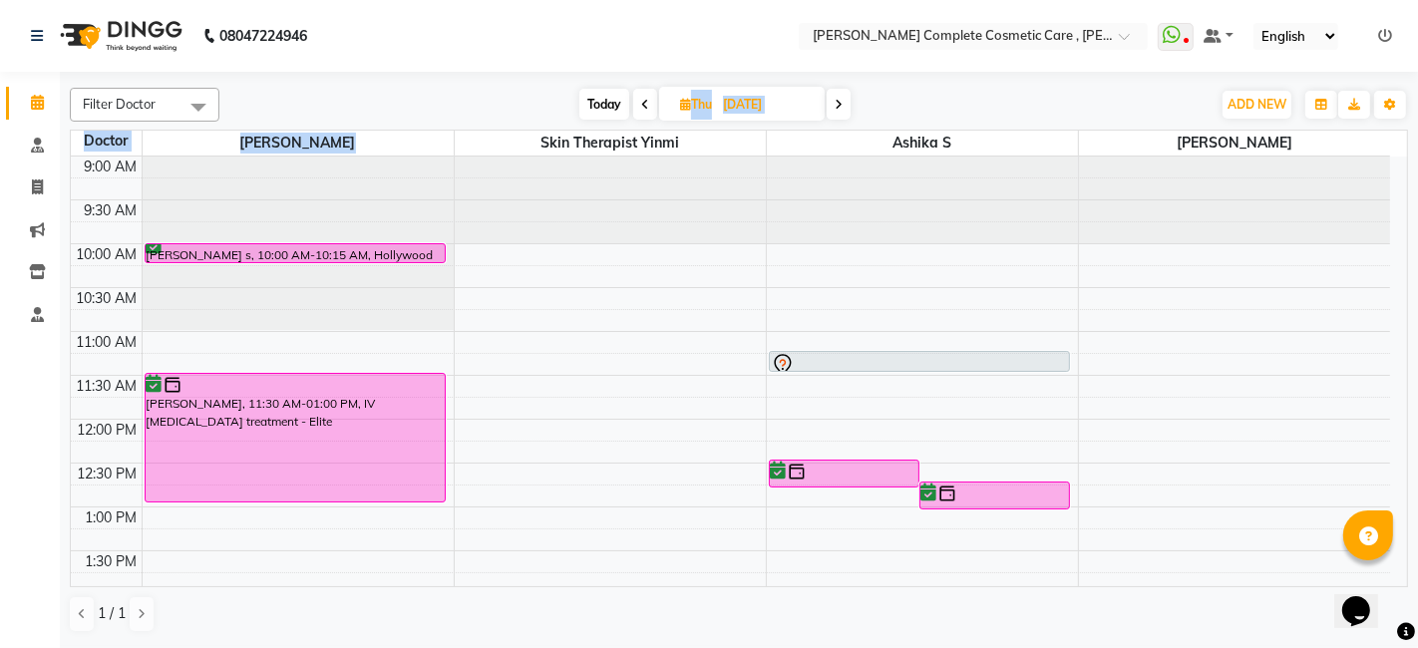
click at [644, 124] on div "Filter Doctor Select All ashika s Dr. Asha Queen skin therapist yinmi srikanth …" at bounding box center [739, 360] width 1338 height 561
click at [643, 115] on span at bounding box center [645, 104] width 24 height 31
type input "03-09-2025"
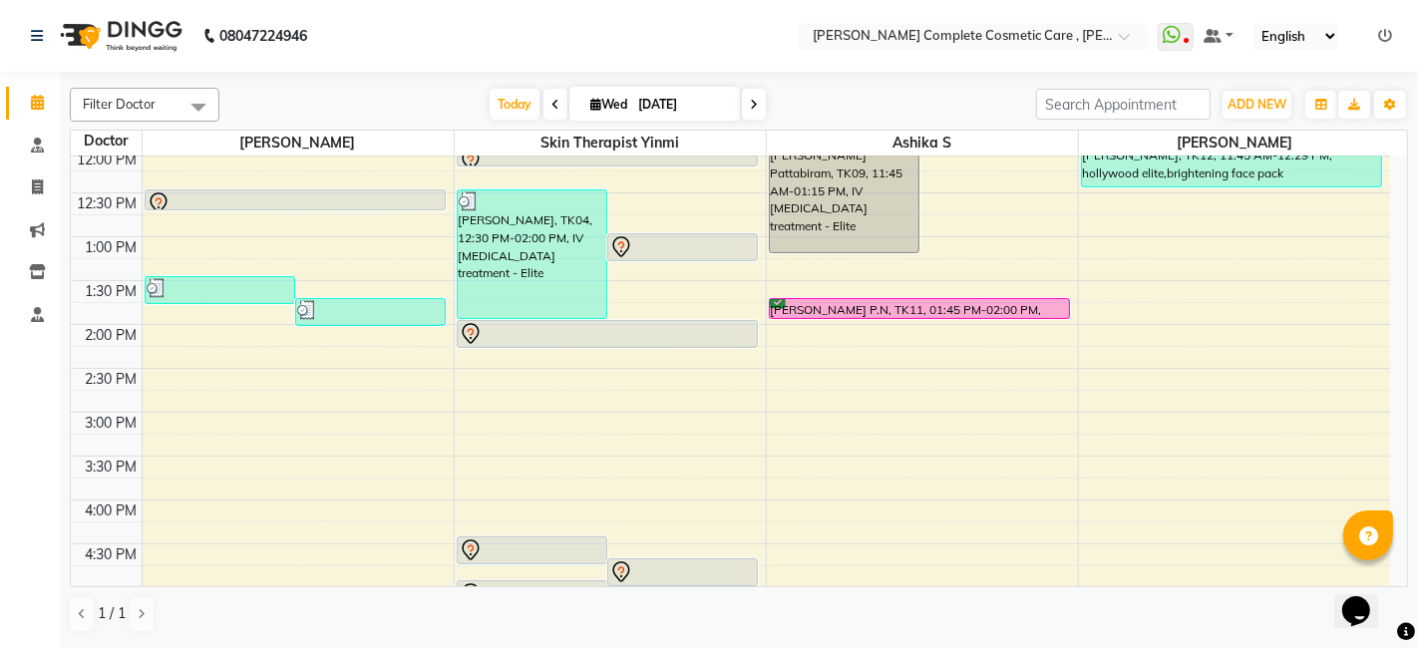
scroll to position [273, 0]
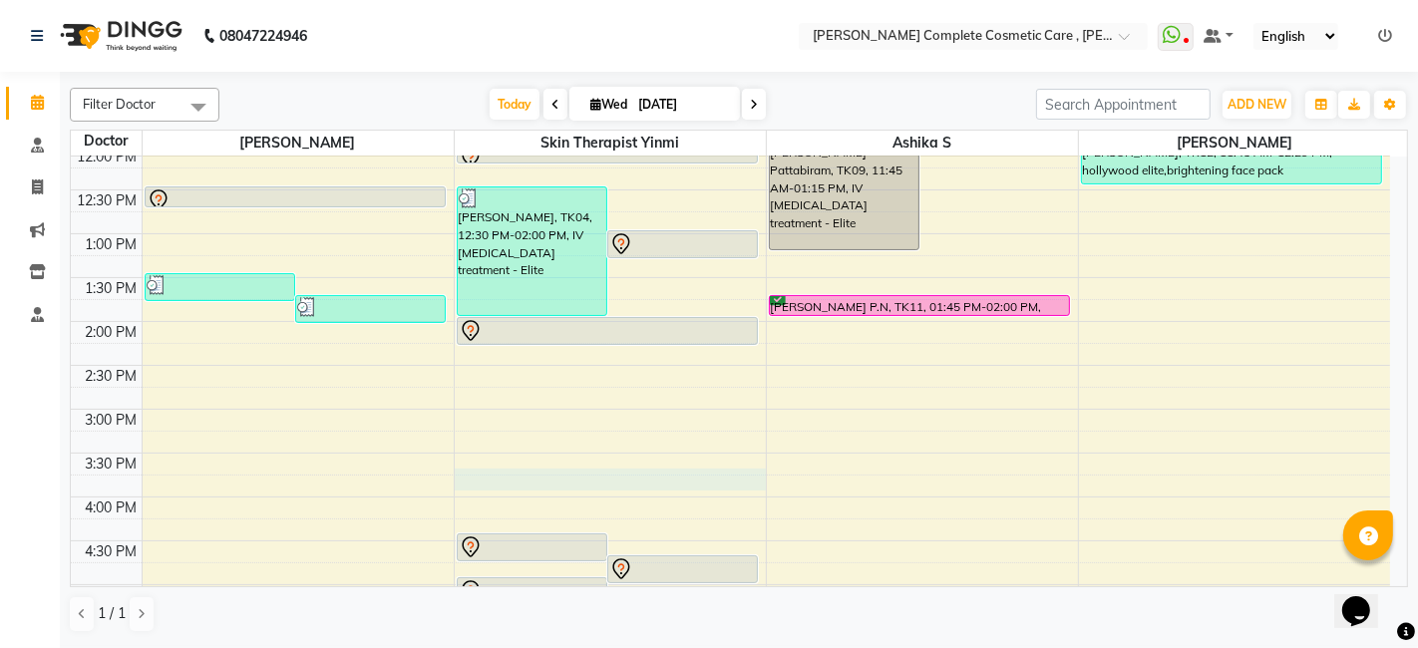
click at [583, 467] on div "9:00 AM 9:30 AM 10:00 AM 10:30 AM 11:00 AM 11:30 AM 12:00 PM 12:30 PM 1:00 PM 1…" at bounding box center [730, 409] width 1319 height 1052
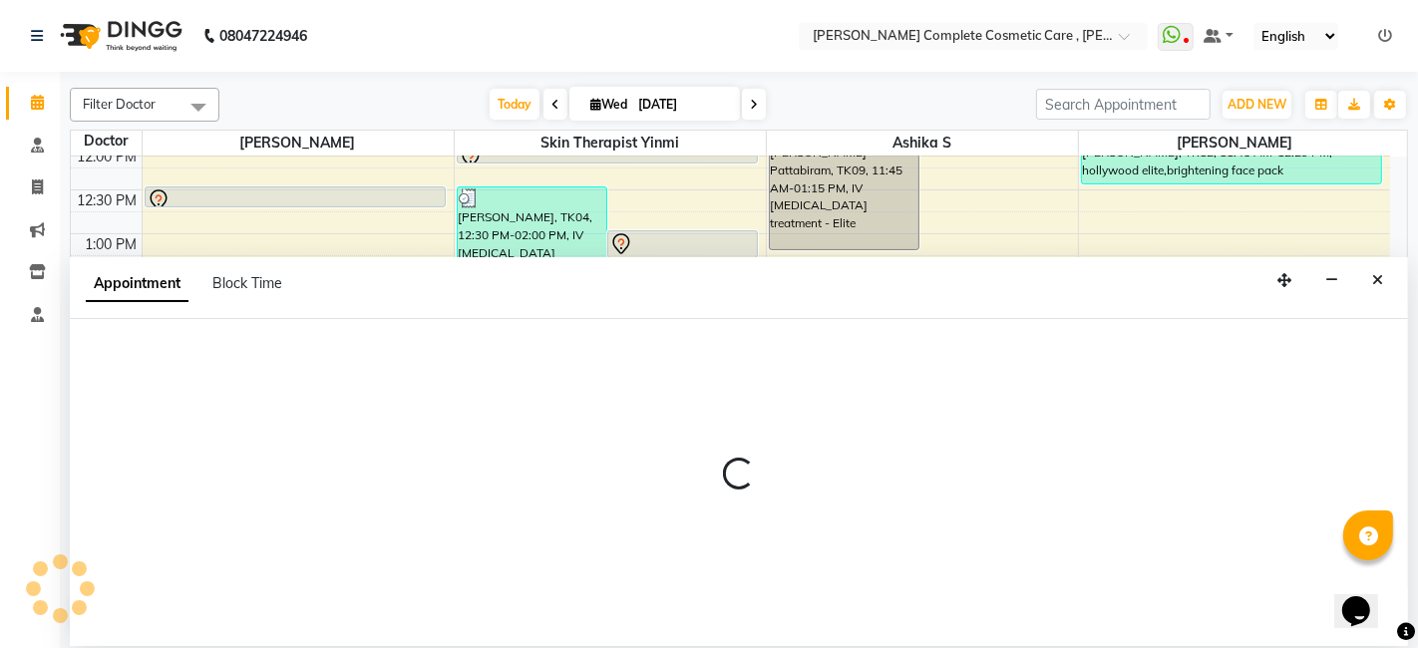
select select "70591"
select select "945"
select select "tentative"
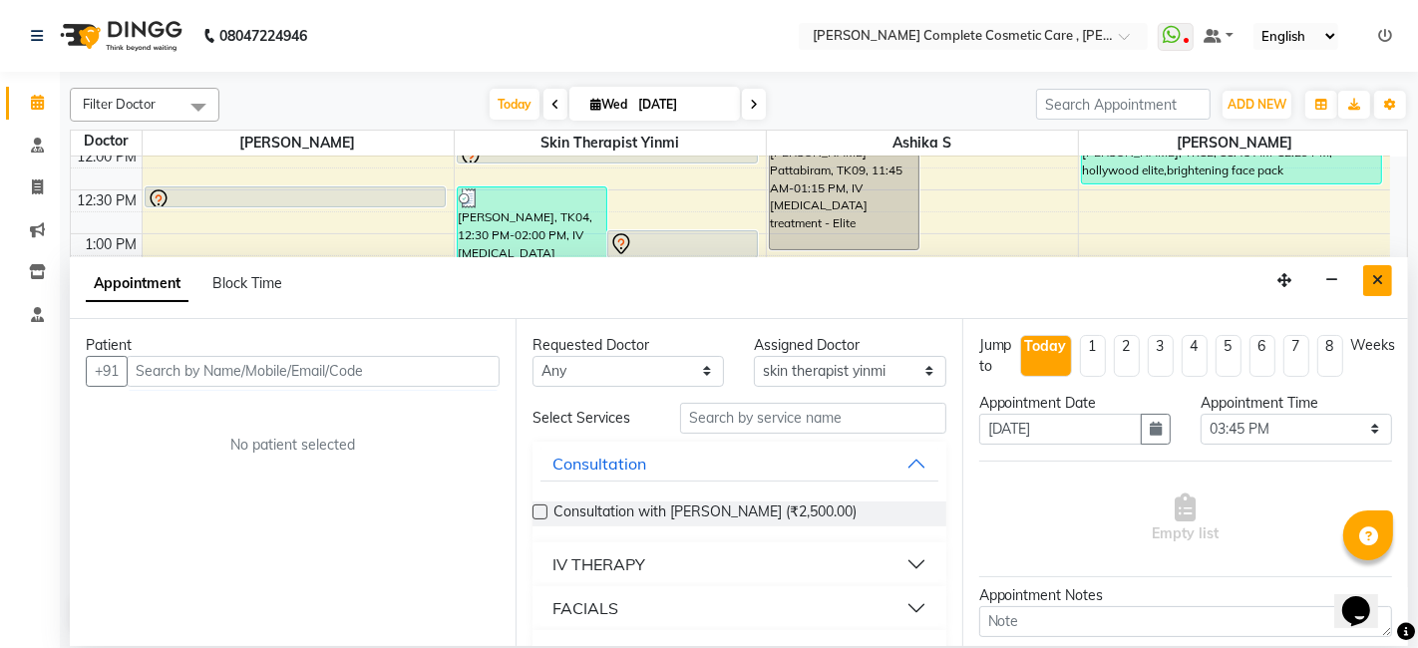
click at [1383, 280] on icon "Close" at bounding box center [1377, 280] width 11 height 14
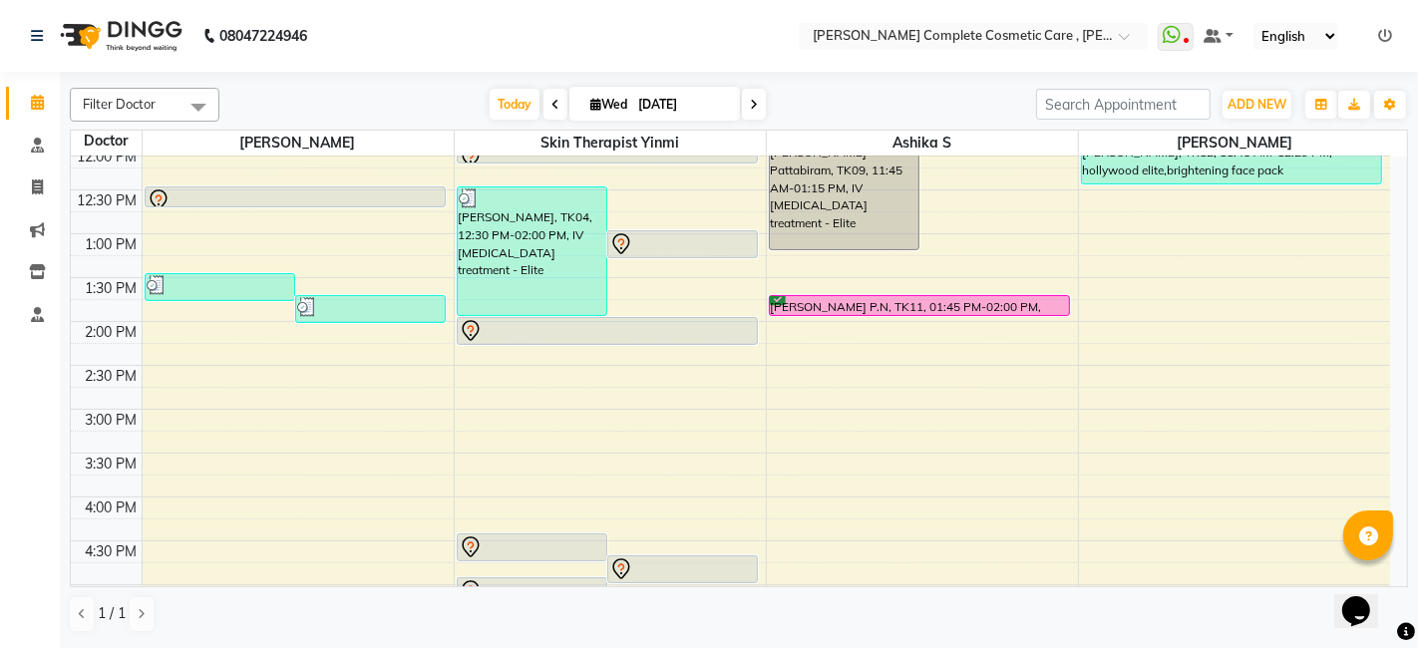
click at [757, 98] on span at bounding box center [754, 104] width 24 height 31
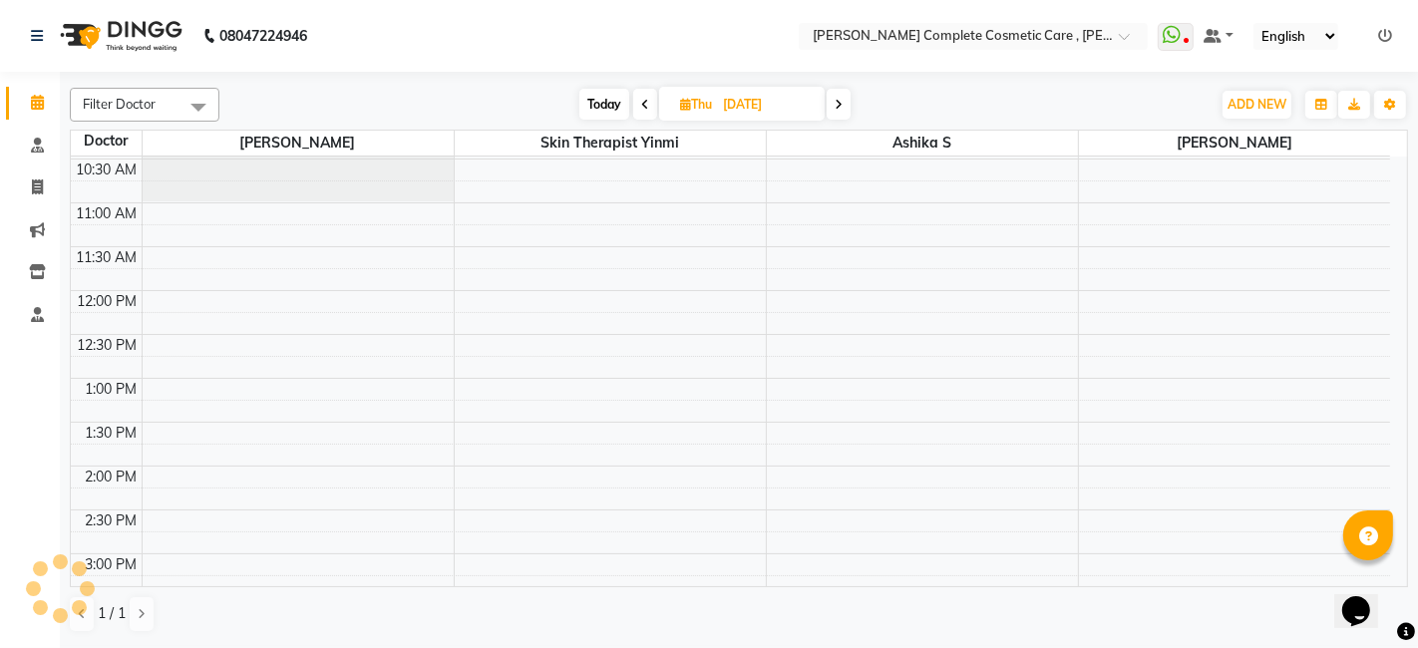
scroll to position [0, 0]
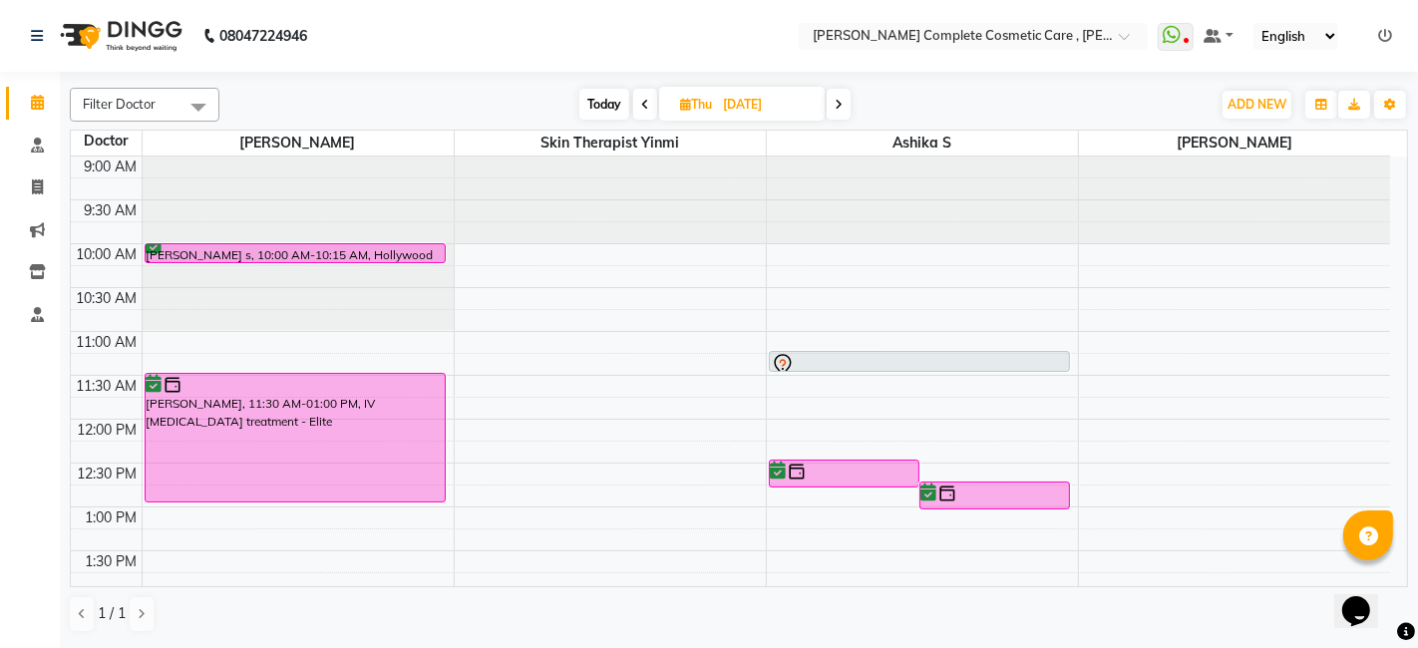
click at [835, 100] on span at bounding box center [839, 104] width 24 height 31
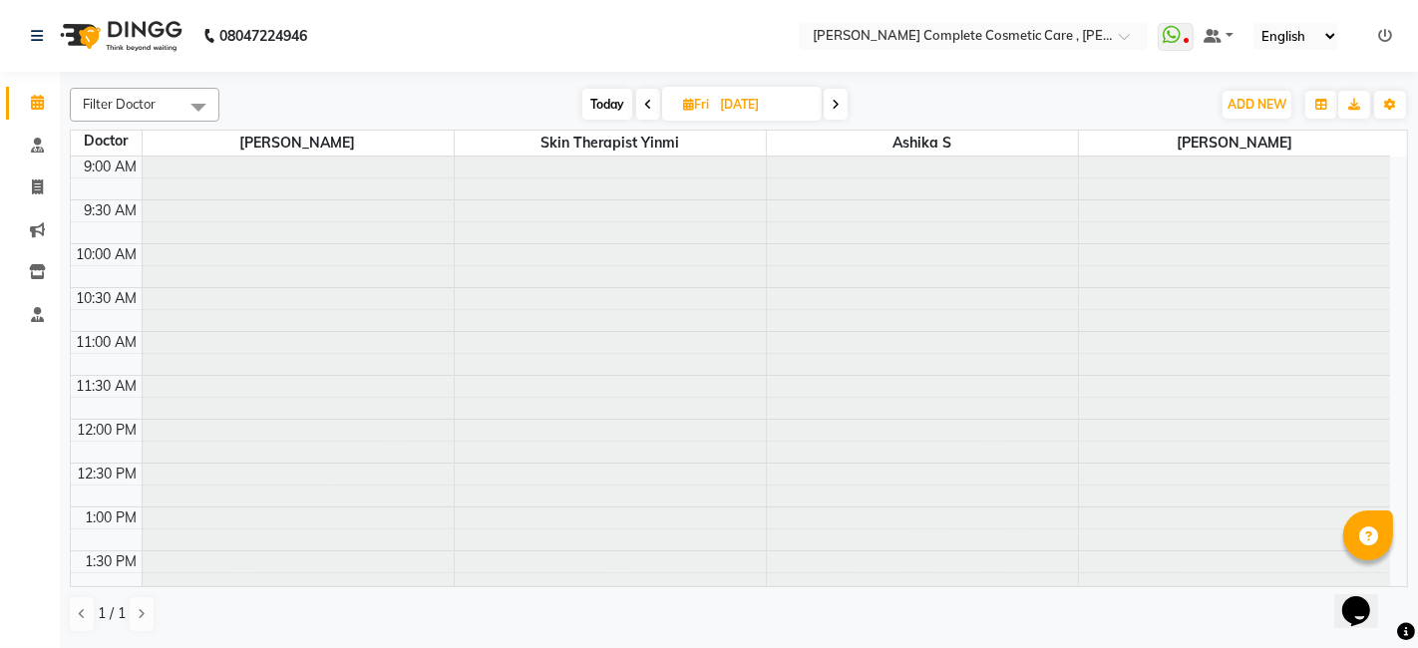
click at [835, 100] on icon at bounding box center [836, 105] width 8 height 12
type input "06-09-2025"
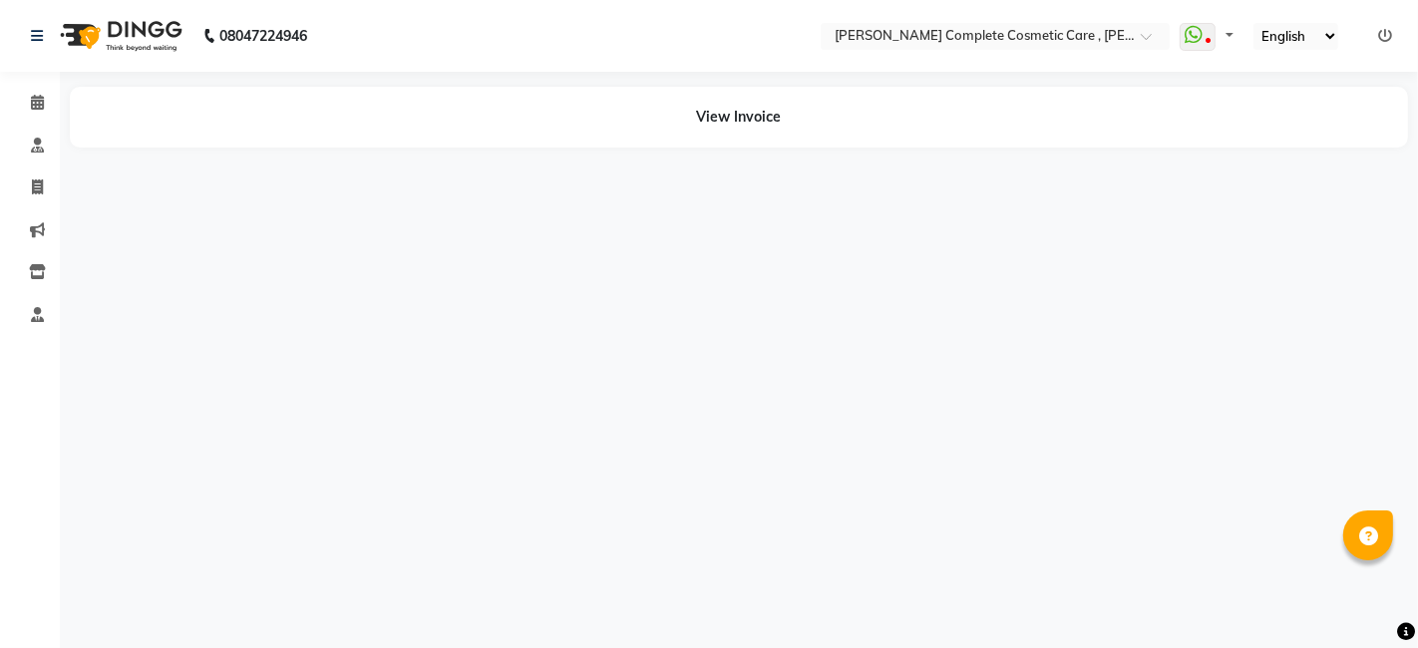
select select "en"
